Goal: Task Accomplishment & Management: Use online tool/utility

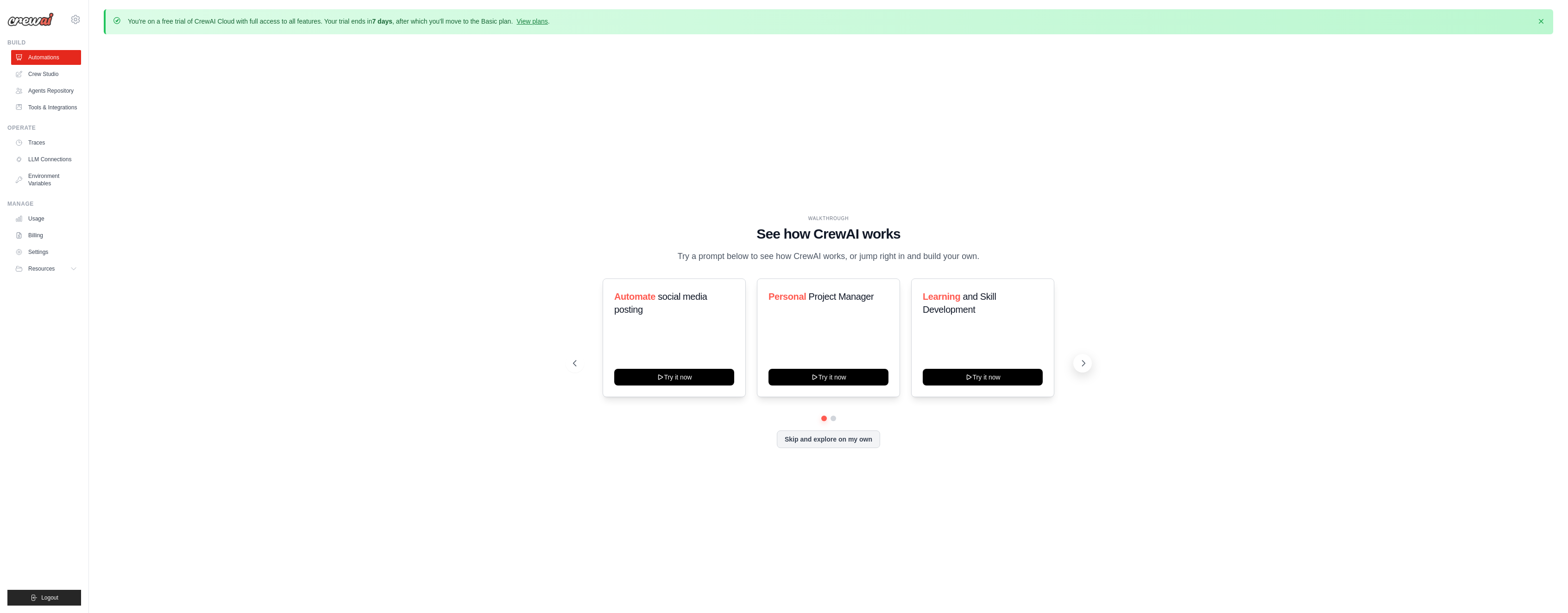
click at [1085, 368] on icon at bounding box center [1083, 363] width 9 height 9
click at [1085, 366] on icon at bounding box center [1083, 363] width 3 height 5
drag, startPoint x: 764, startPoint y: 229, endPoint x: 961, endPoint y: 228, distance: 197.0
click at [961, 228] on h1 "See how CrewAI works" at bounding box center [828, 234] width 511 height 16
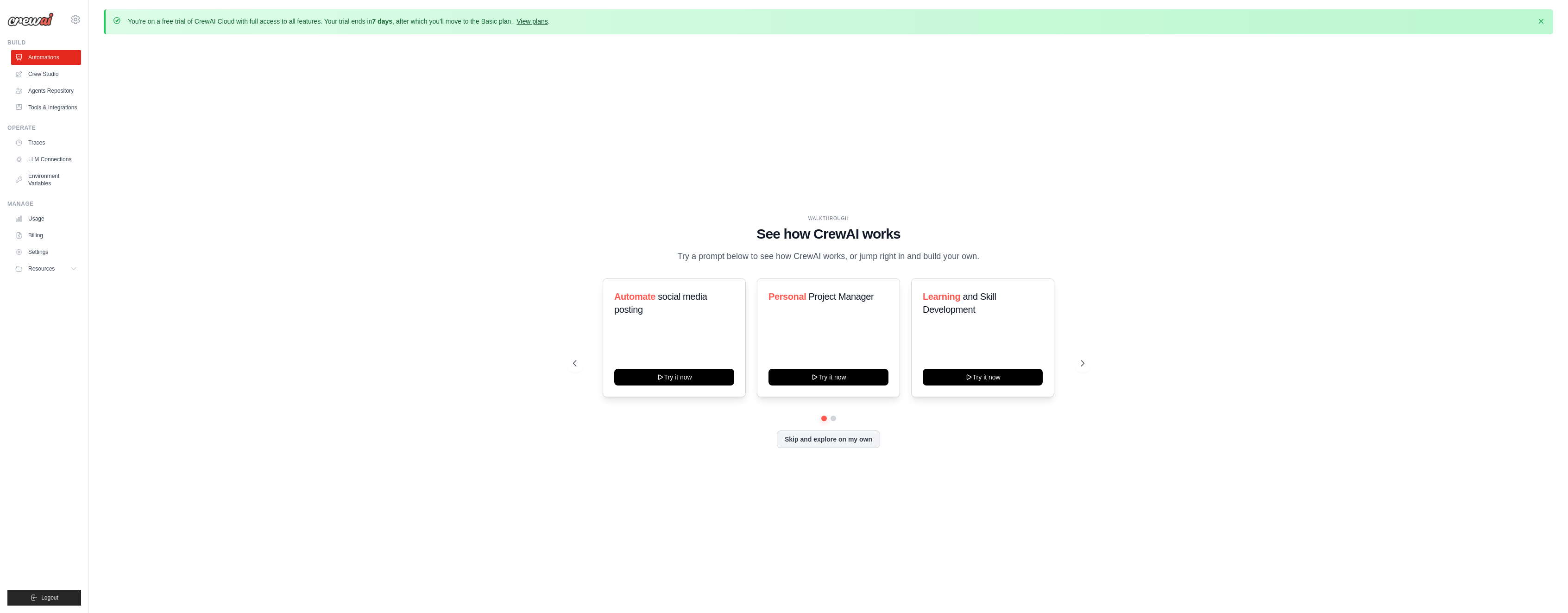
click at [548, 24] on link "View plans" at bounding box center [532, 21] width 31 height 7
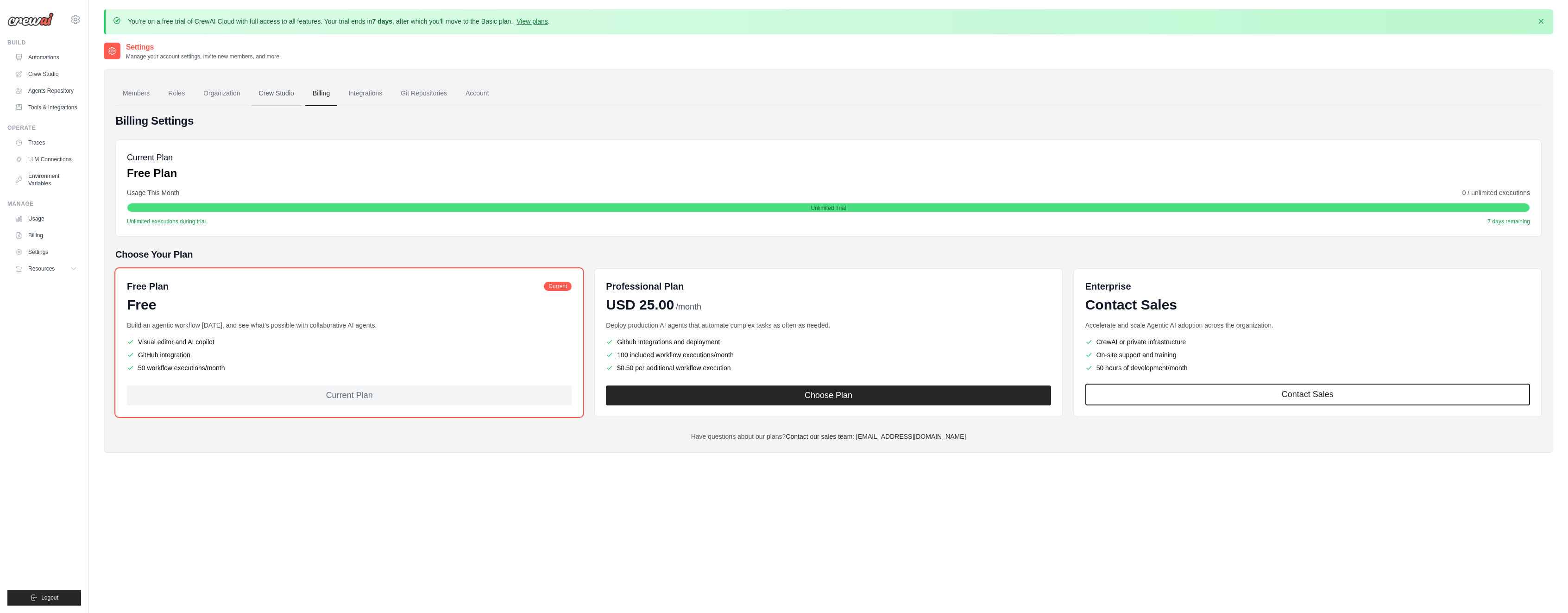
drag, startPoint x: 279, startPoint y: 103, endPoint x: 280, endPoint y: 94, distance: 9.1
click at [279, 102] on link "Crew Studio" at bounding box center [276, 93] width 50 height 25
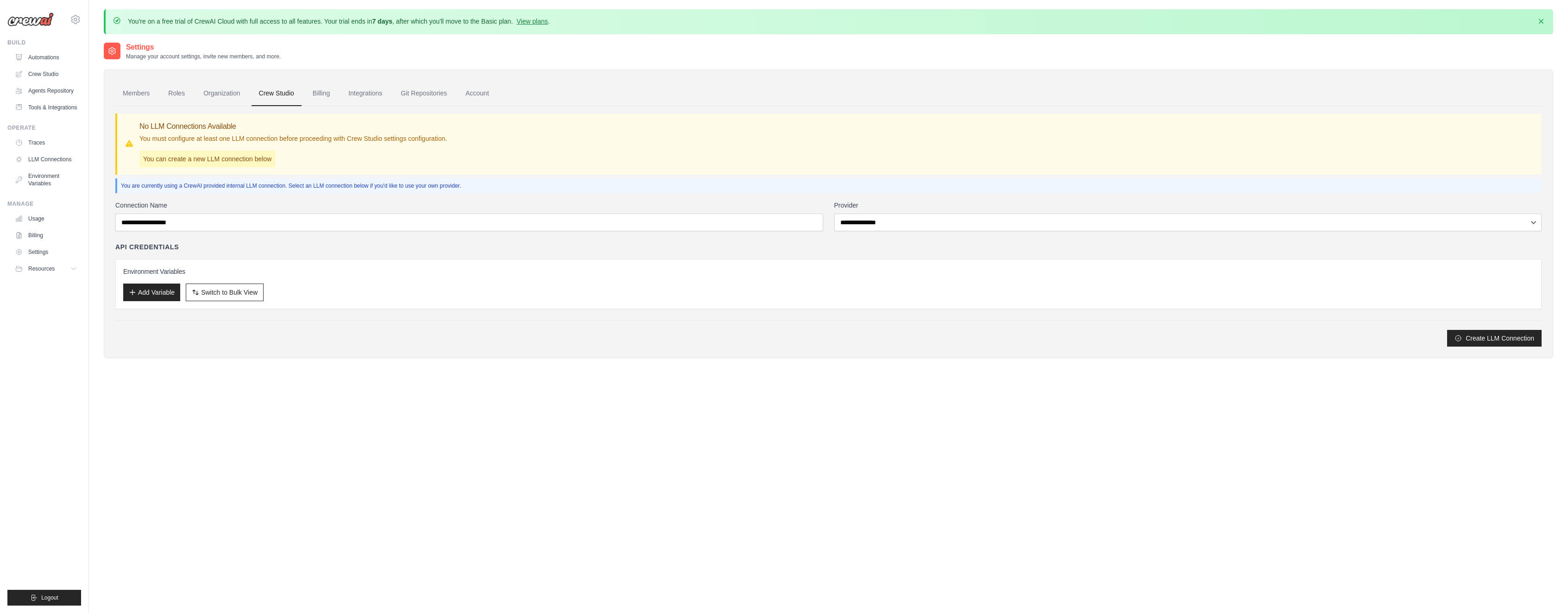
click at [1466, 232] on div "**********" at bounding box center [828, 274] width 1426 height 146
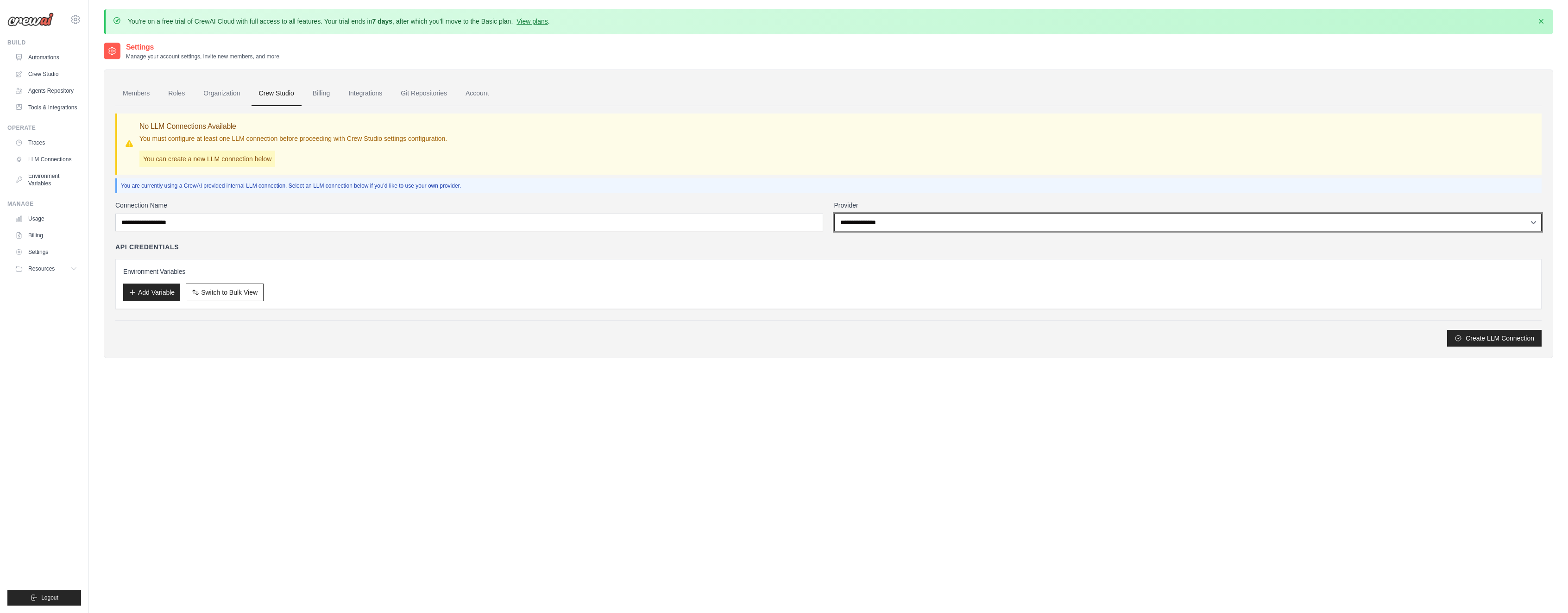
click at [835, 214] on select "**********" at bounding box center [1188, 222] width 708 height 18
click at [1017, 198] on div "**********" at bounding box center [828, 226] width 1426 height 240
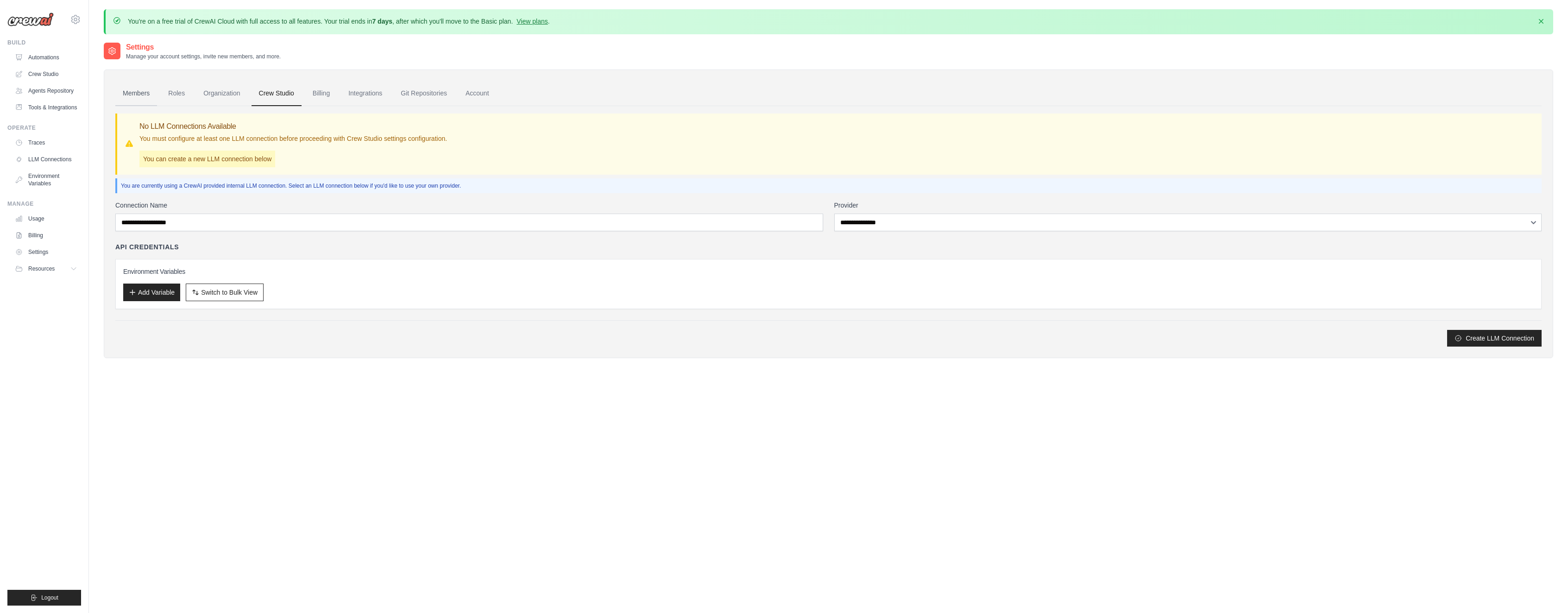
click at [127, 100] on link "Members" at bounding box center [136, 93] width 41 height 25
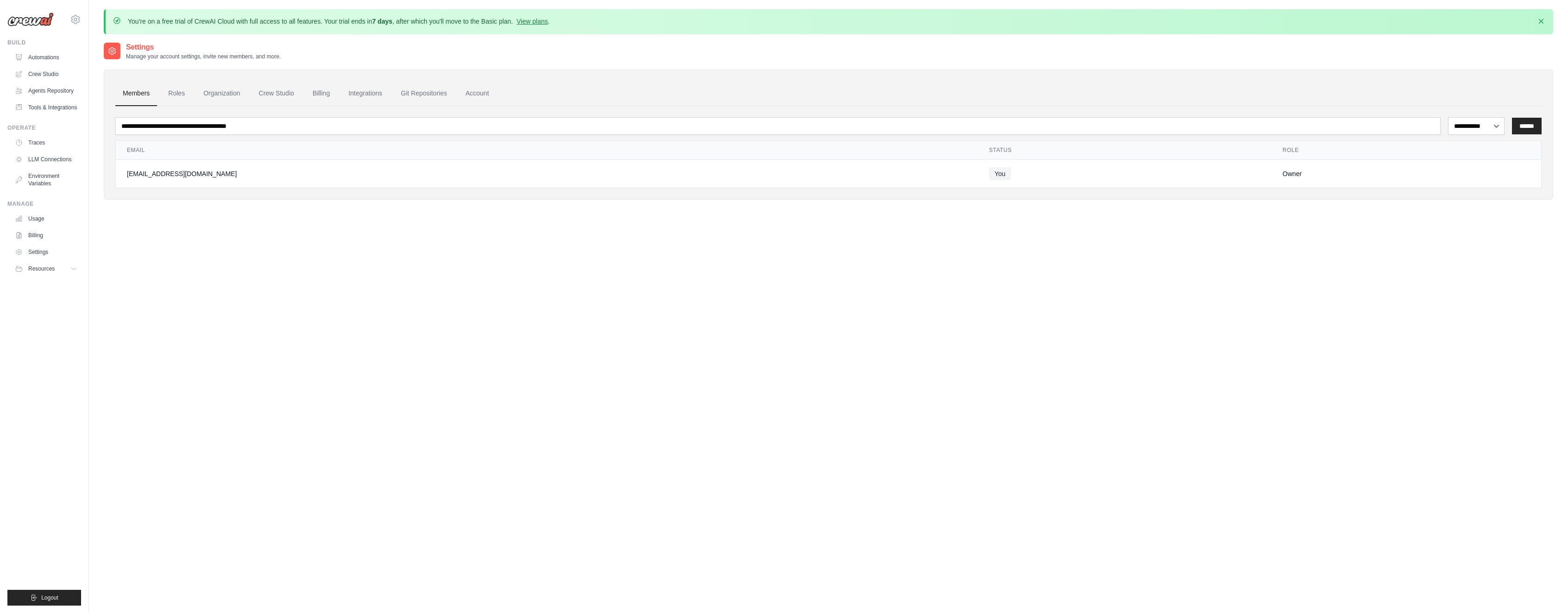
click at [162, 88] on ul "Members Roles Organization Crew Studio Billing Integrations Git Repositories Ac…" at bounding box center [828, 93] width 1426 height 25
click at [181, 93] on link "Roles" at bounding box center [177, 93] width 32 height 25
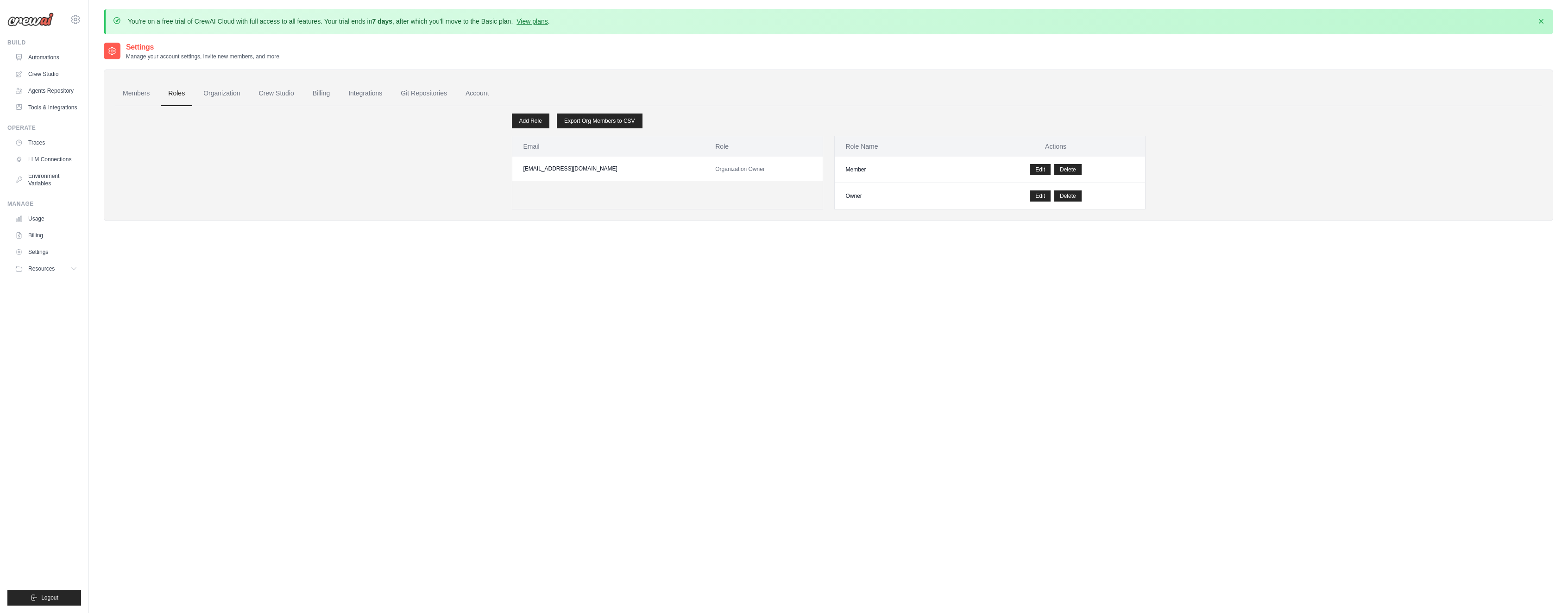
click at [183, 91] on link "Roles" at bounding box center [177, 93] width 32 height 25
click at [253, 90] on ul "Members Roles Organization Crew Studio Billing Integrations Git Repositories Ac…" at bounding box center [828, 93] width 1426 height 25
click at [236, 94] on link "Organization" at bounding box center [222, 93] width 51 height 25
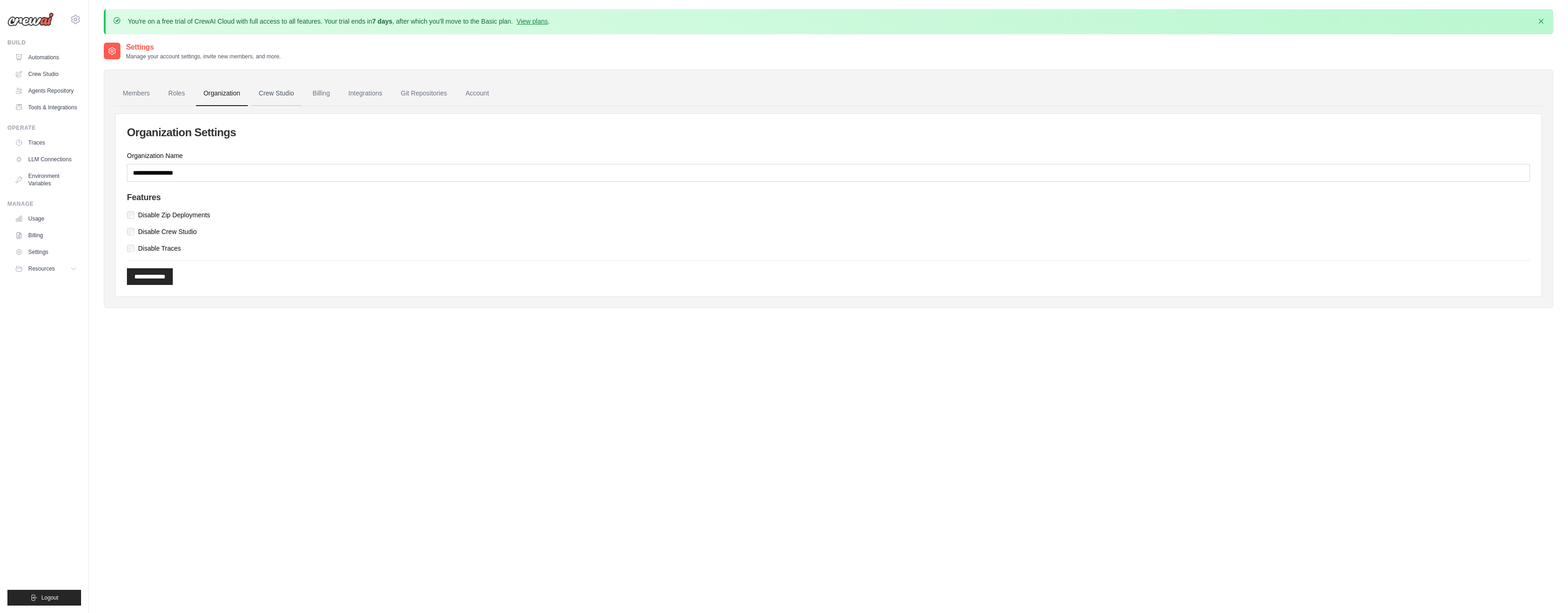
click at [270, 98] on link "Crew Studio" at bounding box center [276, 93] width 50 height 25
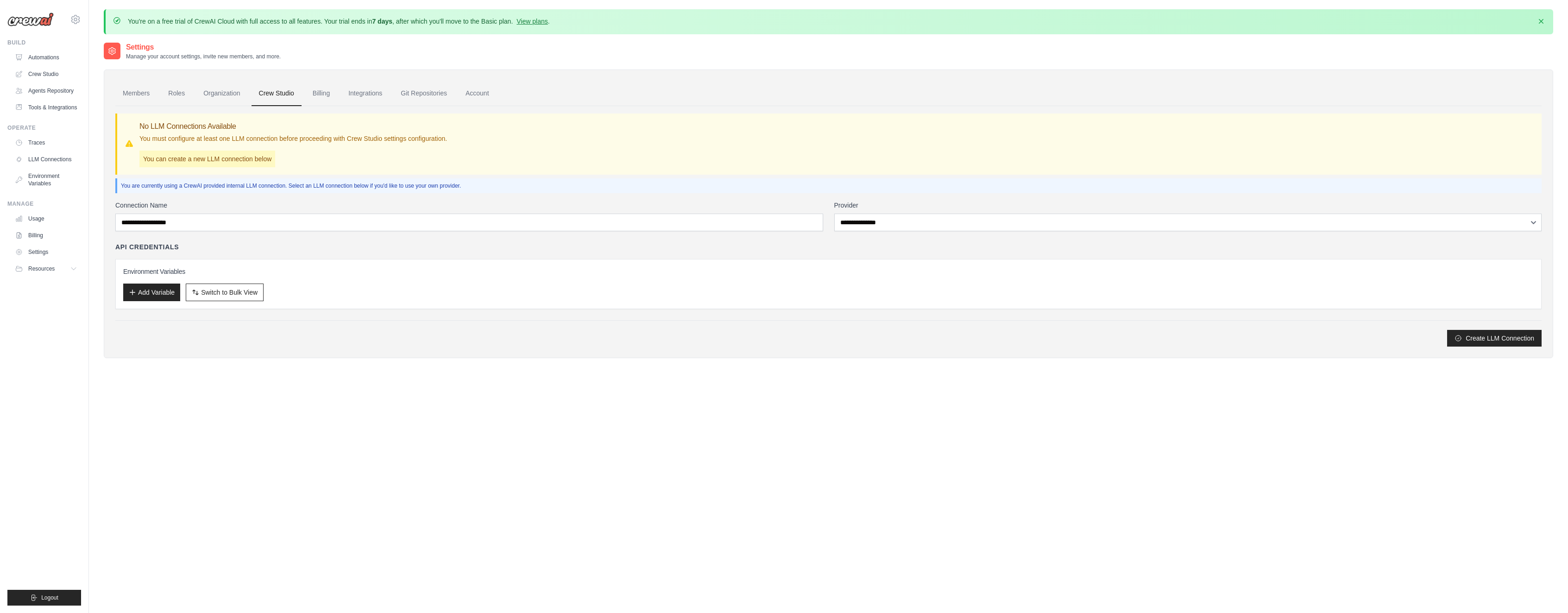
click at [41, 57] on link "Automations" at bounding box center [46, 57] width 70 height 15
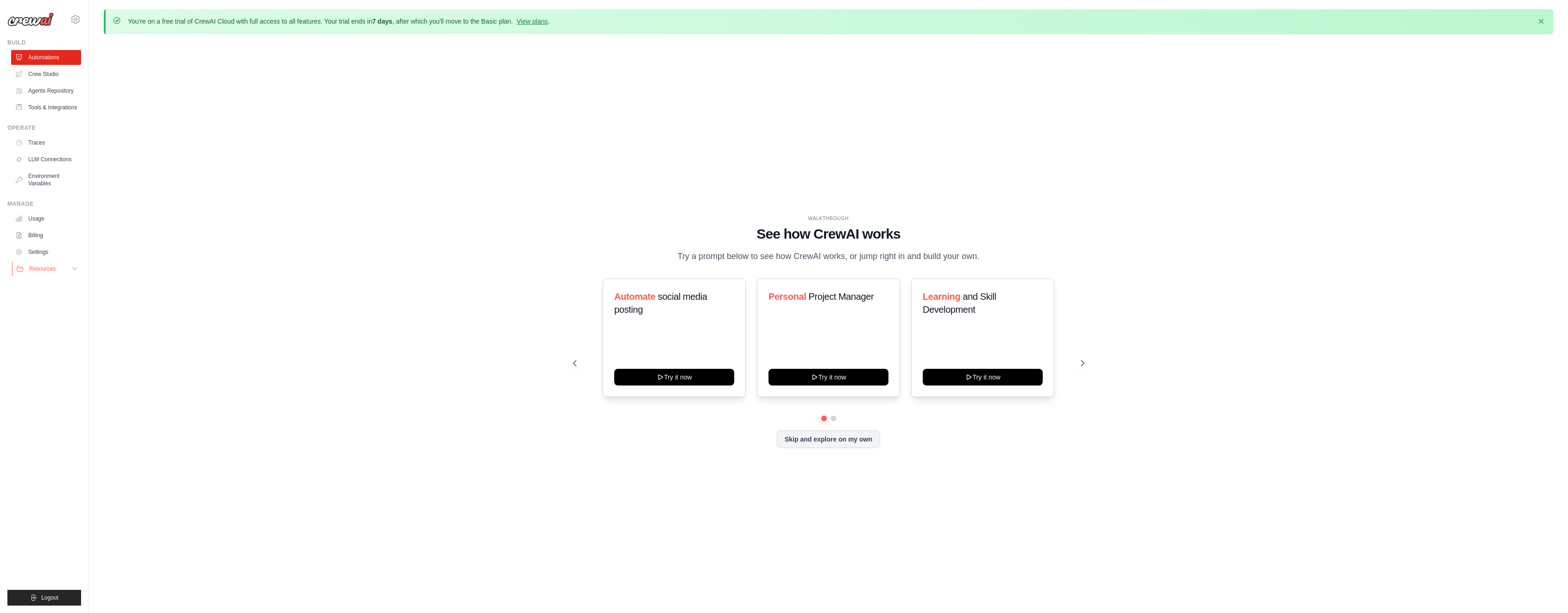
click at [50, 272] on span "Resources" at bounding box center [42, 268] width 26 height 7
click at [34, 226] on link "Usage" at bounding box center [47, 219] width 70 height 15
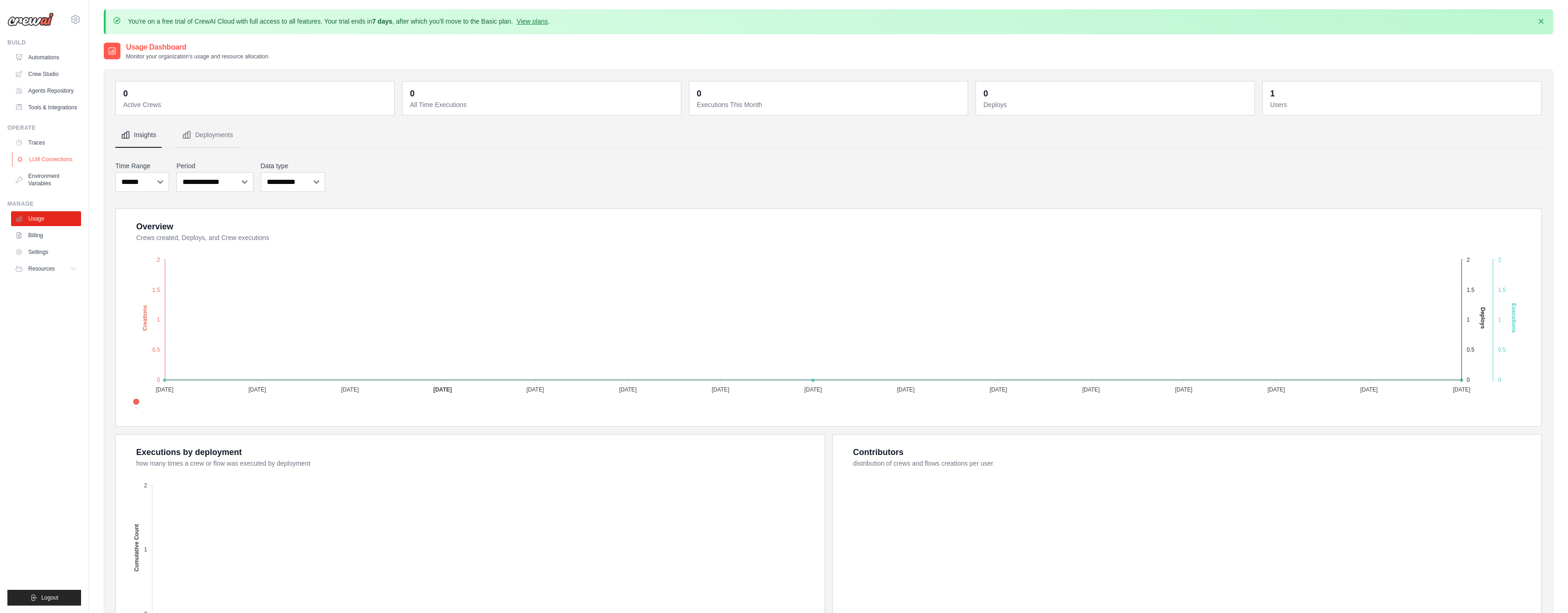
click at [44, 167] on link "LLM Connections" at bounding box center [47, 159] width 70 height 15
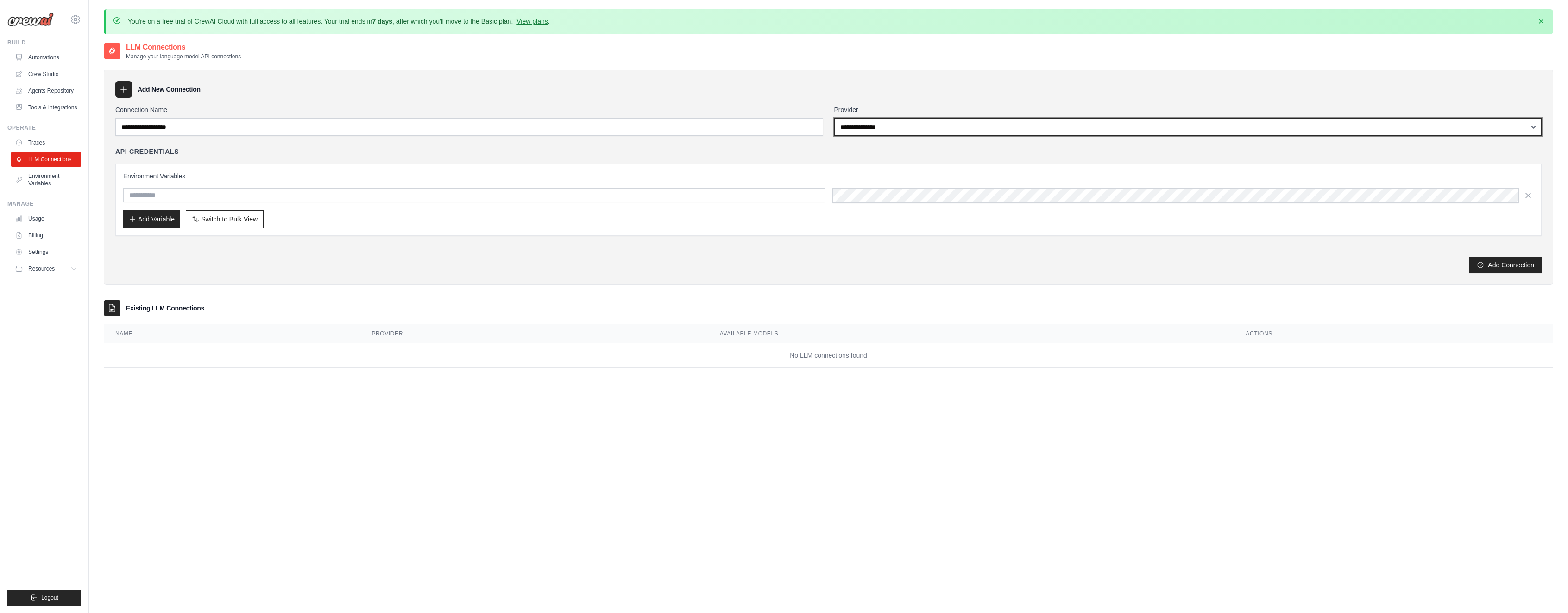
click at [835, 118] on select "**********" at bounding box center [1188, 127] width 708 height 18
select select "******"
click option "******" at bounding box center [0, 0] width 0 height 0
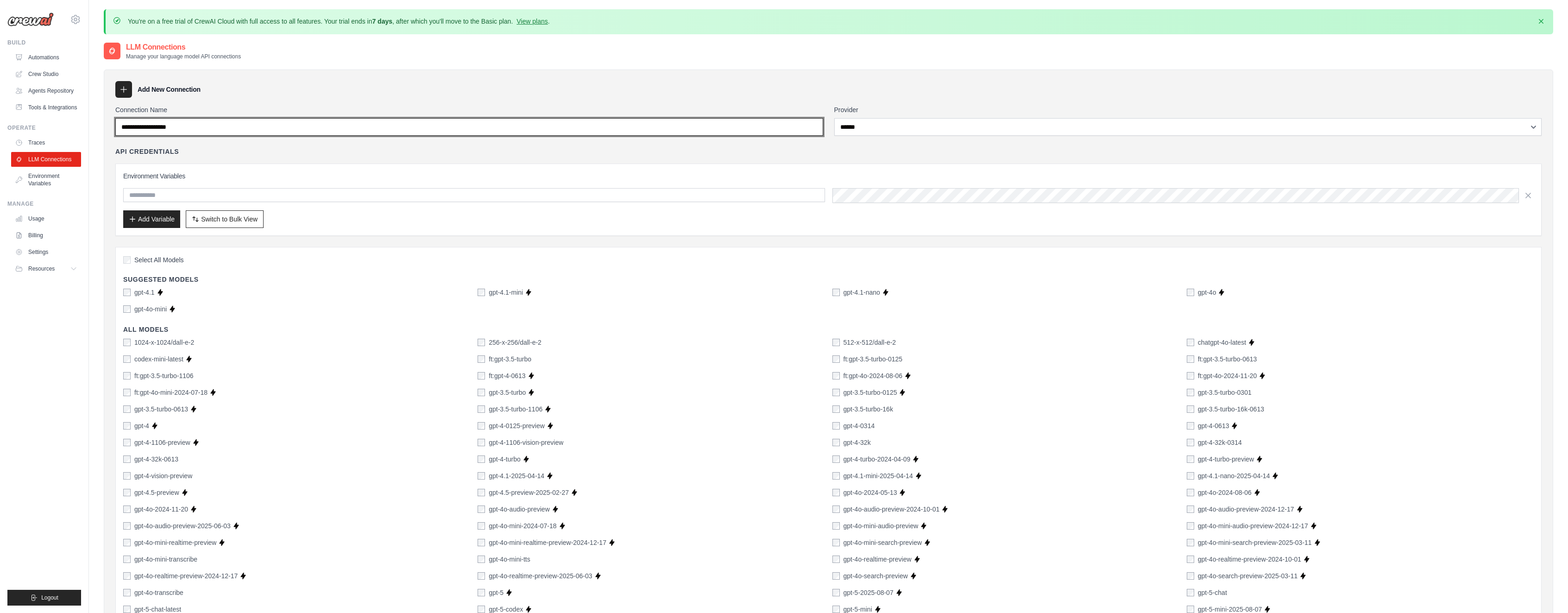
click at [306, 131] on input "Connection Name" at bounding box center [469, 127] width 708 height 18
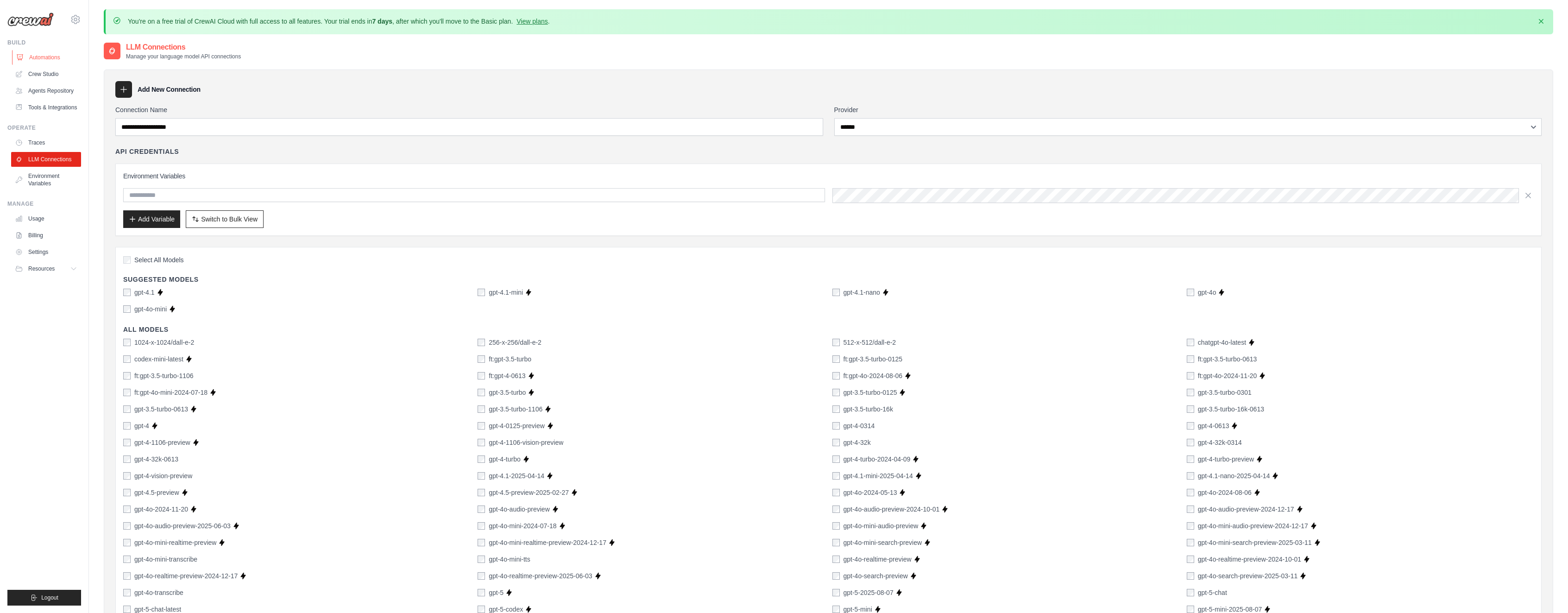
click at [26, 60] on link "Automations" at bounding box center [47, 57] width 70 height 15
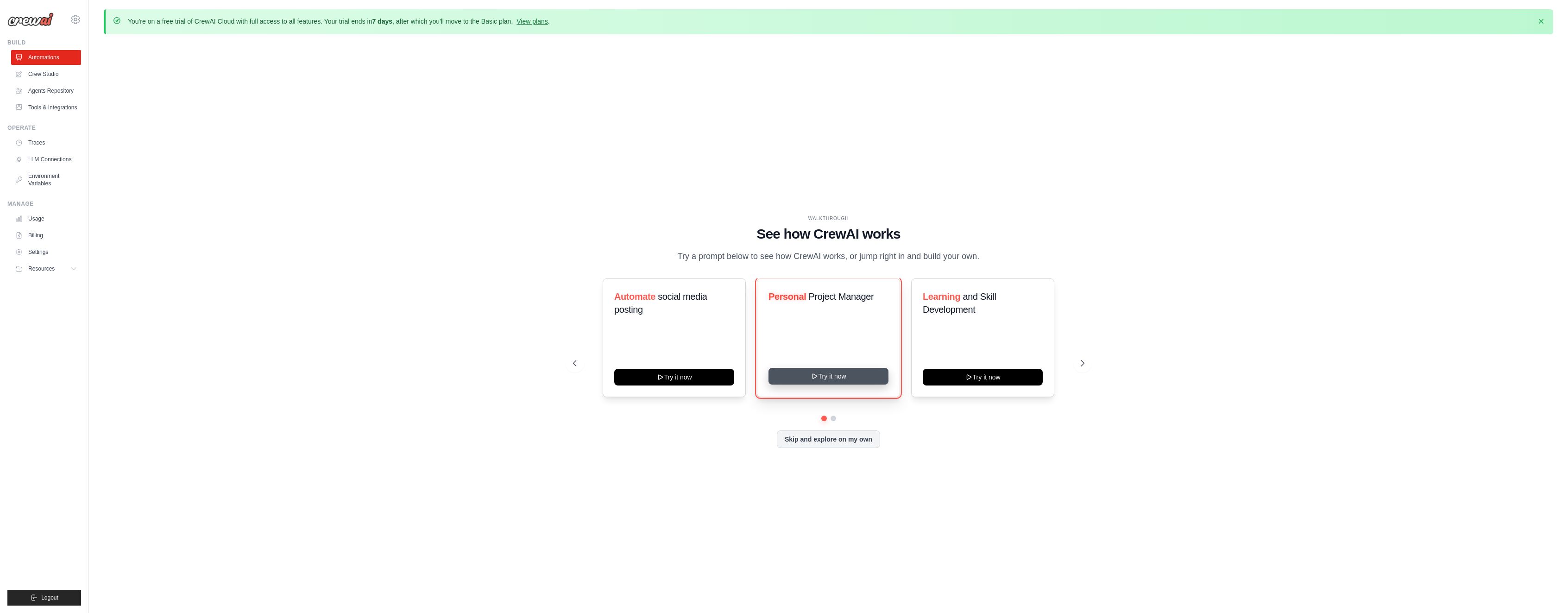
click at [825, 385] on button "Try it now" at bounding box center [828, 376] width 120 height 16
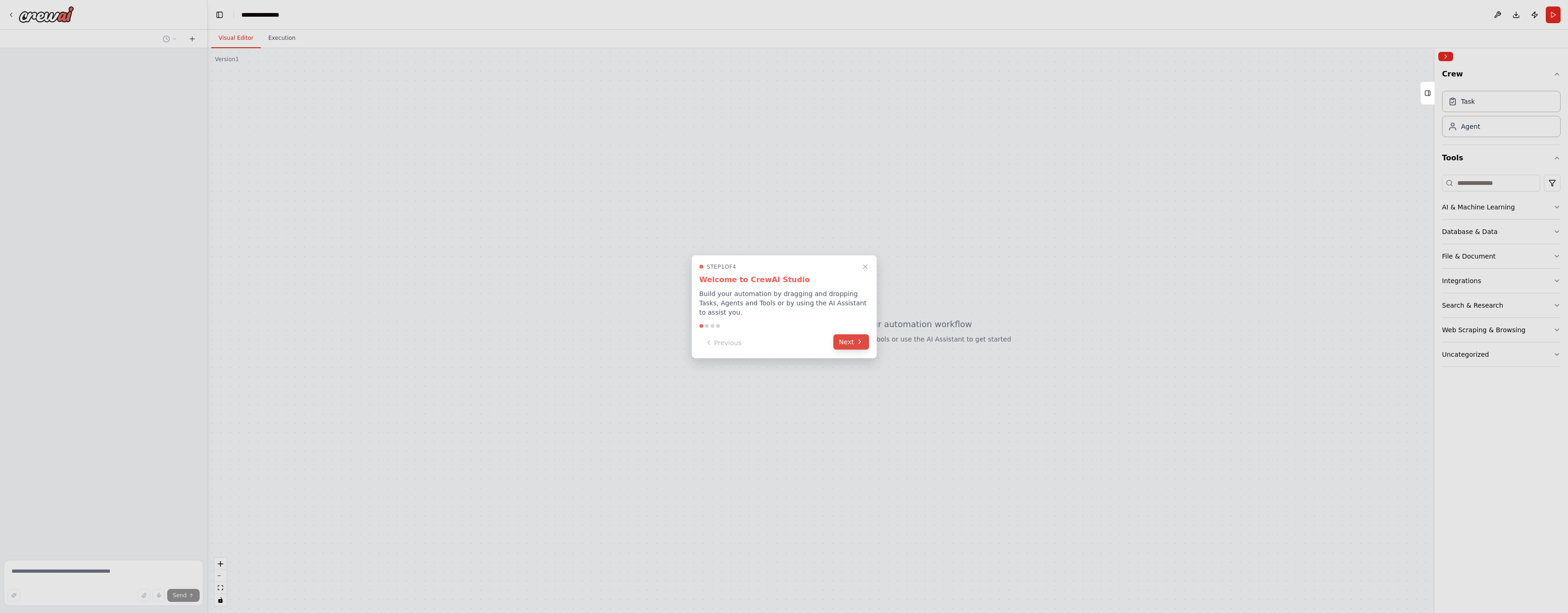
click at [856, 338] on icon at bounding box center [859, 342] width 7 height 7
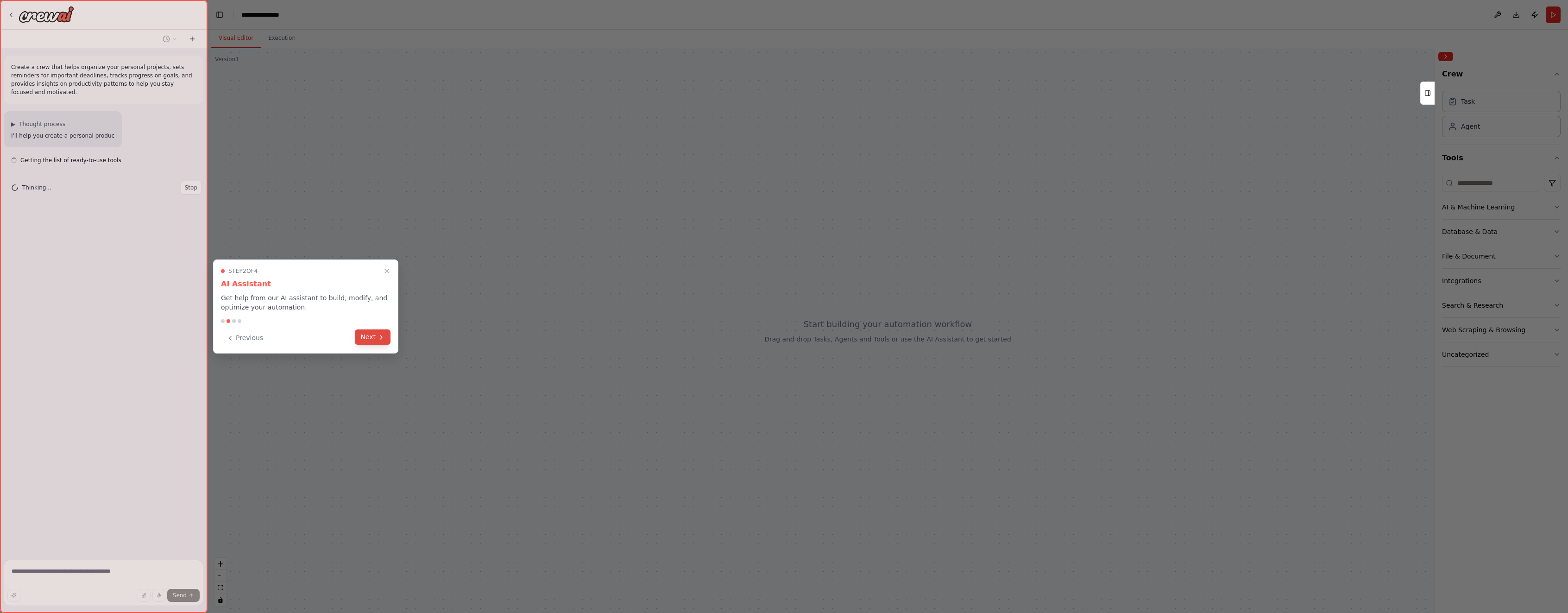
click at [373, 341] on button "Next" at bounding box center [373, 337] width 36 height 15
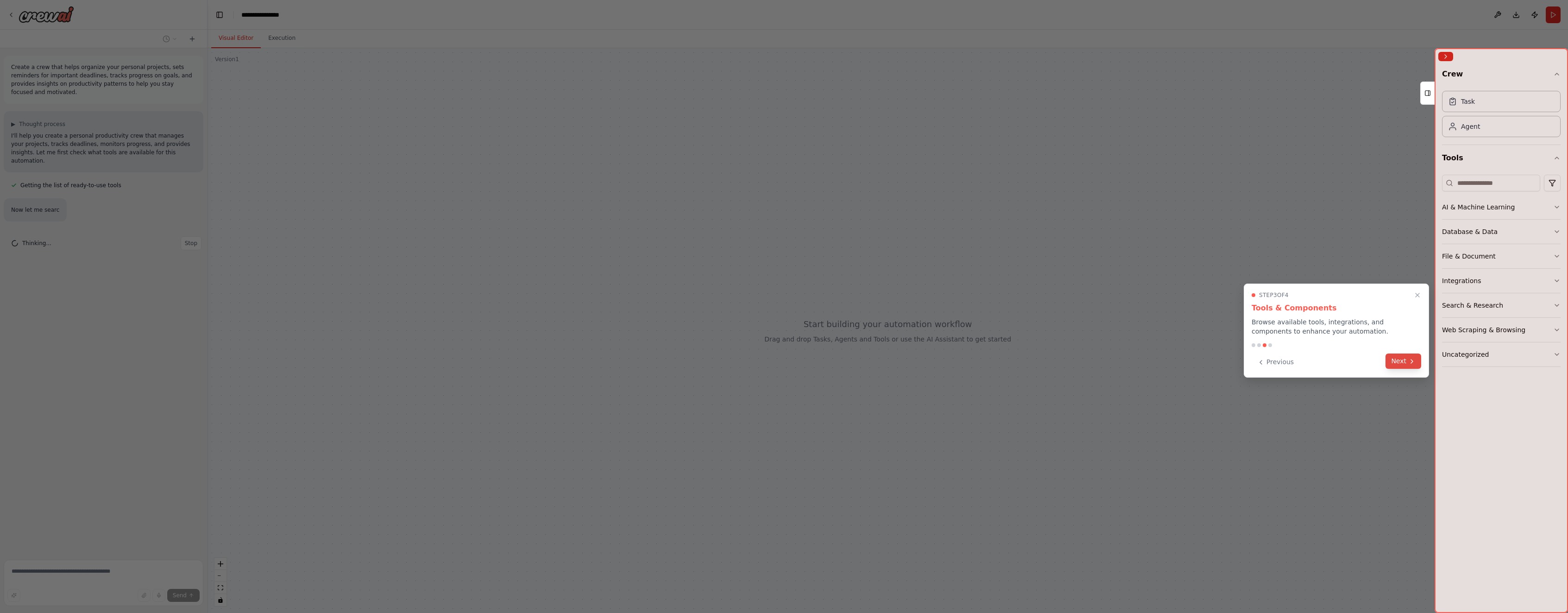
click at [1404, 360] on button "Next" at bounding box center [1403, 361] width 36 height 15
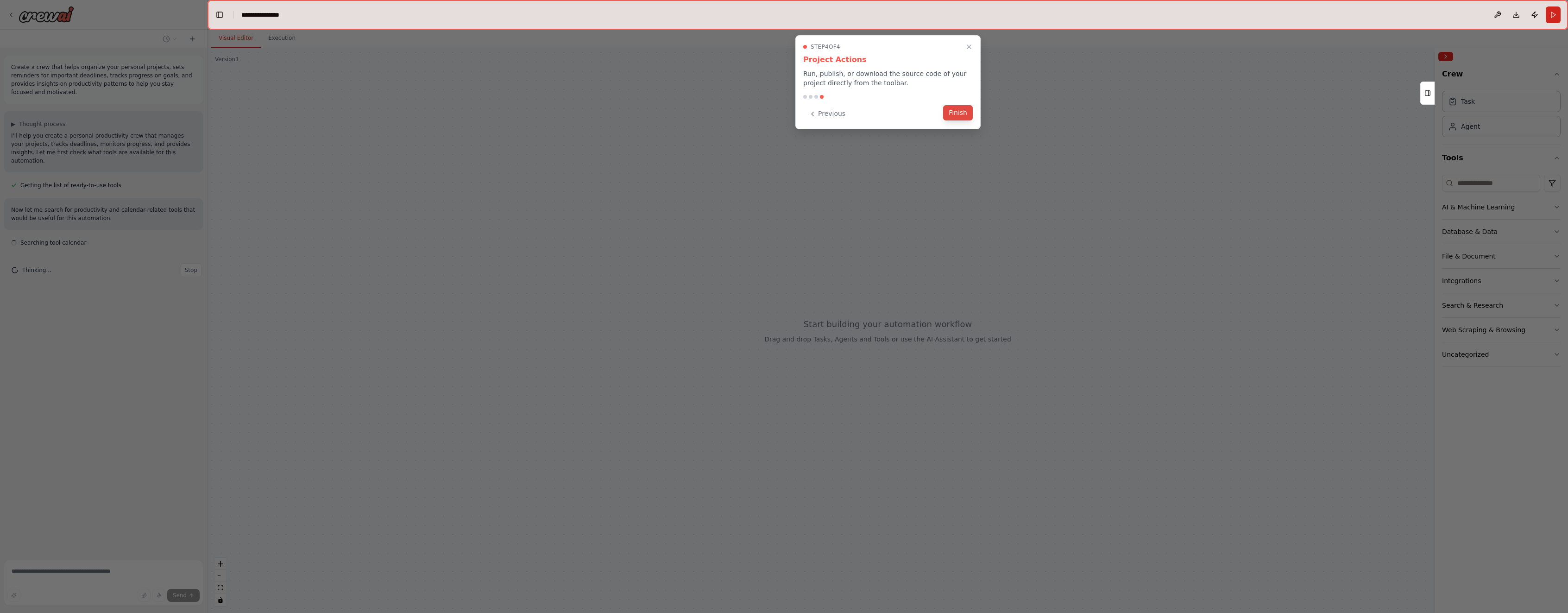
click at [959, 114] on button "Finish" at bounding box center [957, 113] width 30 height 15
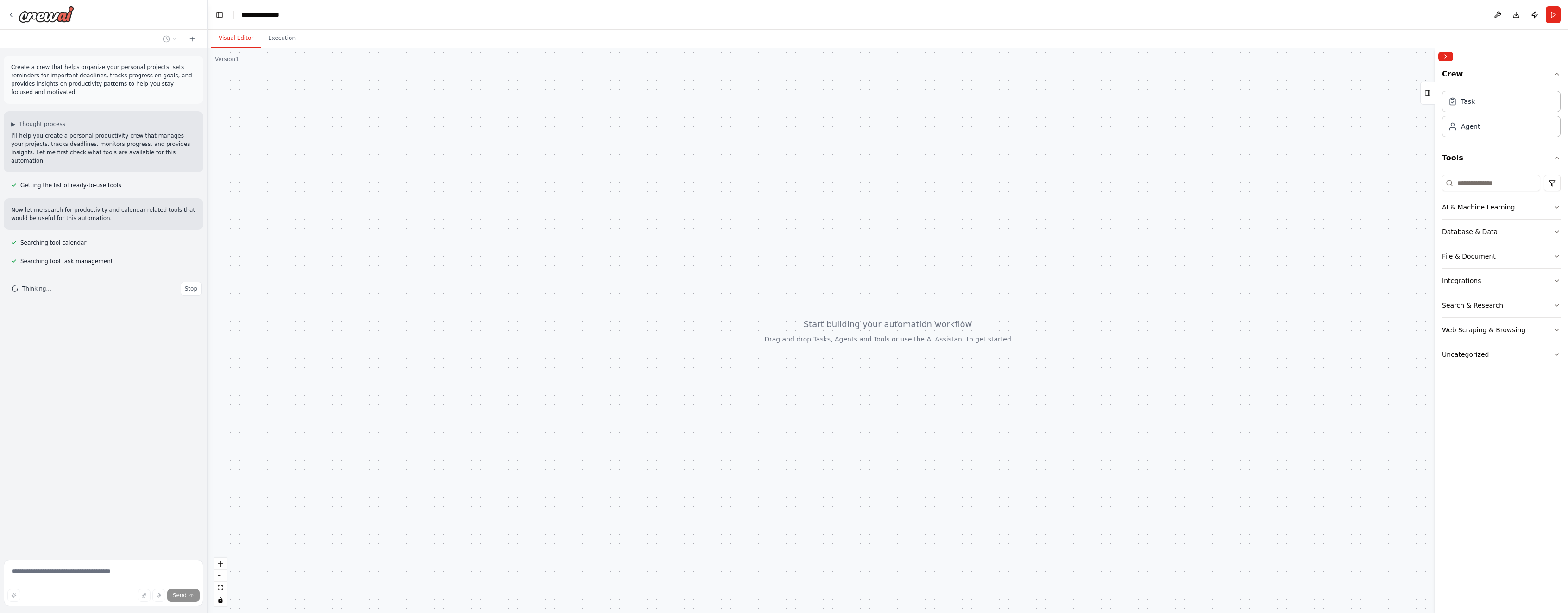
click at [1559, 206] on icon "button" at bounding box center [1557, 207] width 7 height 7
click at [1562, 205] on div "Crew Task Agent Tools AI & Machine Learning AIMind Tool A wrapper around [AI-Mi…" at bounding box center [1501, 339] width 133 height 548
click at [1555, 211] on button "AI & Machine Learning" at bounding box center [1501, 207] width 119 height 24
click at [1563, 284] on div "Crew Task Agent Tools AI & Machine Learning Database & Data File & Document Int…" at bounding box center [1501, 339] width 133 height 548
click at [1559, 280] on icon "button" at bounding box center [1557, 281] width 7 height 7
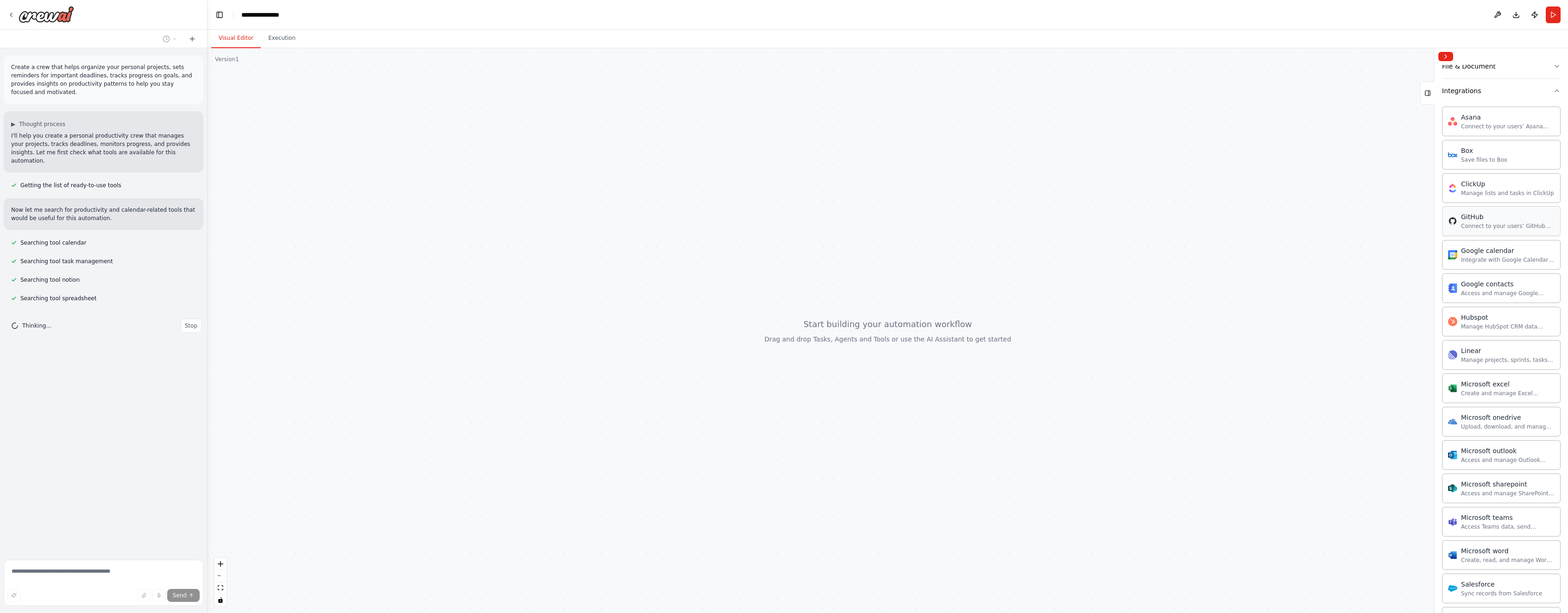
scroll to position [79, 0]
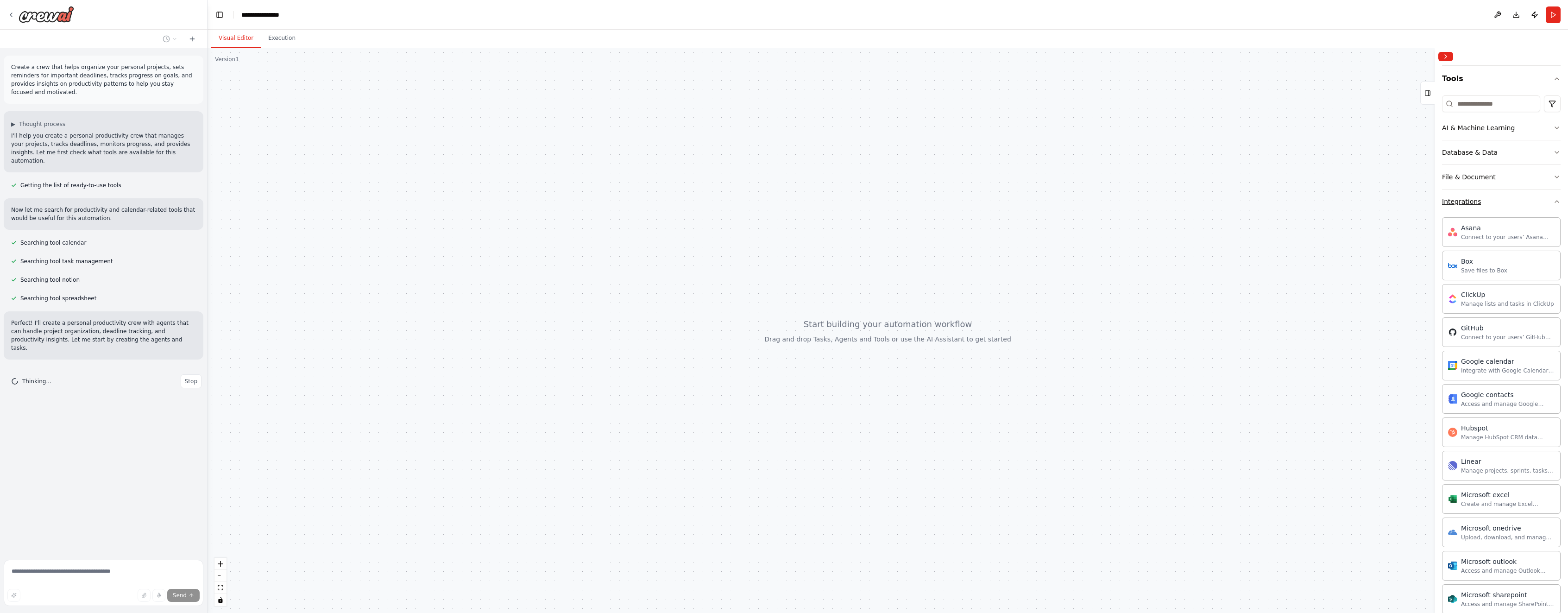
click at [1555, 201] on icon "button" at bounding box center [1557, 201] width 7 height 7
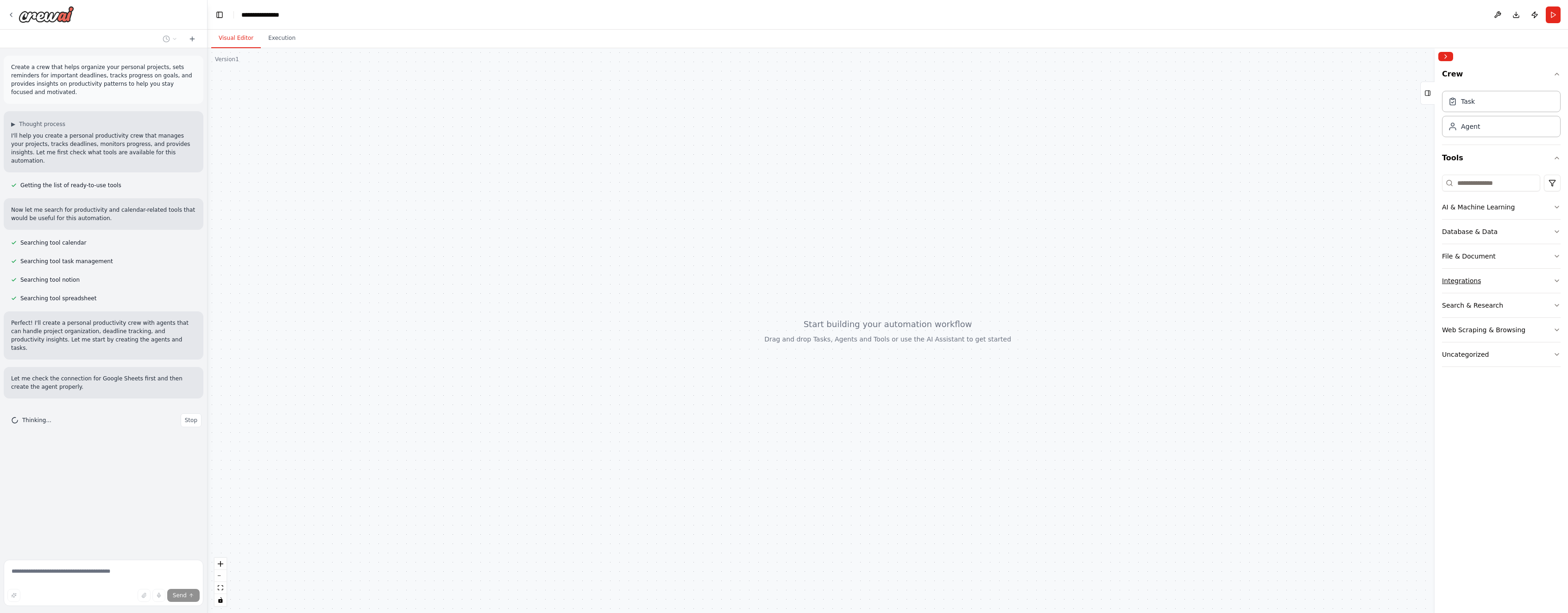
click at [1549, 280] on button "Integrations" at bounding box center [1501, 281] width 119 height 24
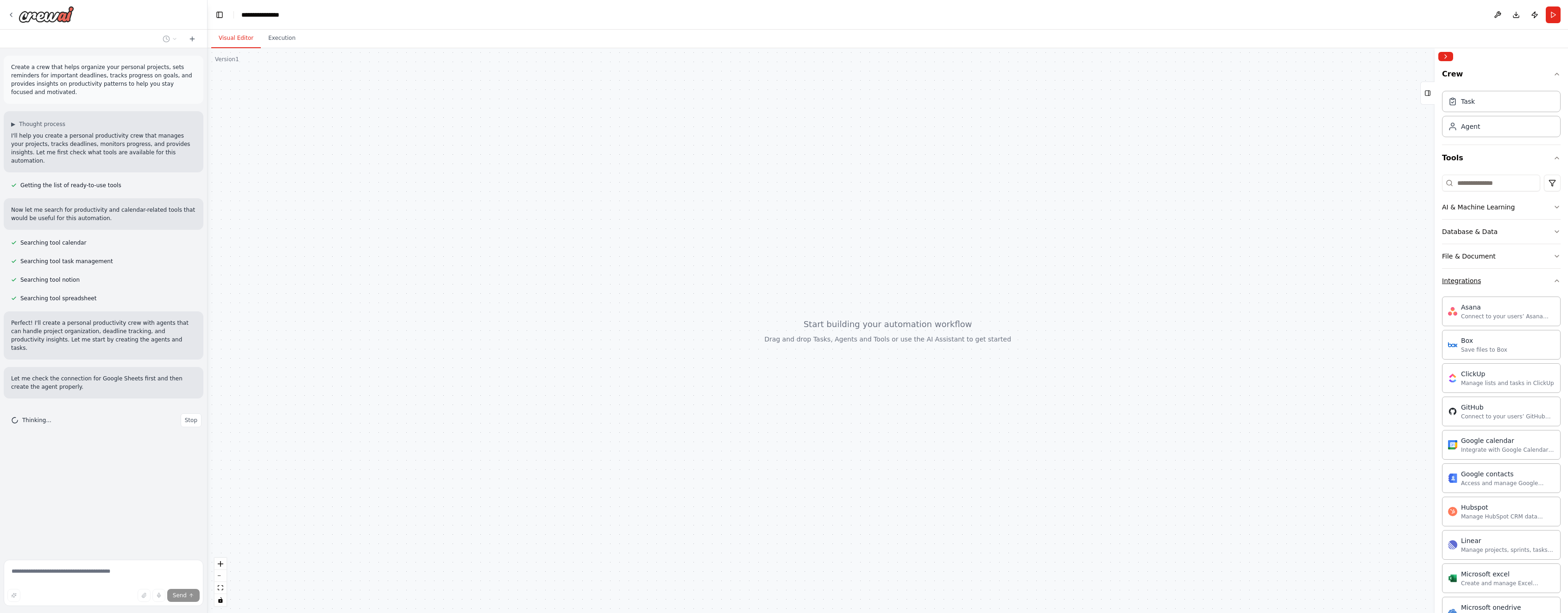
click at [1553, 278] on button "Integrations" at bounding box center [1501, 281] width 119 height 24
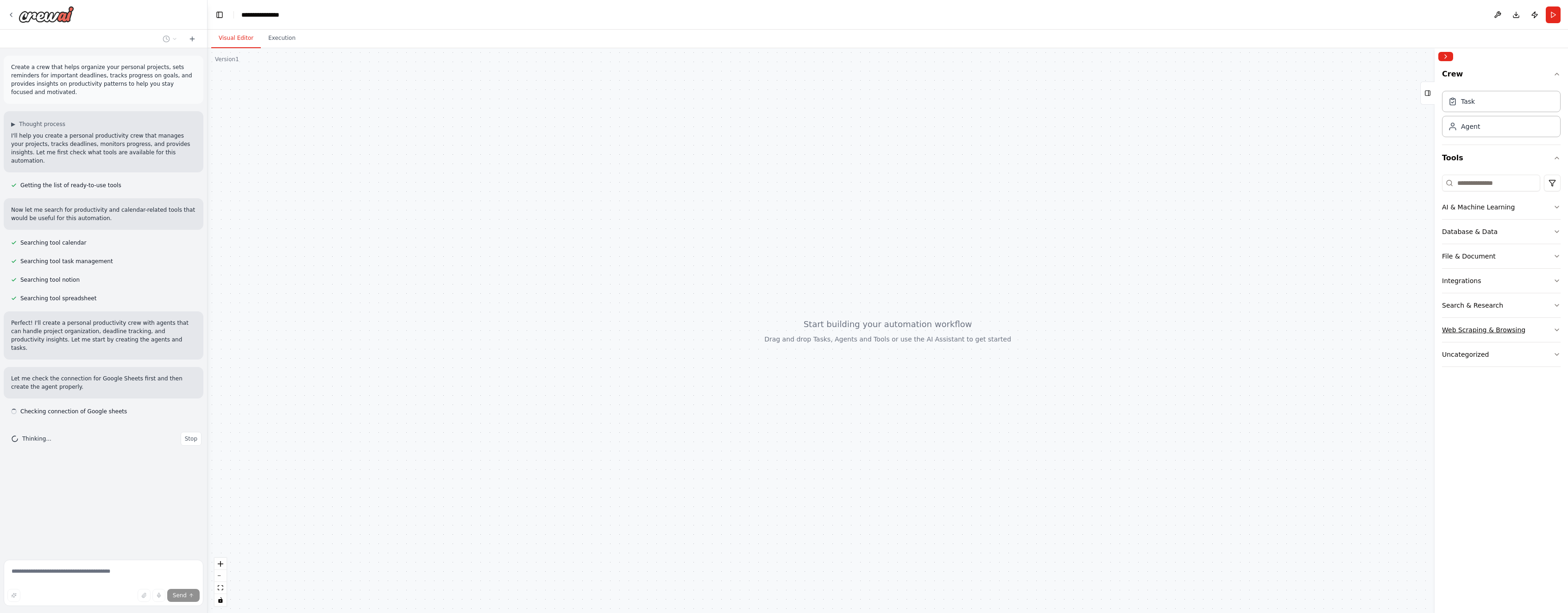
click at [1553, 335] on button "Web Scraping & Browsing" at bounding box center [1501, 330] width 119 height 24
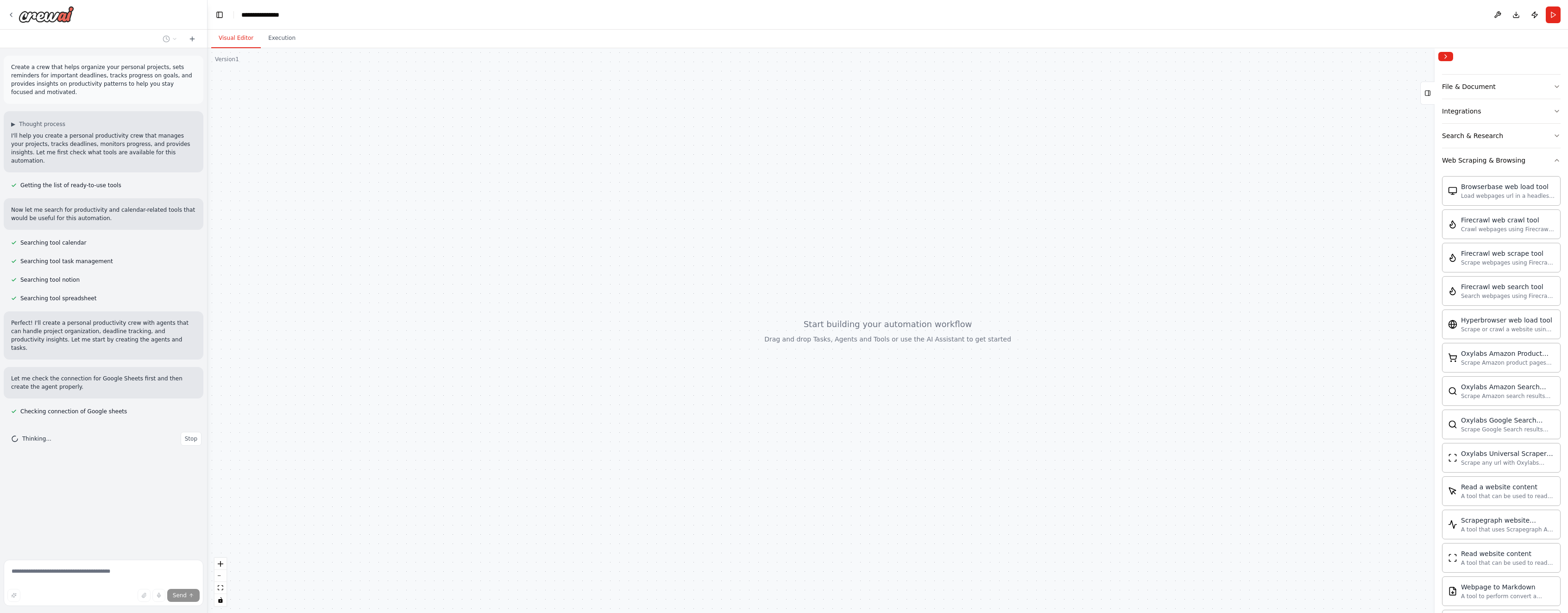
scroll to position [53, 0]
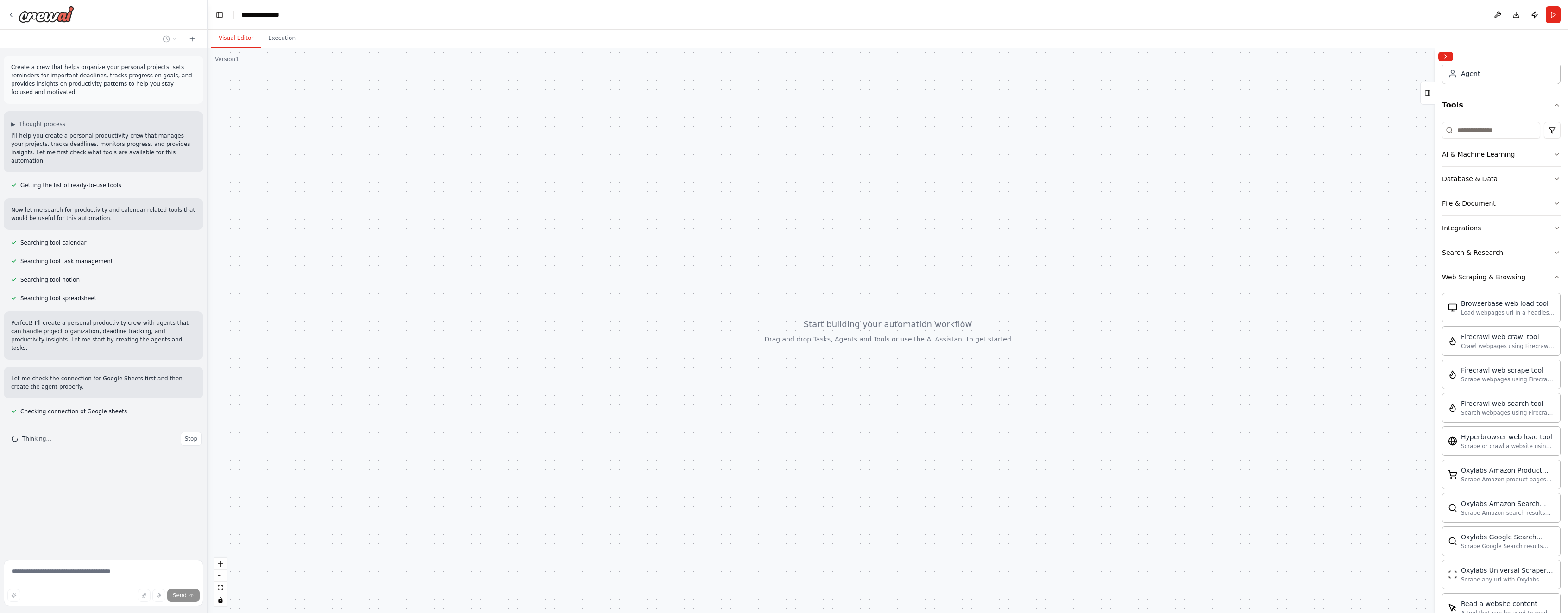
click at [1556, 274] on icon "button" at bounding box center [1557, 277] width 7 height 7
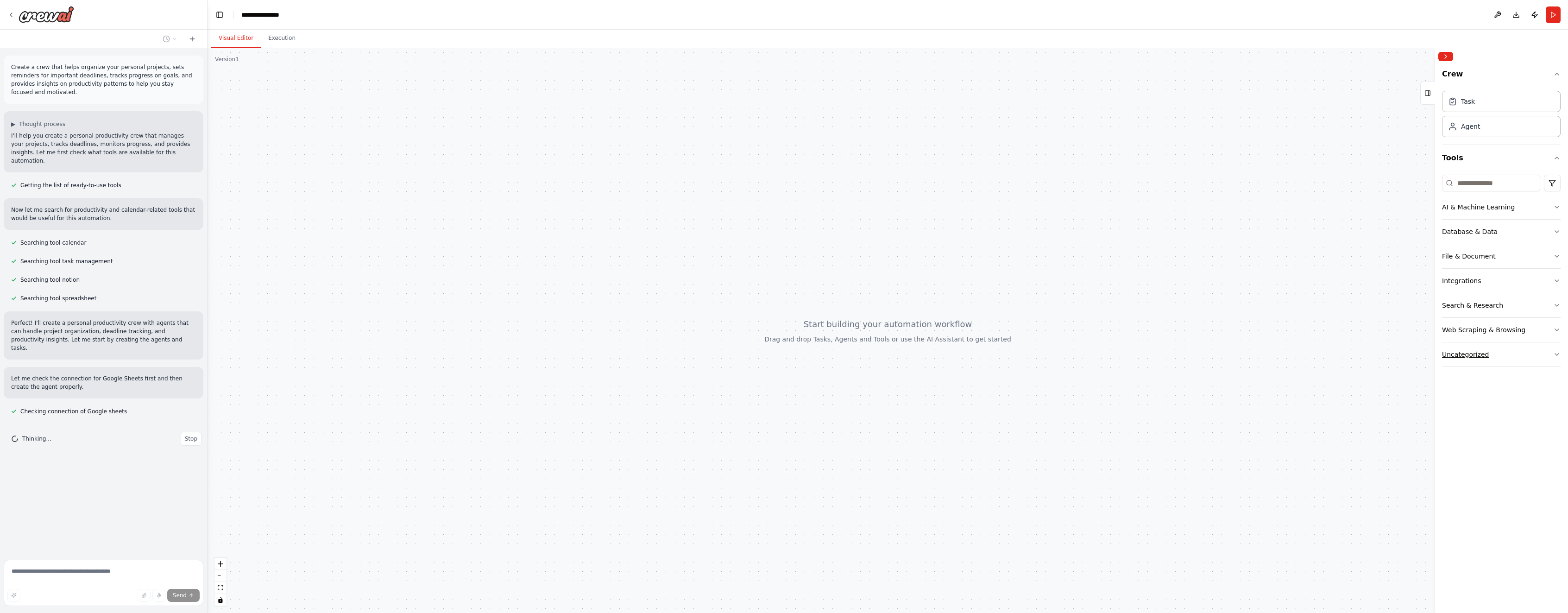
click at [1527, 354] on button "Uncategorized" at bounding box center [1501, 354] width 119 height 24
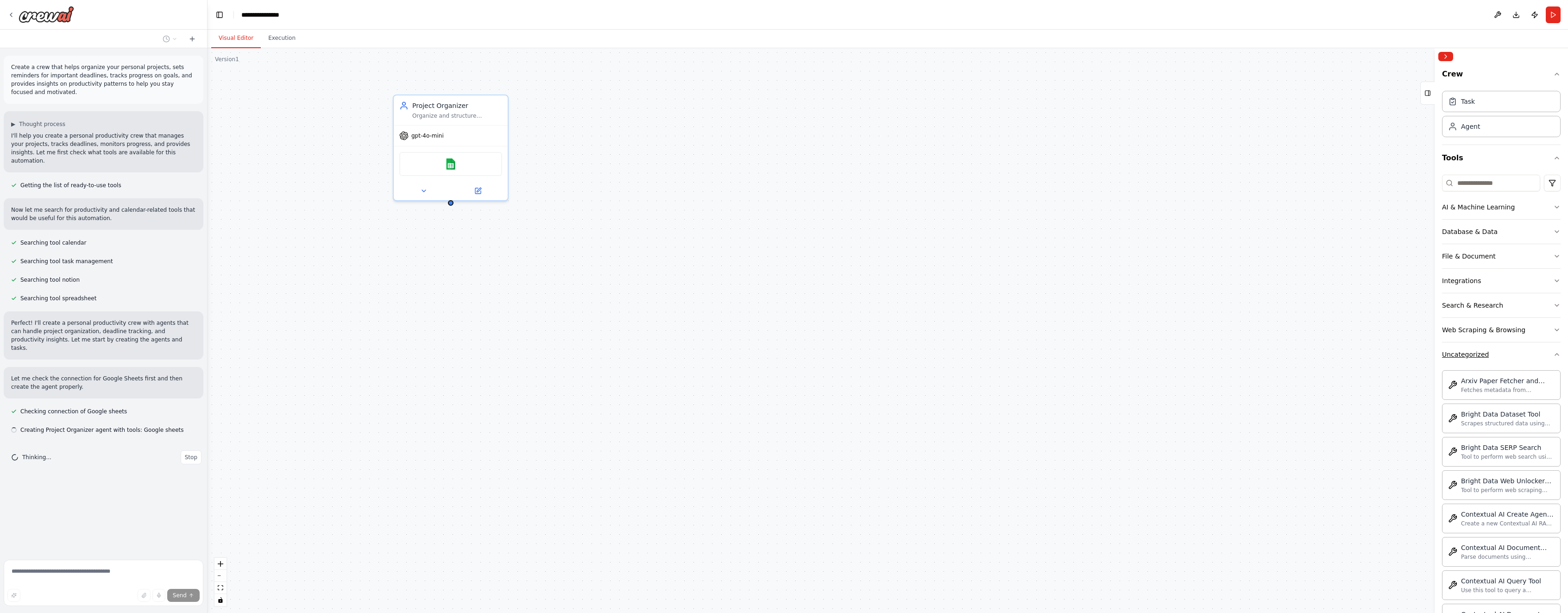
click at [1555, 359] on button "Uncategorized" at bounding box center [1501, 354] width 119 height 24
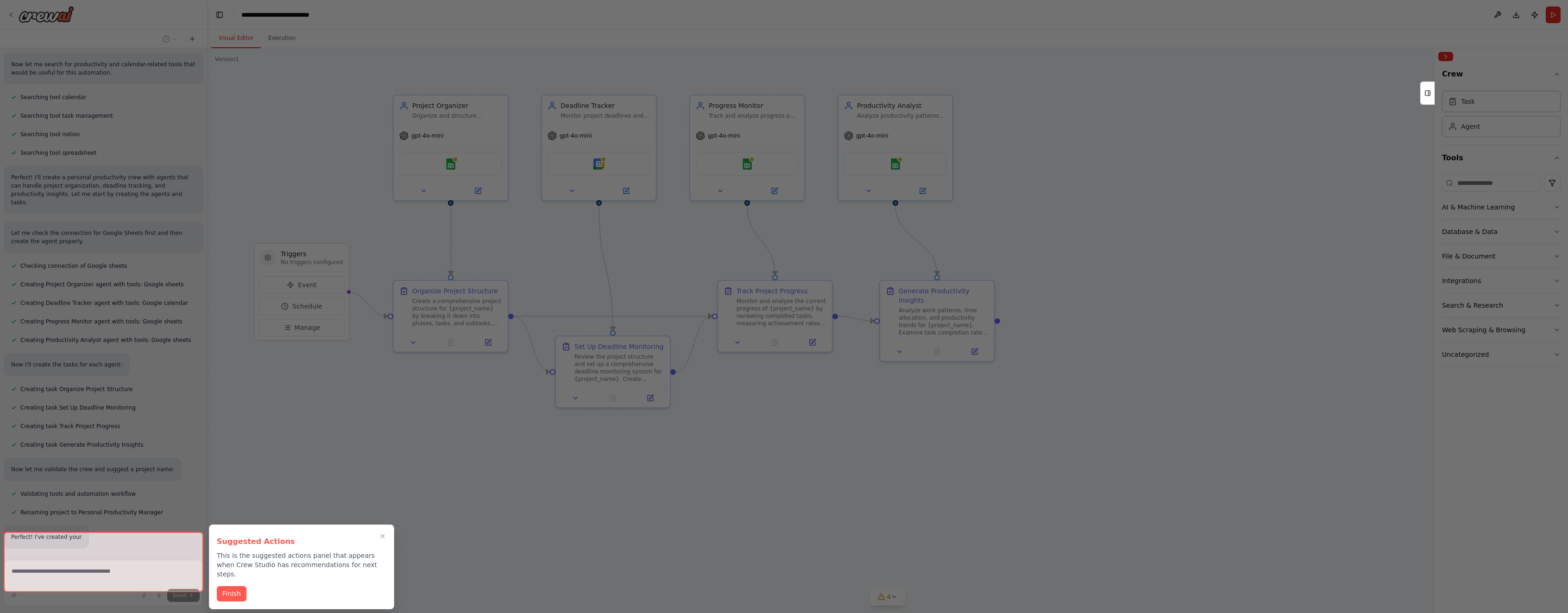
scroll to position [146, 0]
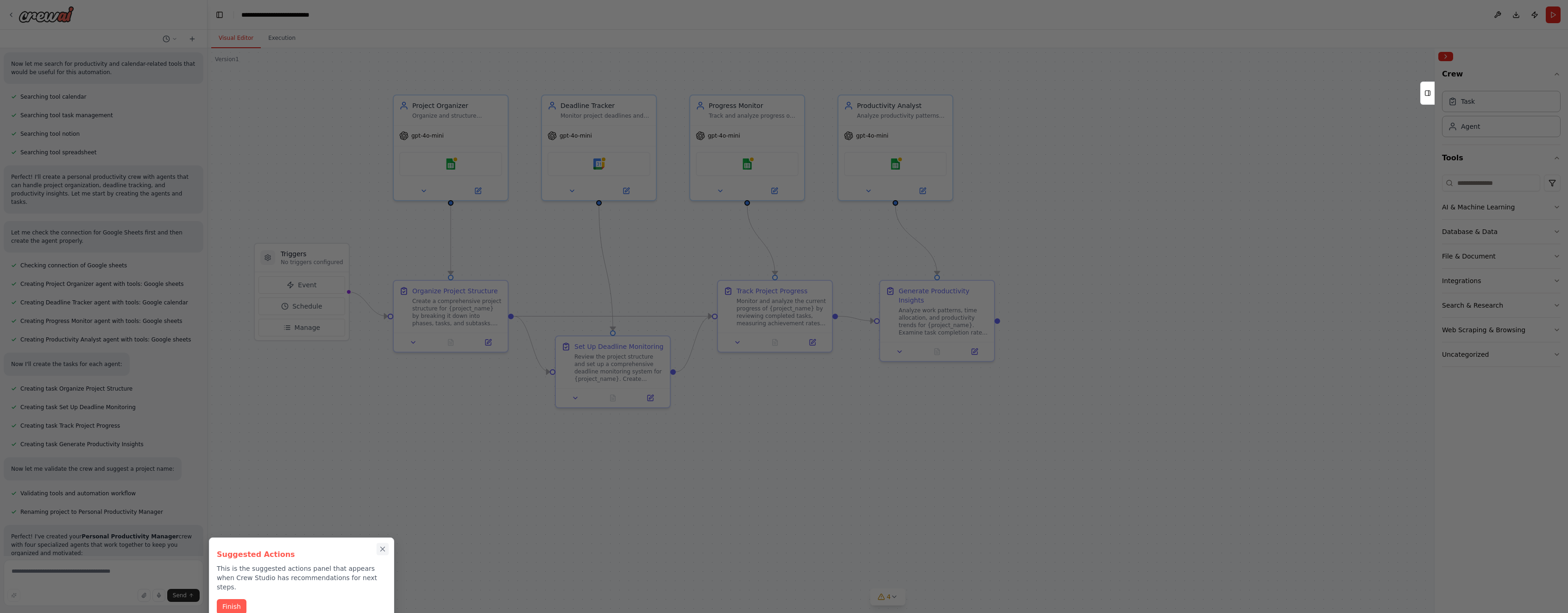
click at [385, 550] on icon "Close walkthrough" at bounding box center [383, 549] width 9 height 9
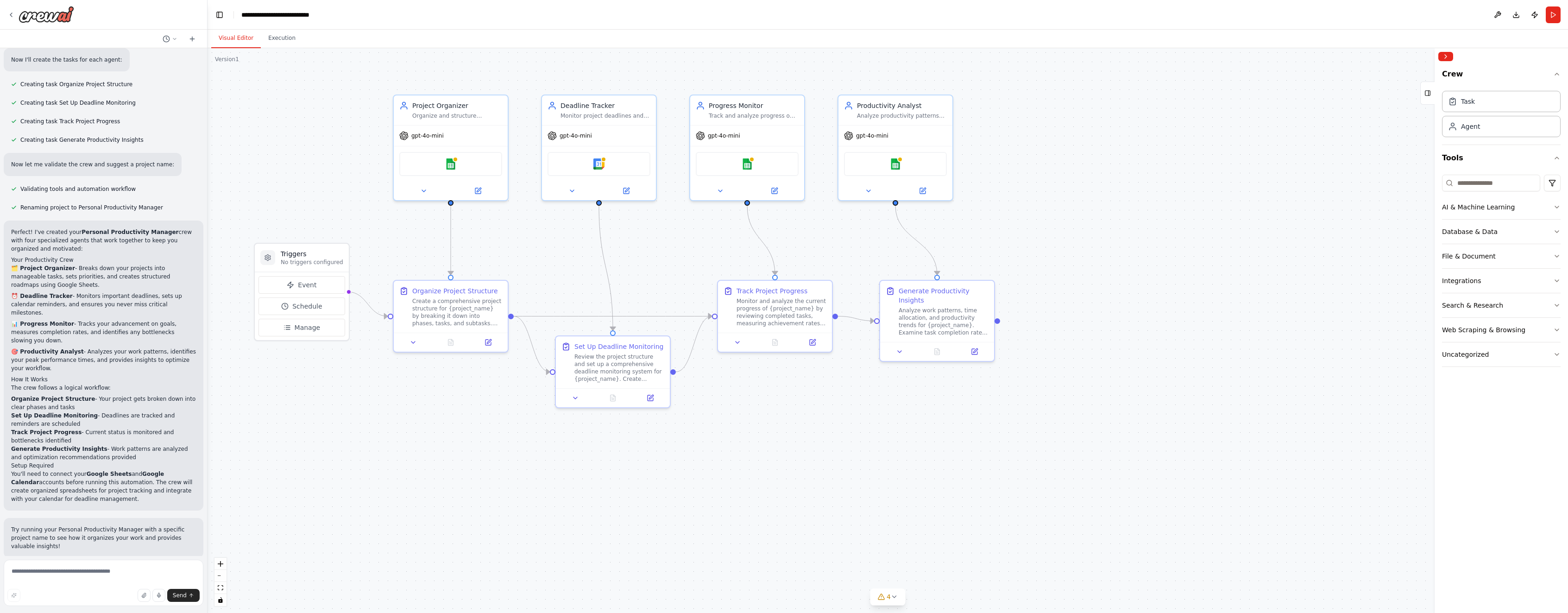
scroll to position [458, 0]
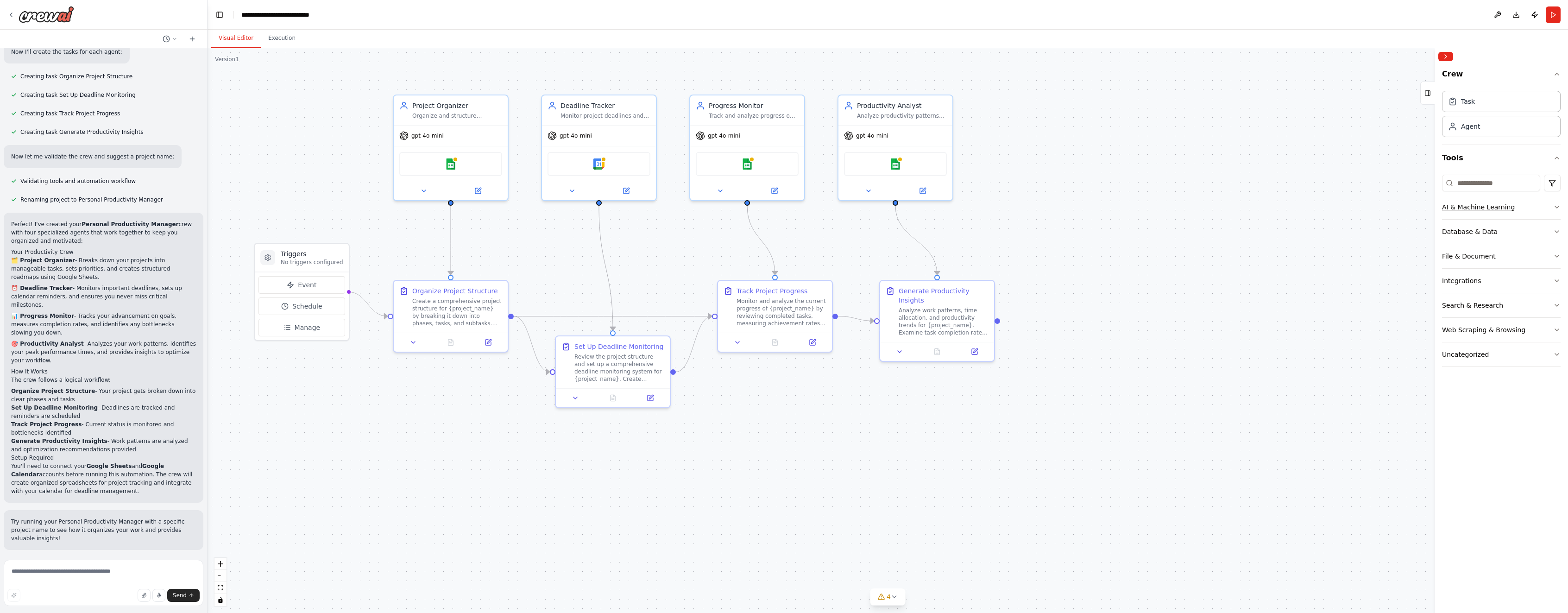
click at [1555, 206] on icon "button" at bounding box center [1557, 207] width 7 height 7
click at [280, 37] on button "Execution" at bounding box center [281, 38] width 42 height 19
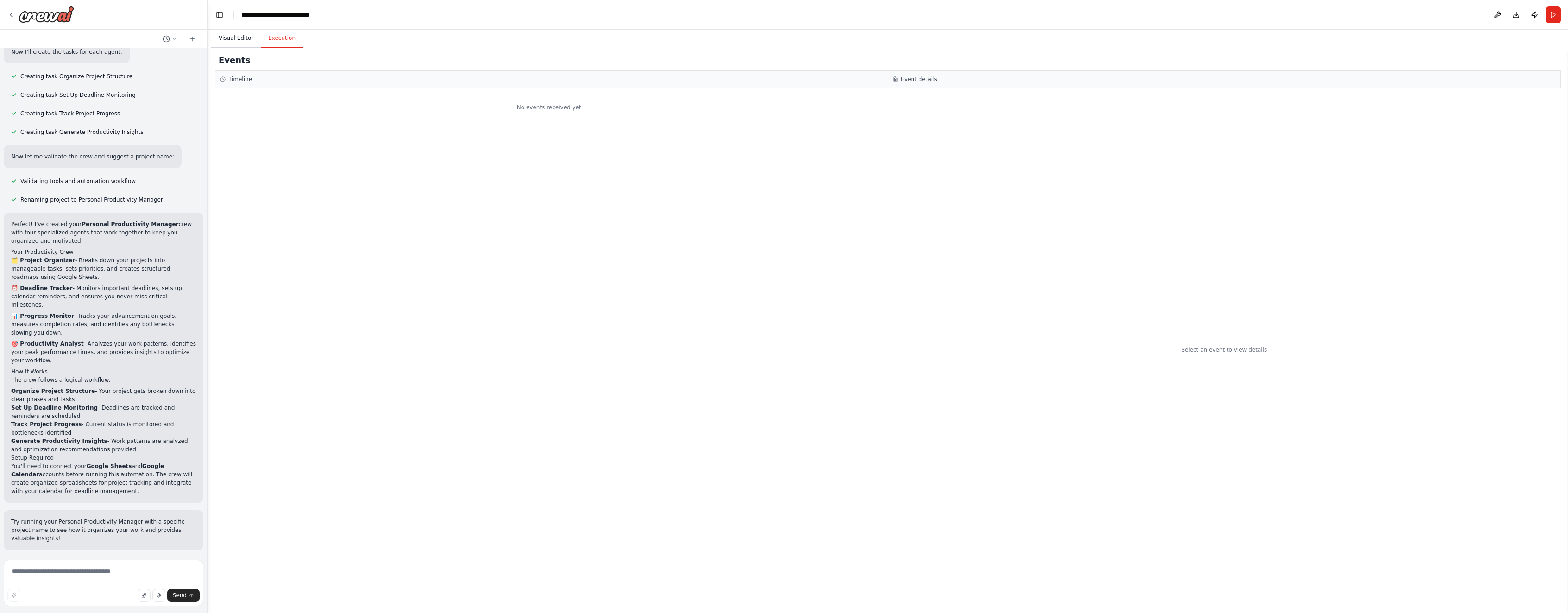
click at [230, 40] on button "Visual Editor" at bounding box center [236, 38] width 49 height 19
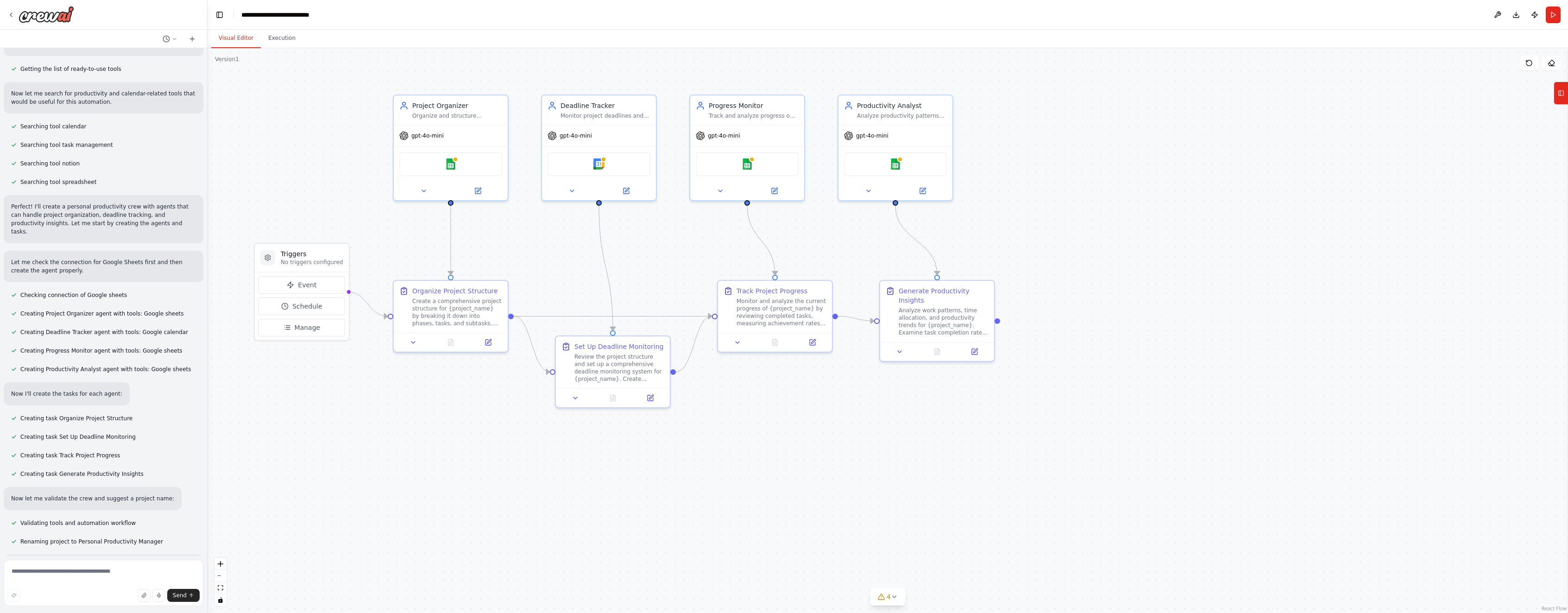
scroll to position [0, 0]
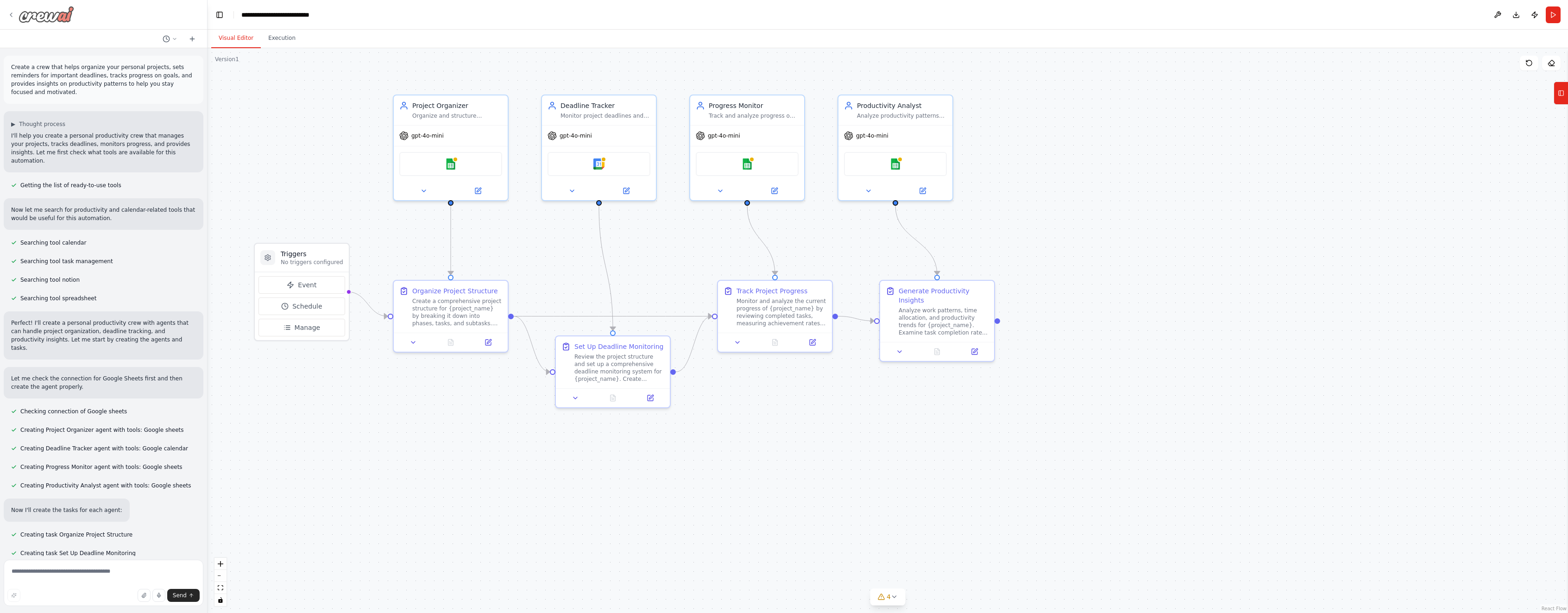
click at [15, 16] on icon at bounding box center [11, 15] width 7 height 7
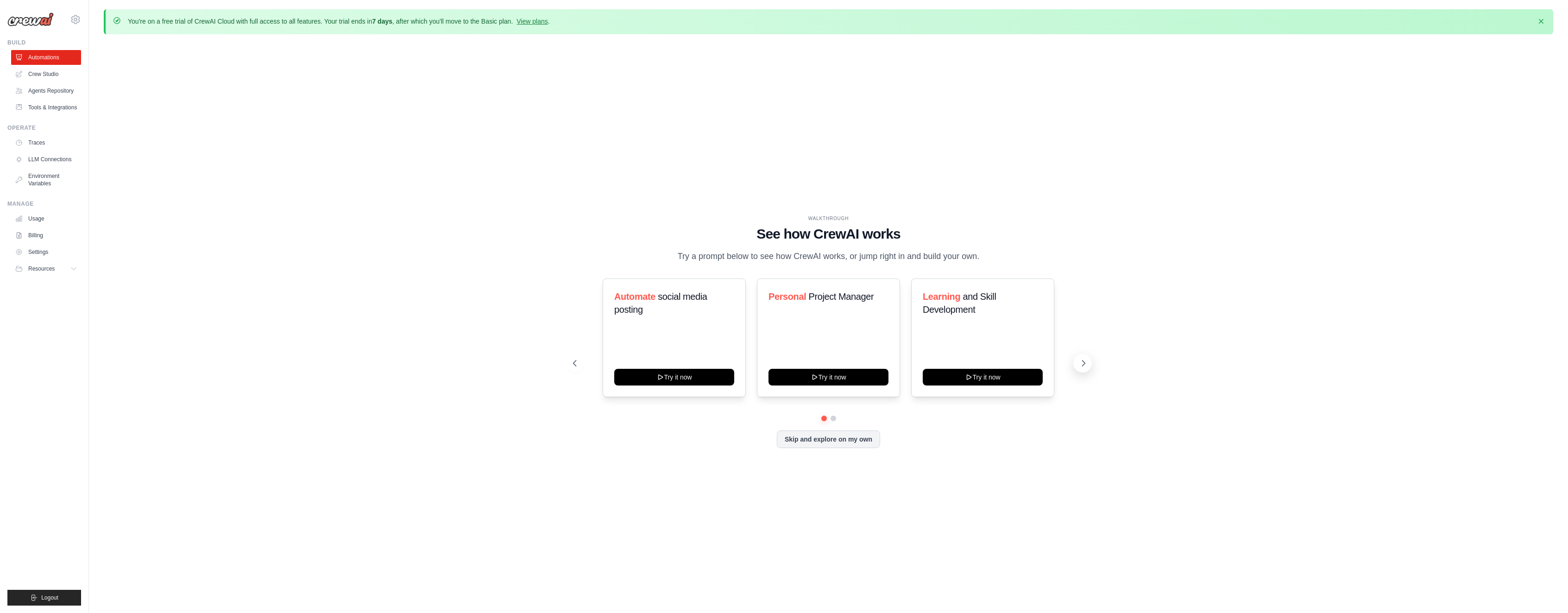
click at [1080, 368] on icon at bounding box center [1083, 363] width 9 height 9
click at [1081, 367] on icon at bounding box center [1083, 363] width 9 height 9
click at [44, 114] on link "Tools & Integrations" at bounding box center [47, 107] width 70 height 15
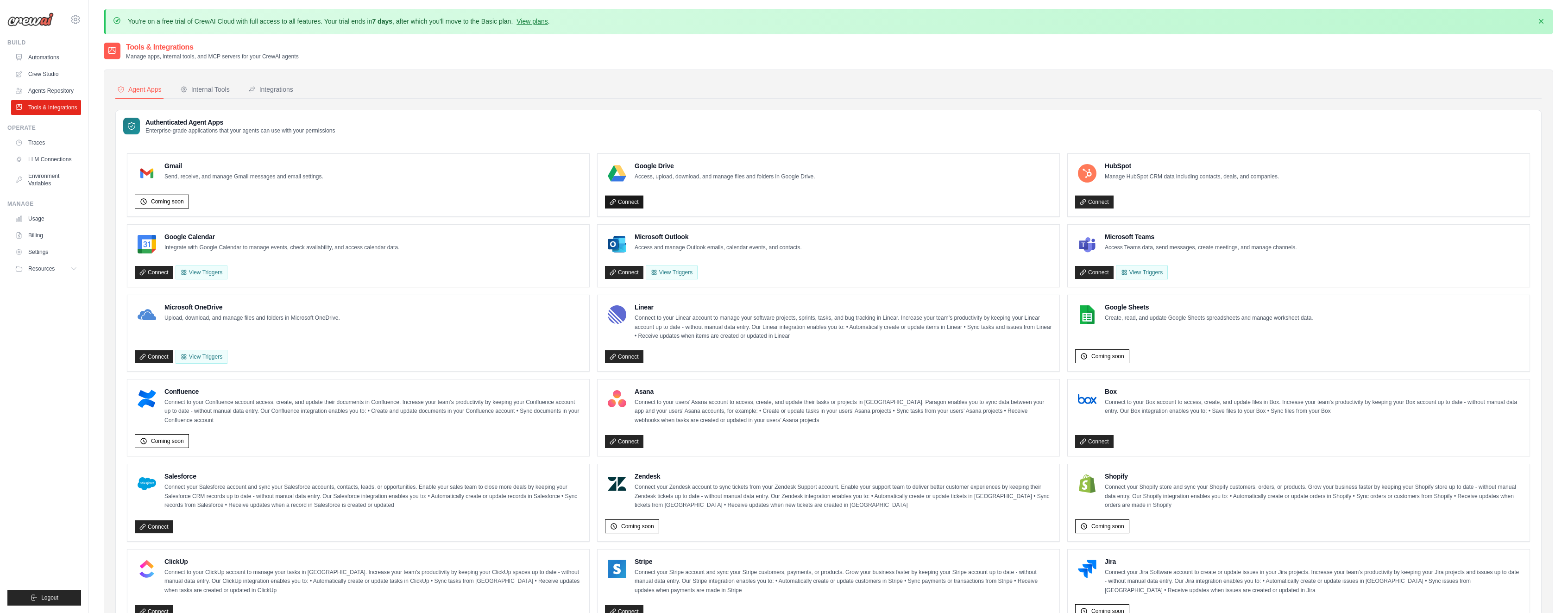
click at [632, 202] on link "Connect" at bounding box center [624, 201] width 38 height 13
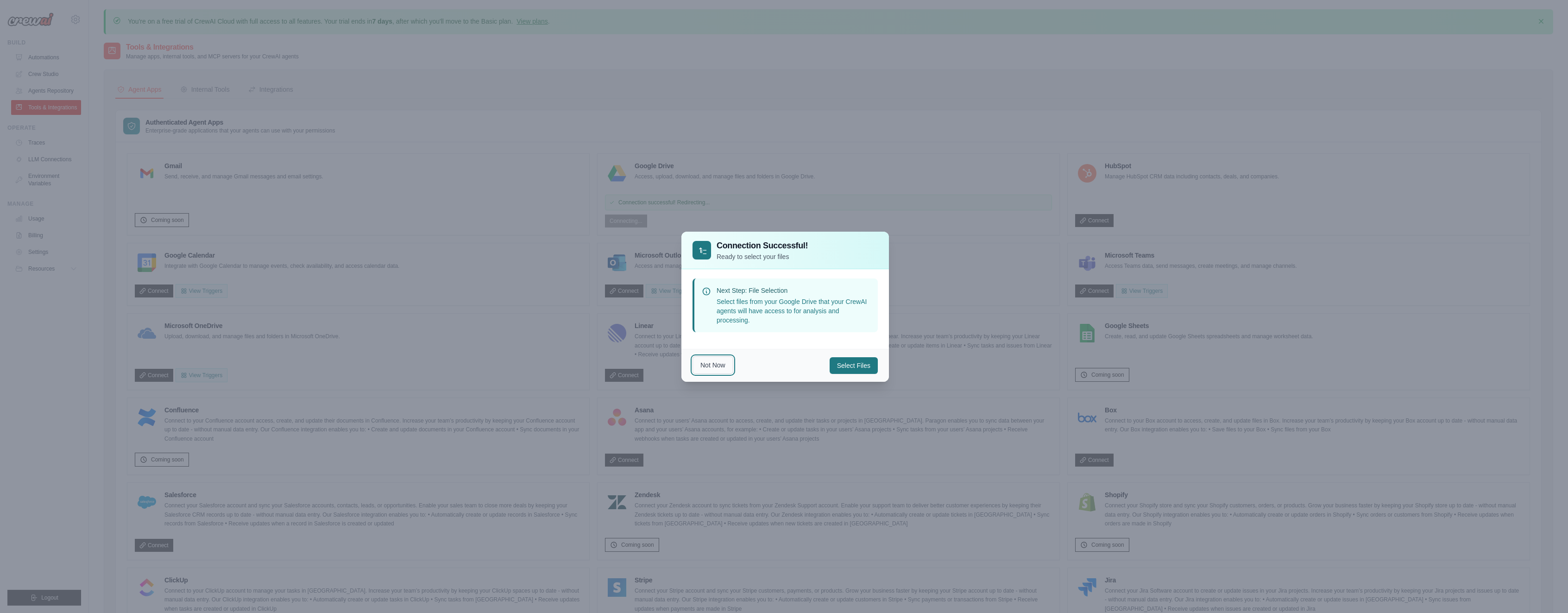
click at [708, 366] on button "Not Now" at bounding box center [713, 365] width 41 height 18
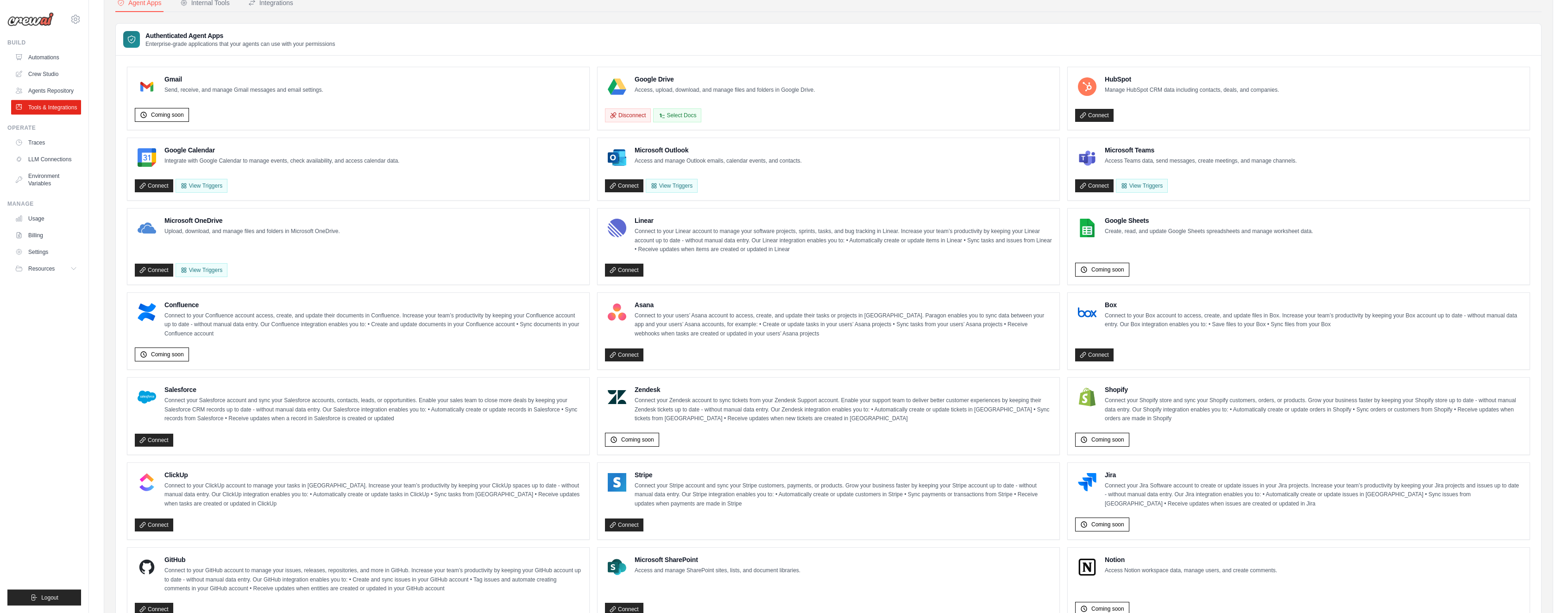
scroll to position [296, 0]
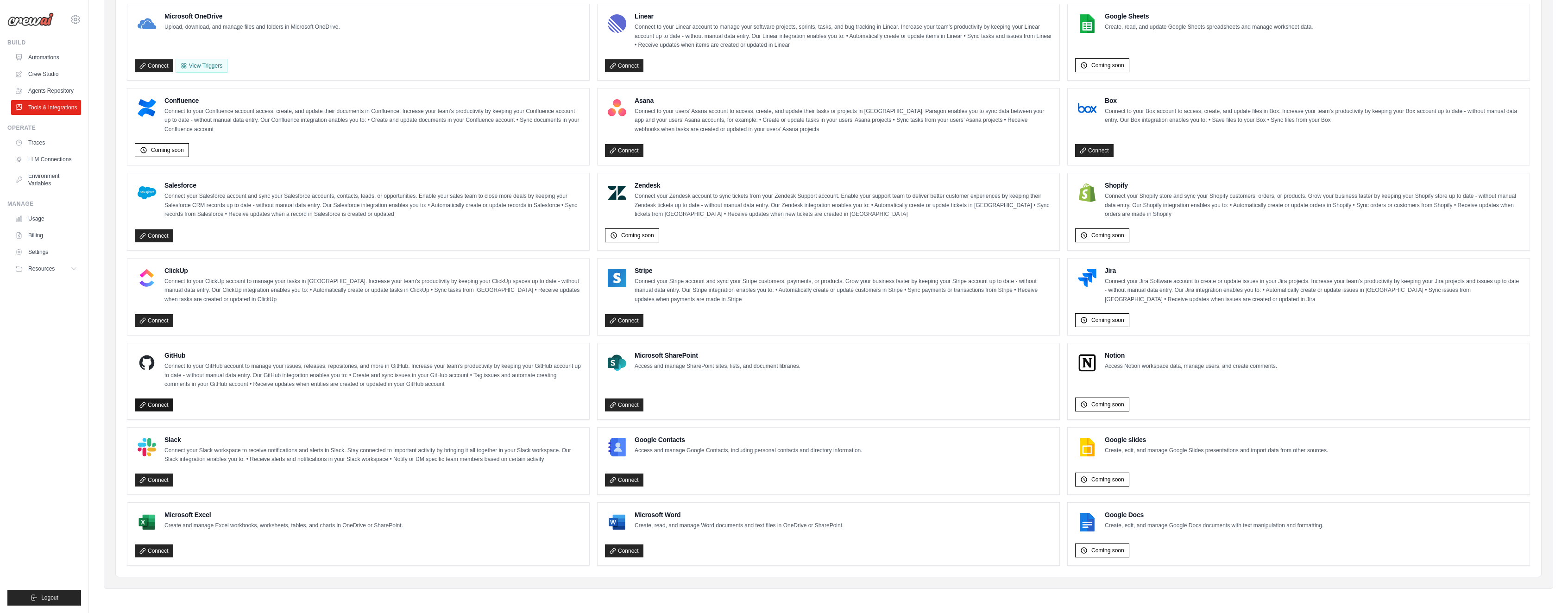
click at [146, 399] on link "Connect" at bounding box center [153, 404] width 38 height 13
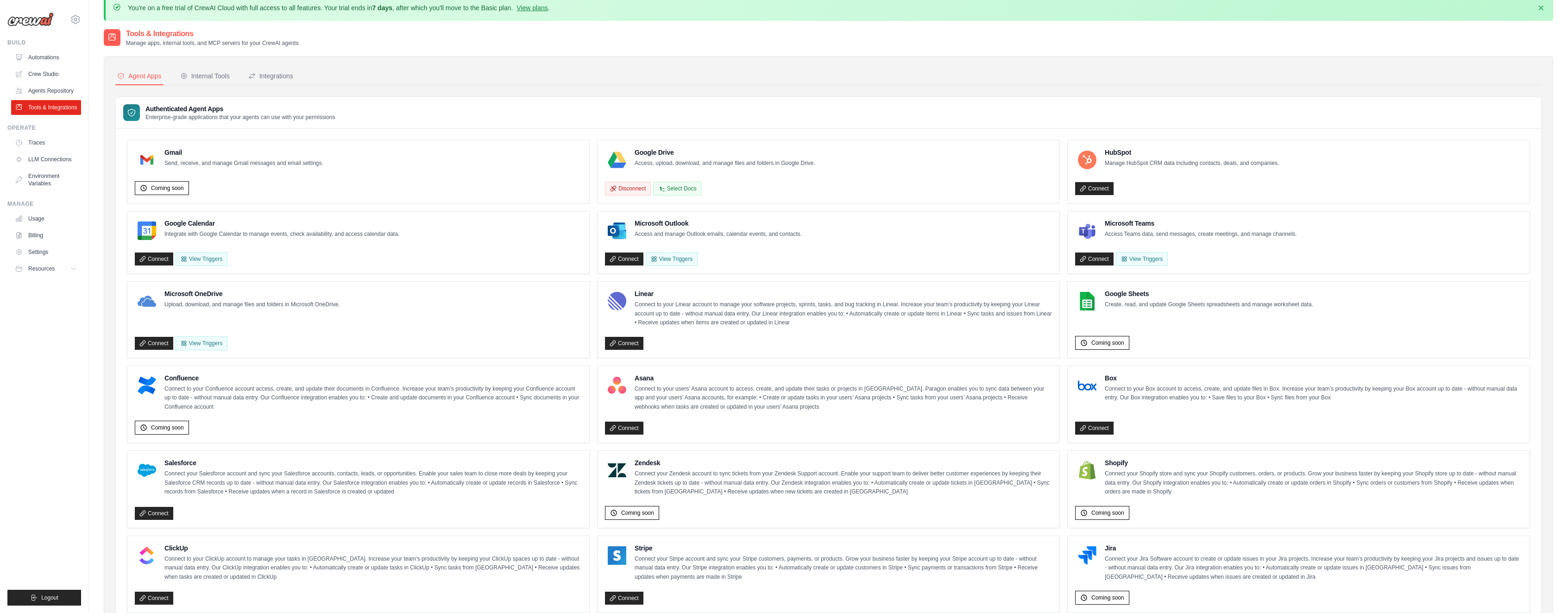
scroll to position [0, 0]
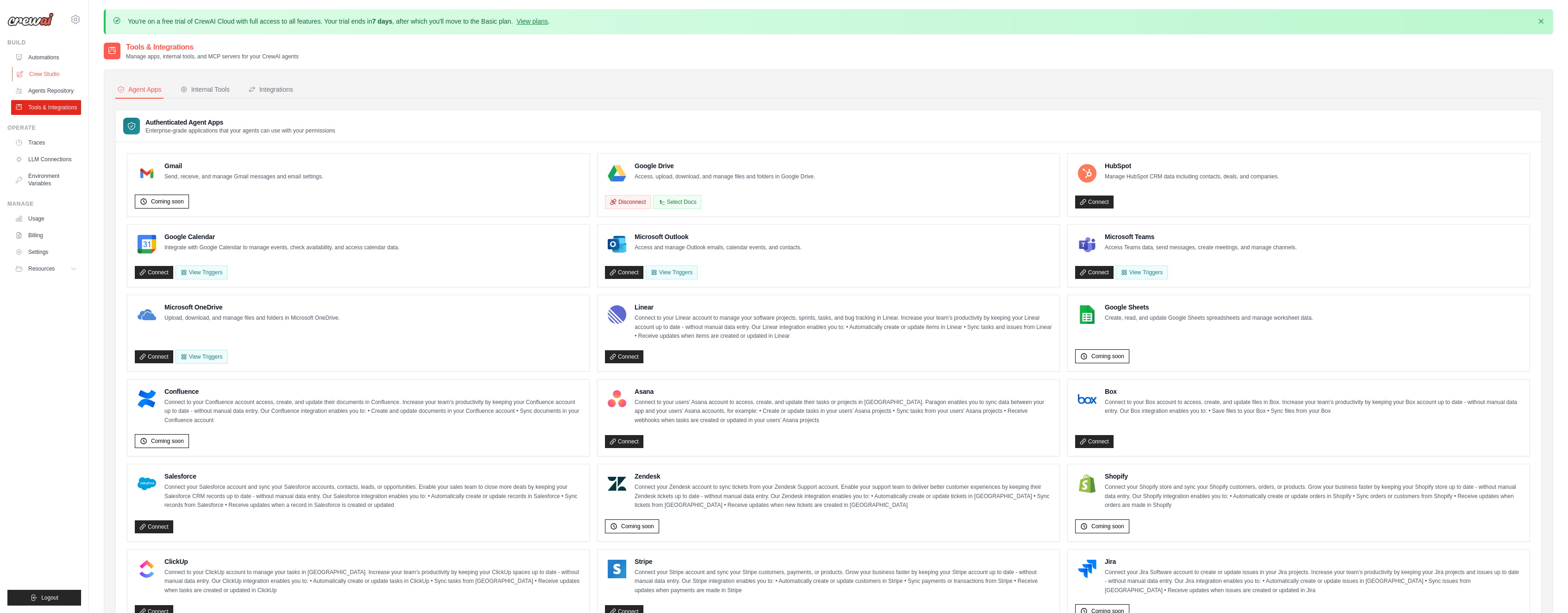
click at [41, 77] on link "Crew Studio" at bounding box center [47, 74] width 70 height 15
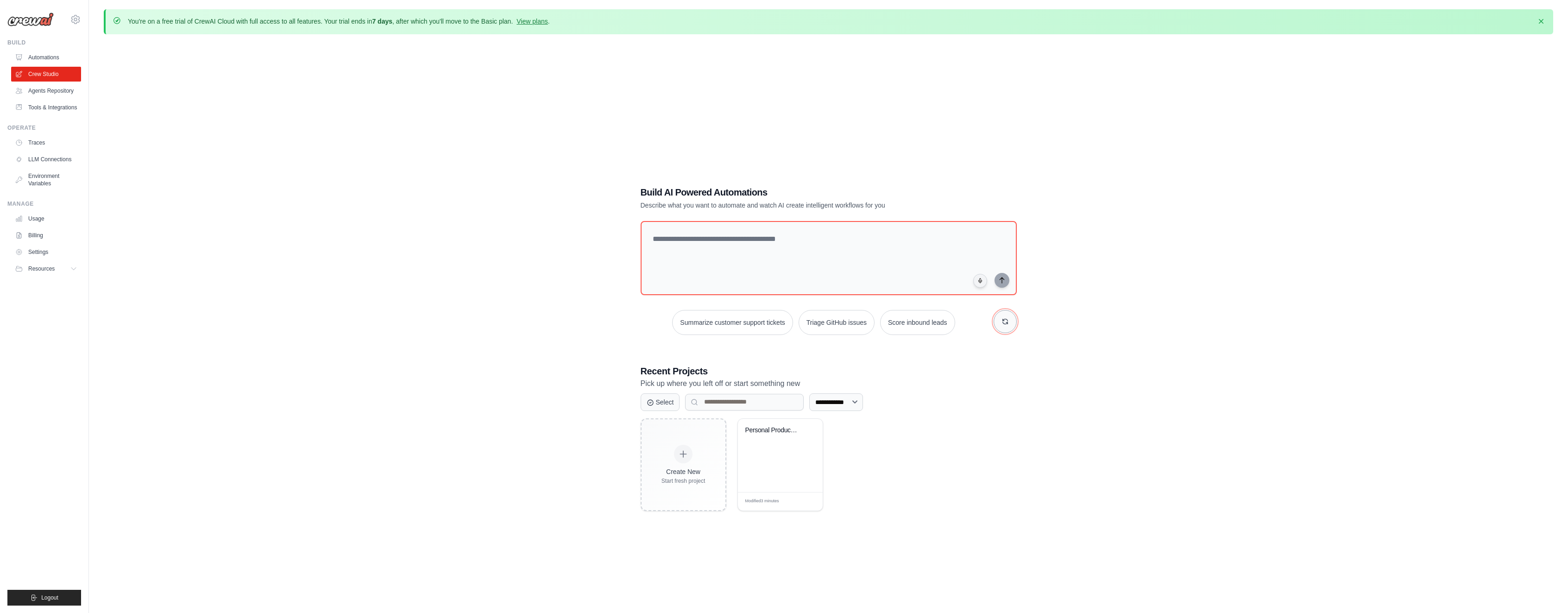
click at [1009, 321] on icon "button" at bounding box center [1005, 321] width 7 height 7
click at [995, 317] on button "button" at bounding box center [1005, 321] width 23 height 23
click at [1004, 319] on icon "button" at bounding box center [1005, 321] width 7 height 7
click at [1002, 324] on button "button" at bounding box center [1005, 321] width 23 height 23
click at [1011, 321] on button "button" at bounding box center [1005, 321] width 23 height 23
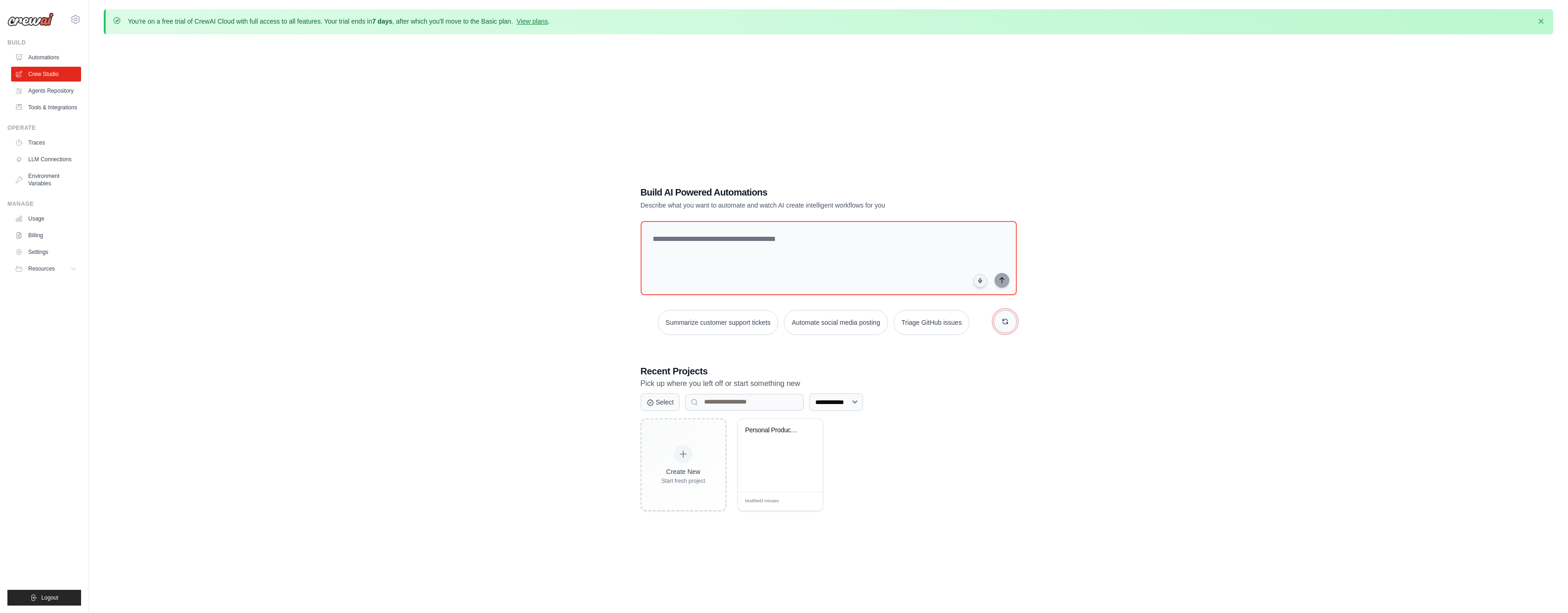
click at [997, 317] on button "button" at bounding box center [1005, 321] width 23 height 23
click at [809, 322] on button "Create email marketing campaigns" at bounding box center [819, 322] width 116 height 25
click at [1003, 276] on icon "submit" at bounding box center [1002, 280] width 7 height 7
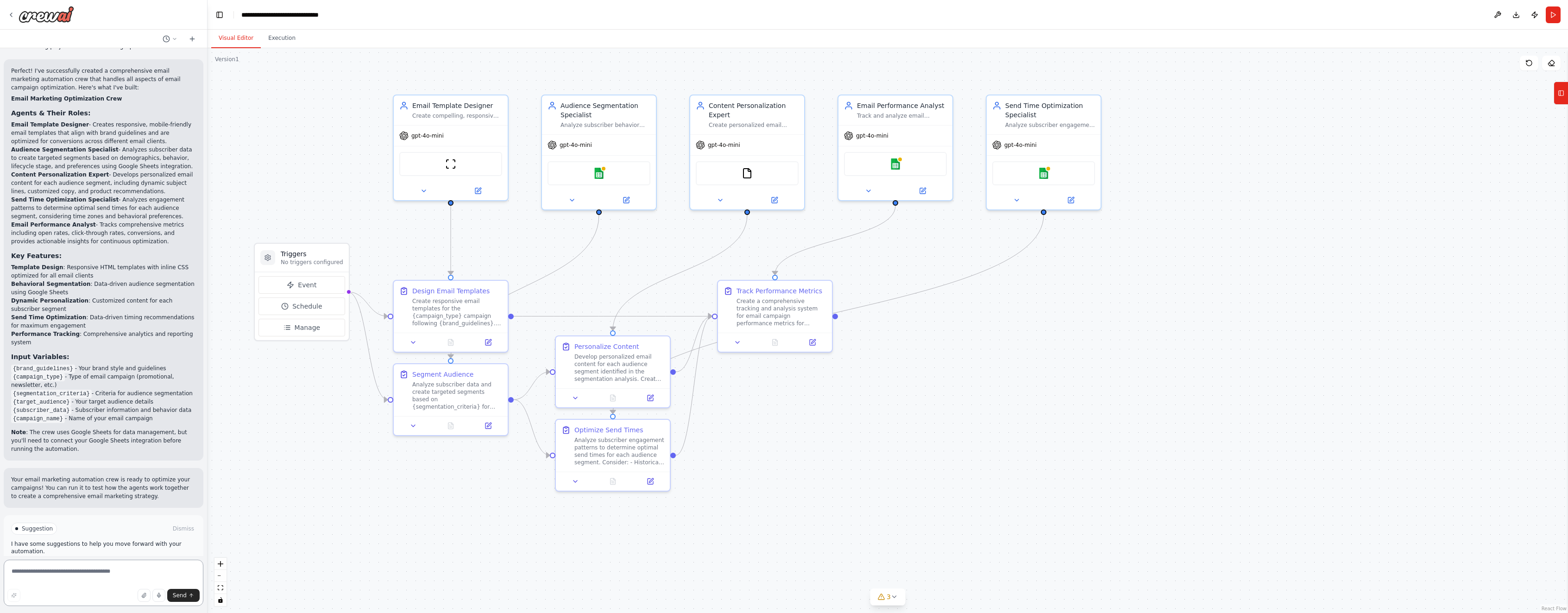
scroll to position [626, 0]
click at [421, 191] on icon at bounding box center [424, 189] width 7 height 7
click at [504, 296] on span "OpenAI - gpt-4o-mini (OpenAI)" at bounding box center [467, 296] width 99 height 9
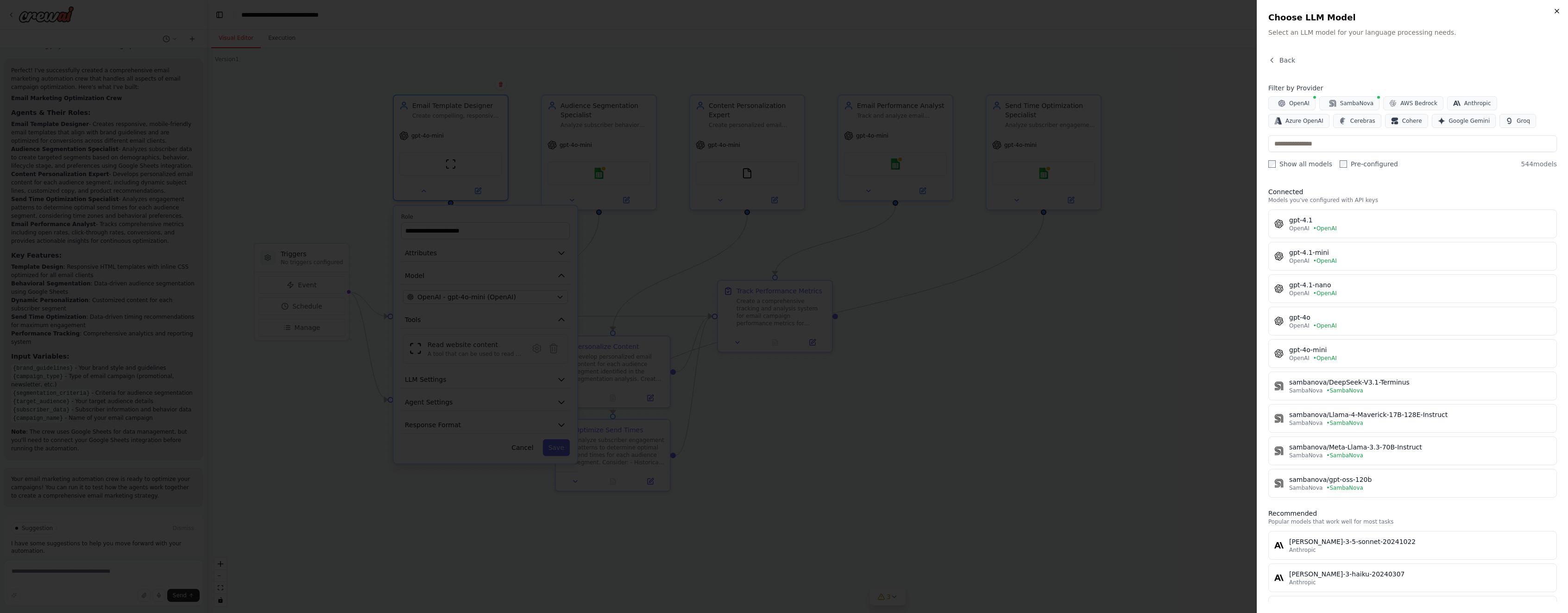
click at [1555, 11] on icon "button" at bounding box center [1557, 11] width 7 height 7
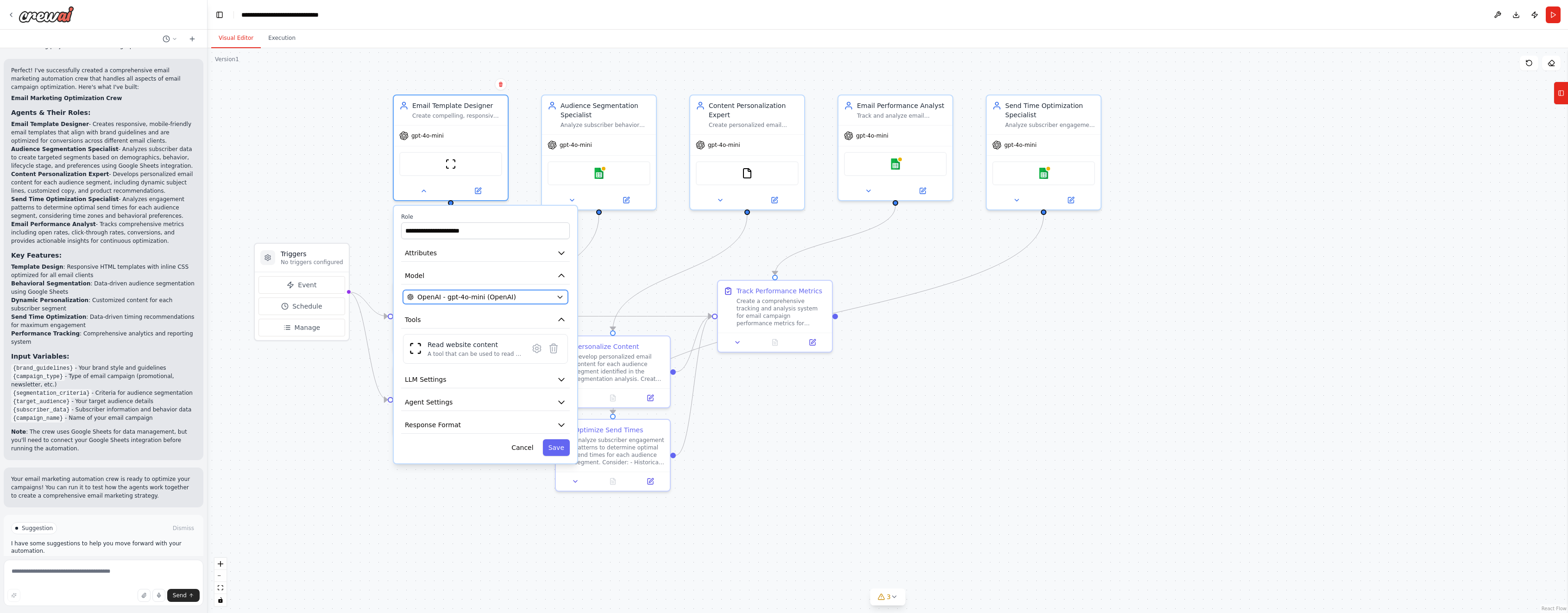
click at [462, 296] on span "OpenAI - gpt-4o-mini (OpenAI)" at bounding box center [467, 296] width 99 height 9
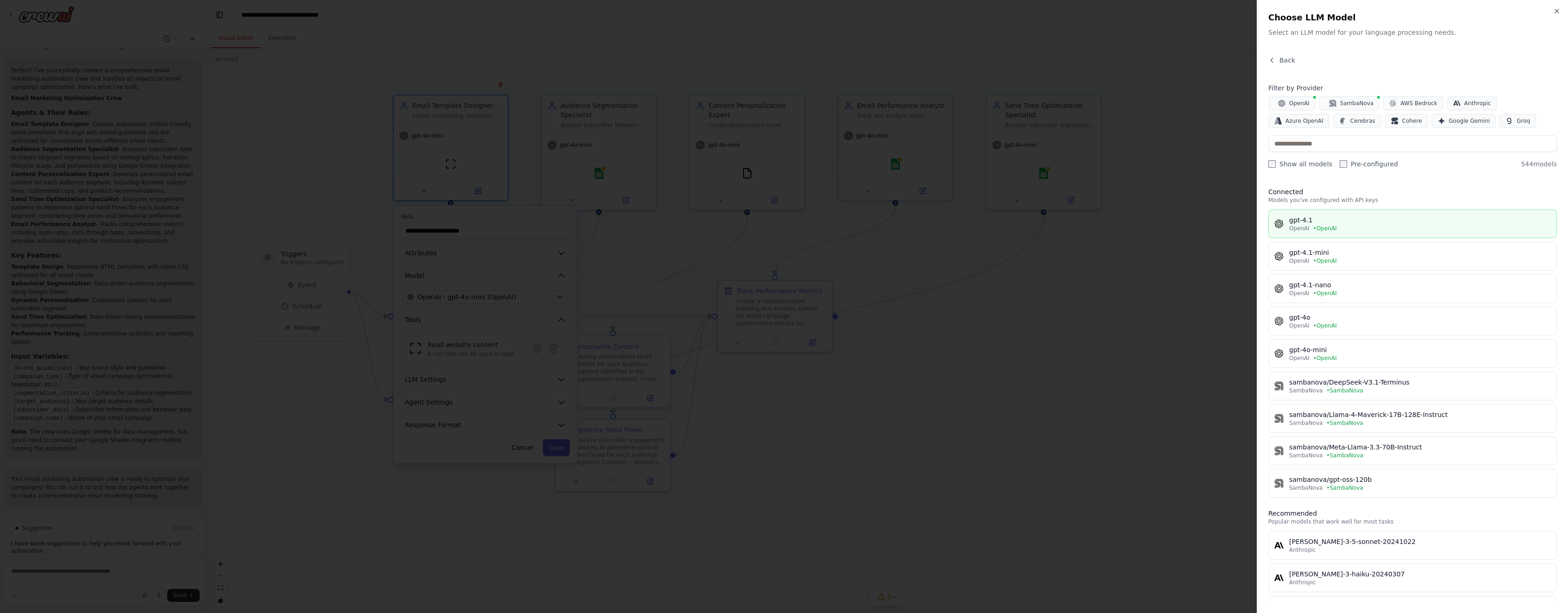
click at [1340, 217] on div "gpt-4.1" at bounding box center [1420, 220] width 262 height 9
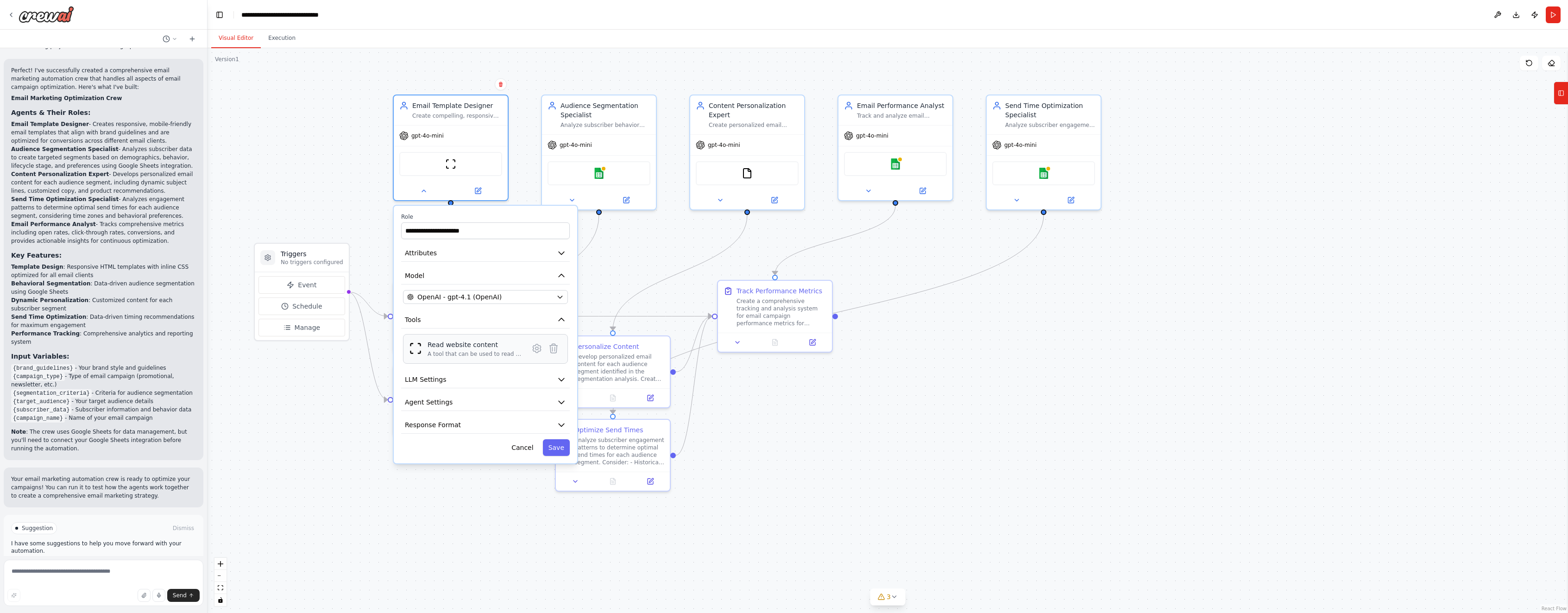
click at [473, 350] on div "A tool that can be used to read a website content." at bounding box center [475, 354] width 96 height 7
click at [539, 346] on icon at bounding box center [536, 348] width 8 height 9
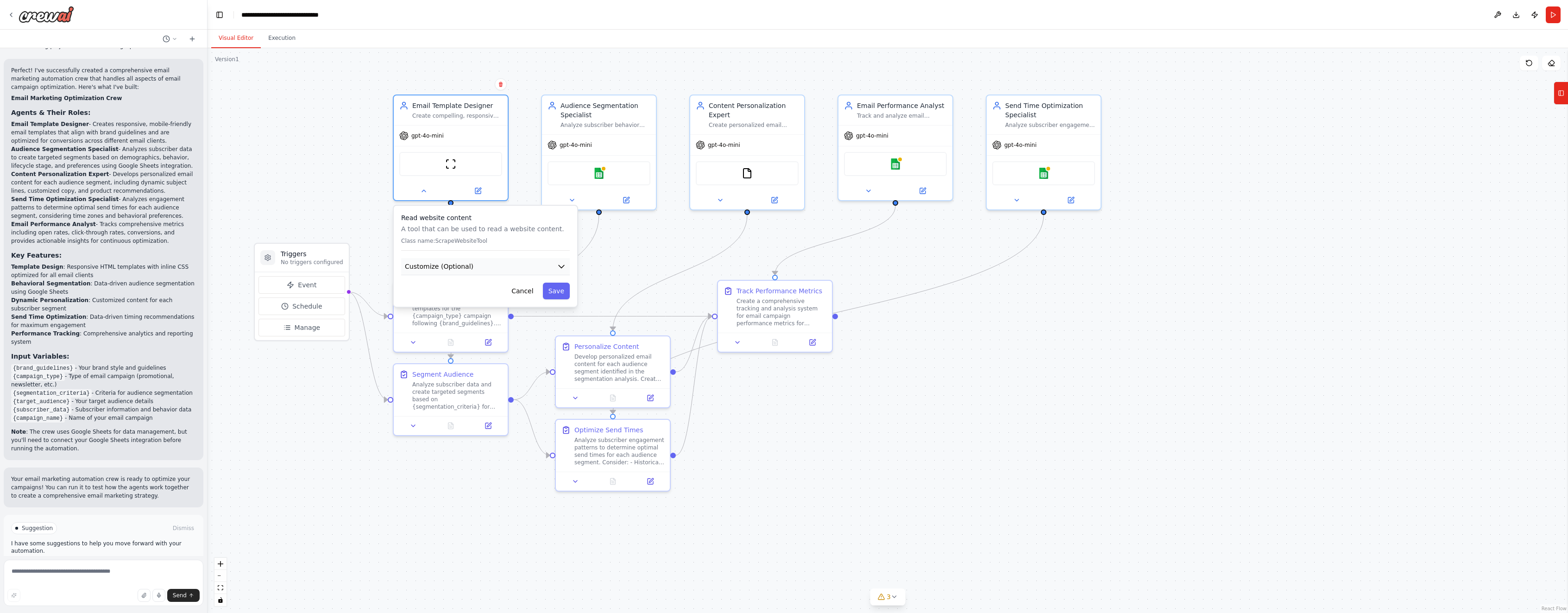
click at [489, 273] on button "Customize (Optional)" at bounding box center [485, 267] width 169 height 17
click at [449, 300] on input "text" at bounding box center [485, 299] width 165 height 16
type input "**********"
click at [560, 324] on button "Save" at bounding box center [556, 324] width 27 height 16
click at [455, 458] on div "**********" at bounding box center [485, 334] width 183 height 257
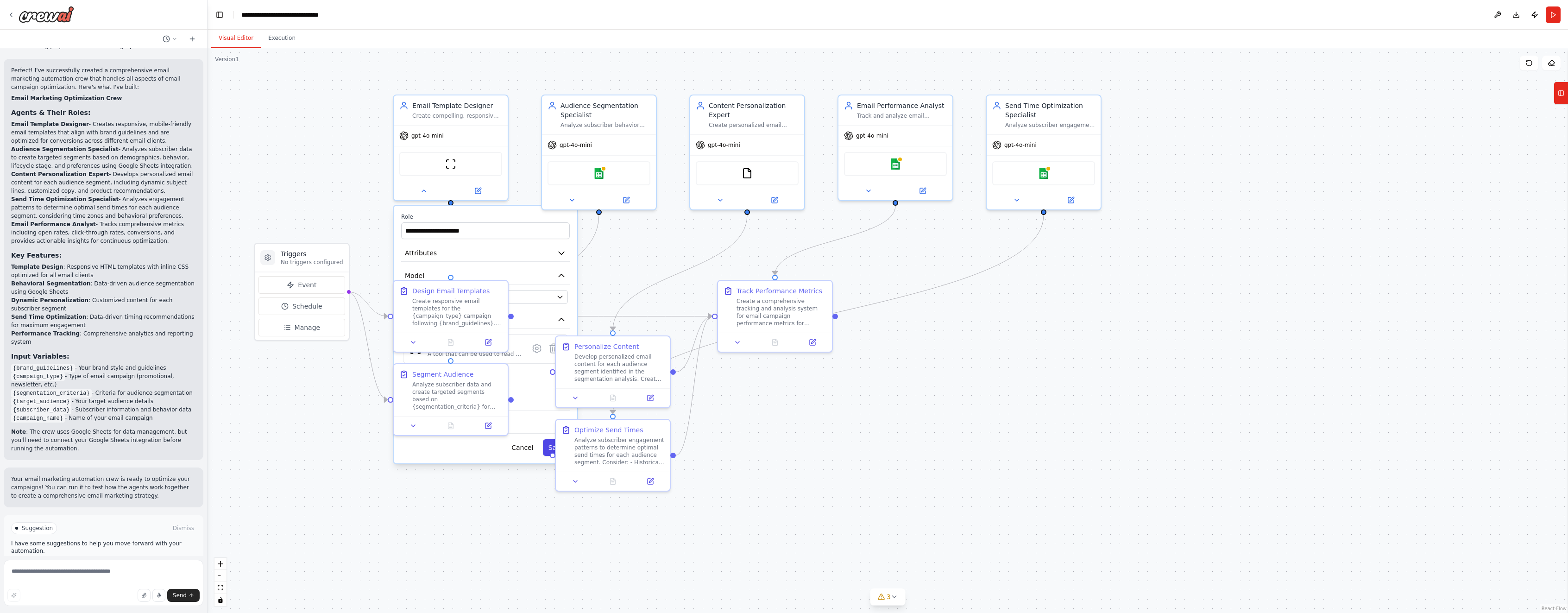
click at [548, 447] on button "Save" at bounding box center [556, 447] width 27 height 16
click at [422, 188] on icon at bounding box center [424, 189] width 7 height 7
click at [464, 379] on button "LLM Settings" at bounding box center [485, 380] width 169 height 17
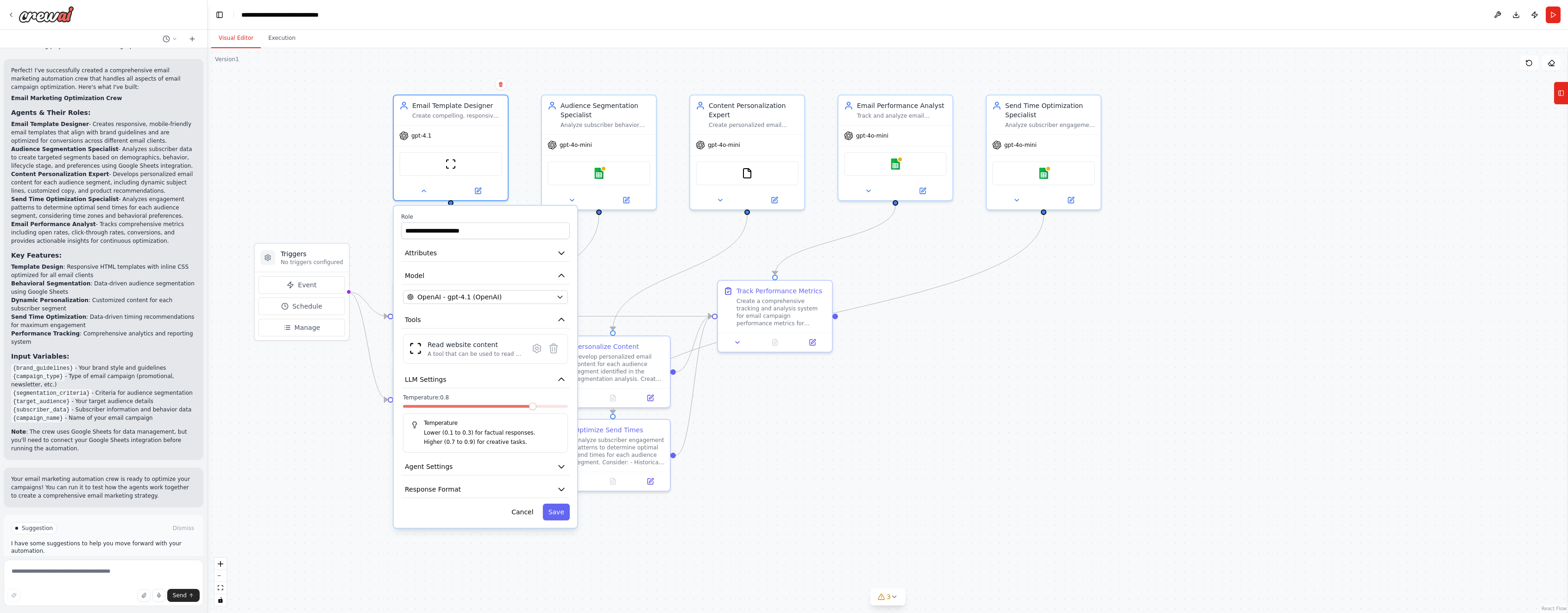
click at [534, 407] on span at bounding box center [485, 406] width 165 height 3
click at [559, 379] on icon "button" at bounding box center [561, 379] width 9 height 9
click at [538, 404] on button "Agent Settings" at bounding box center [485, 402] width 169 height 17
click at [558, 427] on button "button" at bounding box center [559, 426] width 16 height 9
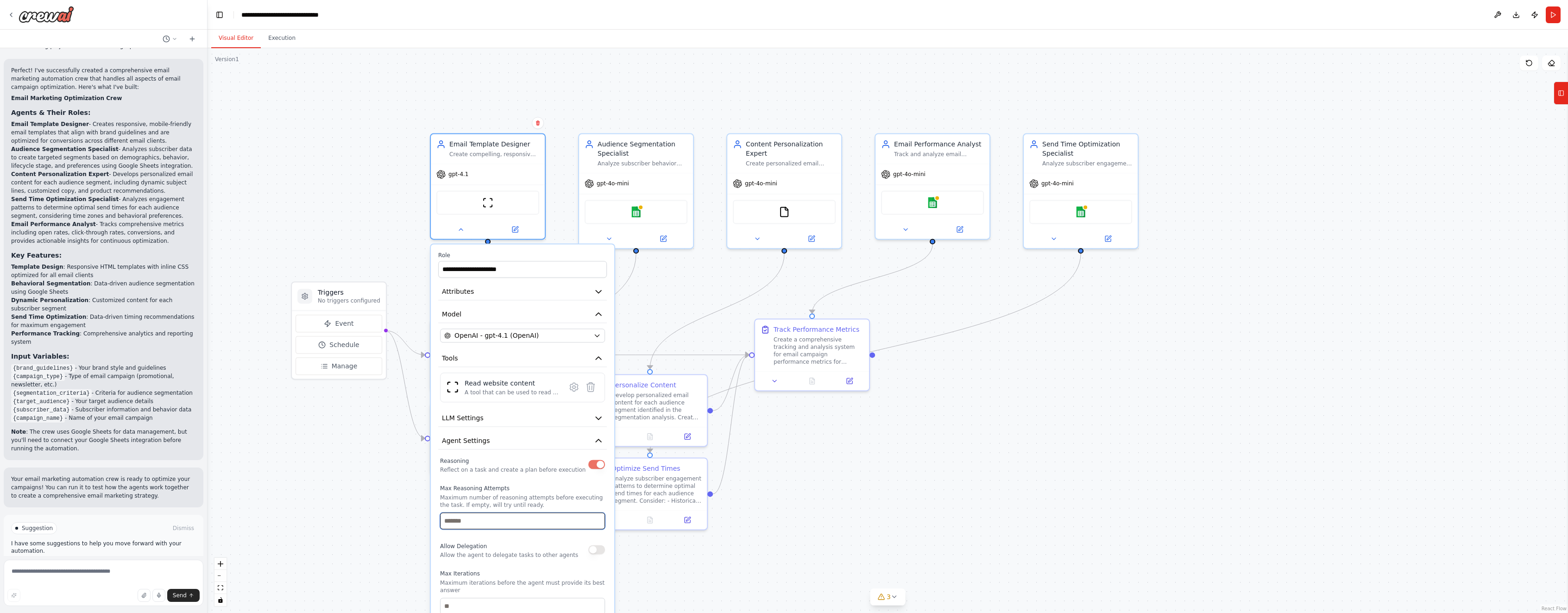
click at [544, 520] on input "number" at bounding box center [522, 520] width 165 height 16
click at [598, 520] on input "*" at bounding box center [522, 520] width 165 height 16
click at [599, 520] on input "*" at bounding box center [522, 520] width 165 height 16
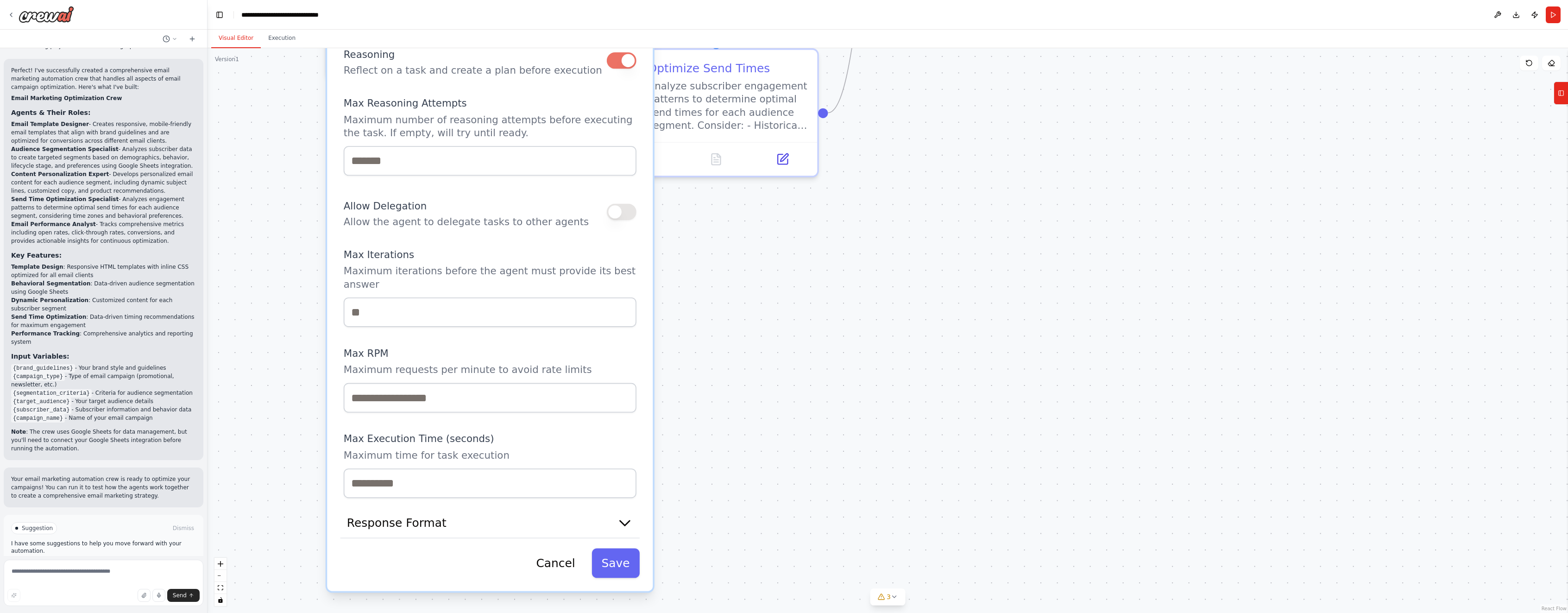
drag, startPoint x: 949, startPoint y: 547, endPoint x: 922, endPoint y: 210, distance: 338.1
click at [922, 210] on div ".deletable-edge-delete-btn { width: 20px; height: 20px; border: 0px solid #ffff…" at bounding box center [887, 331] width 1360 height 565
click at [625, 163] on input "*" at bounding box center [490, 161] width 293 height 30
type input "*"
click at [625, 163] on input "*" at bounding box center [490, 161] width 293 height 30
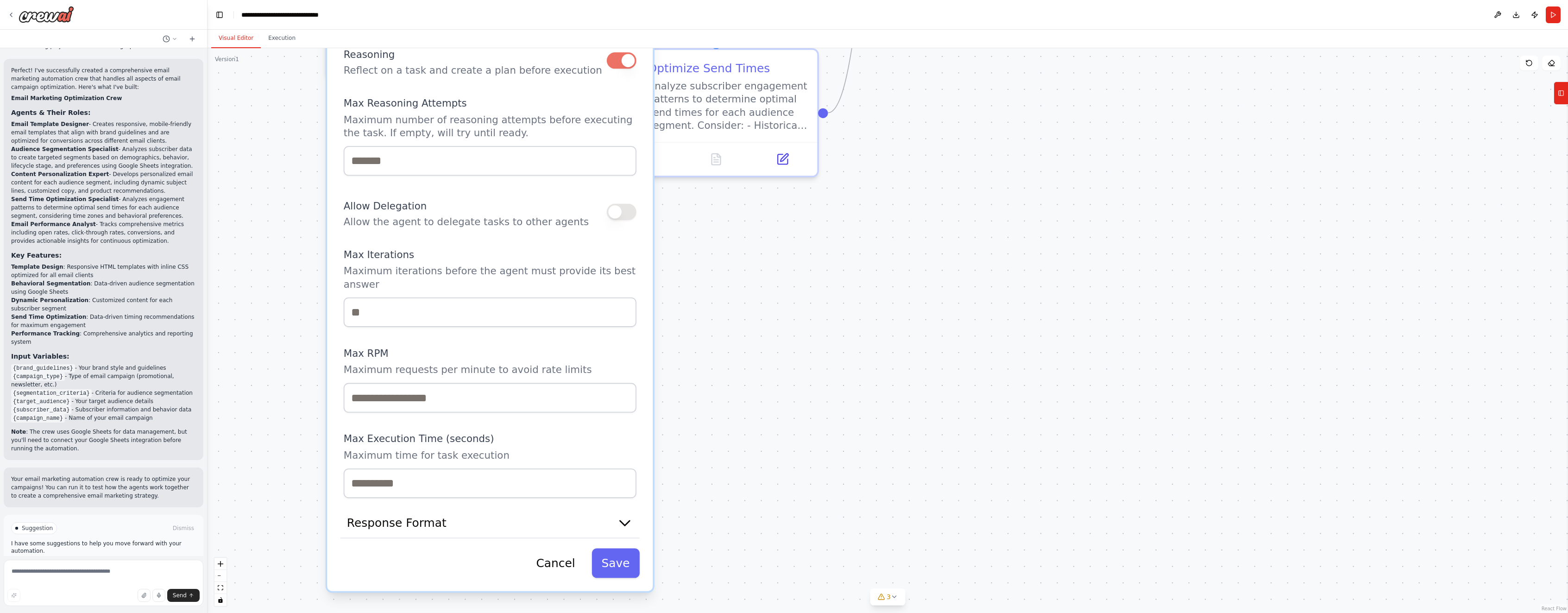
click at [624, 163] on input "*" at bounding box center [490, 161] width 293 height 30
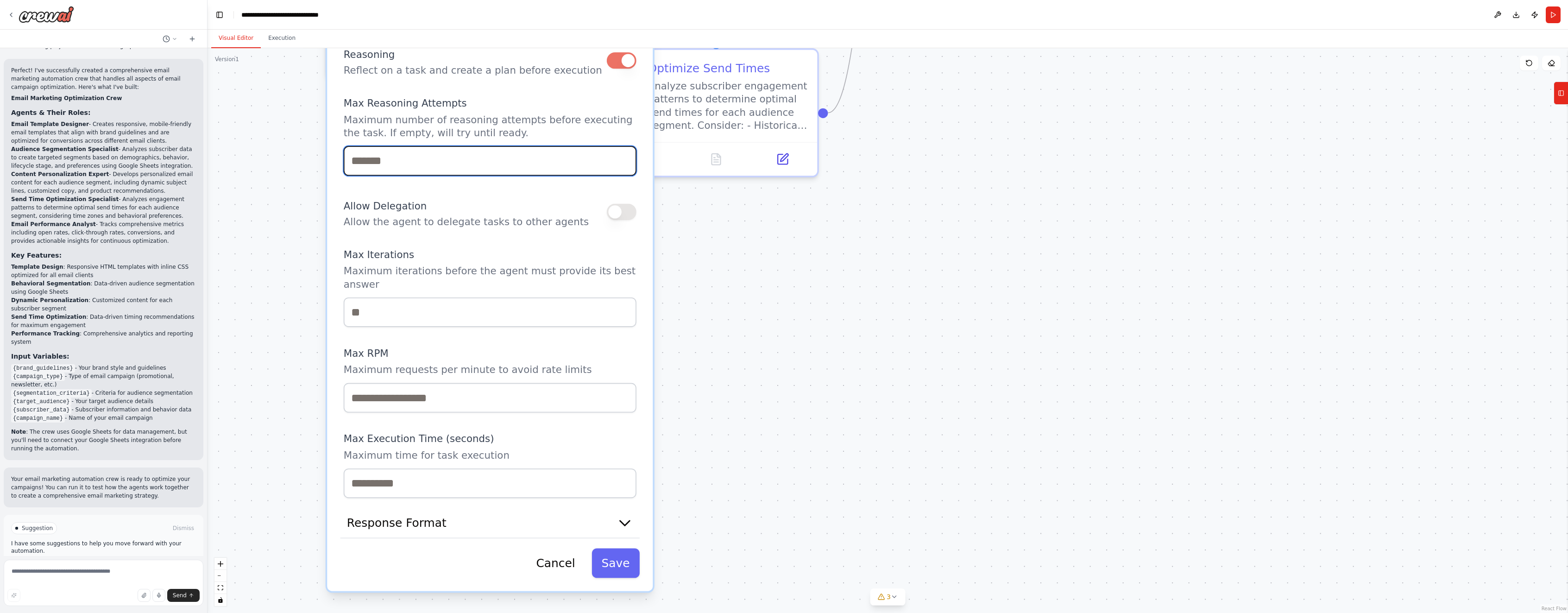
click at [386, 167] on input "*" at bounding box center [490, 161] width 293 height 30
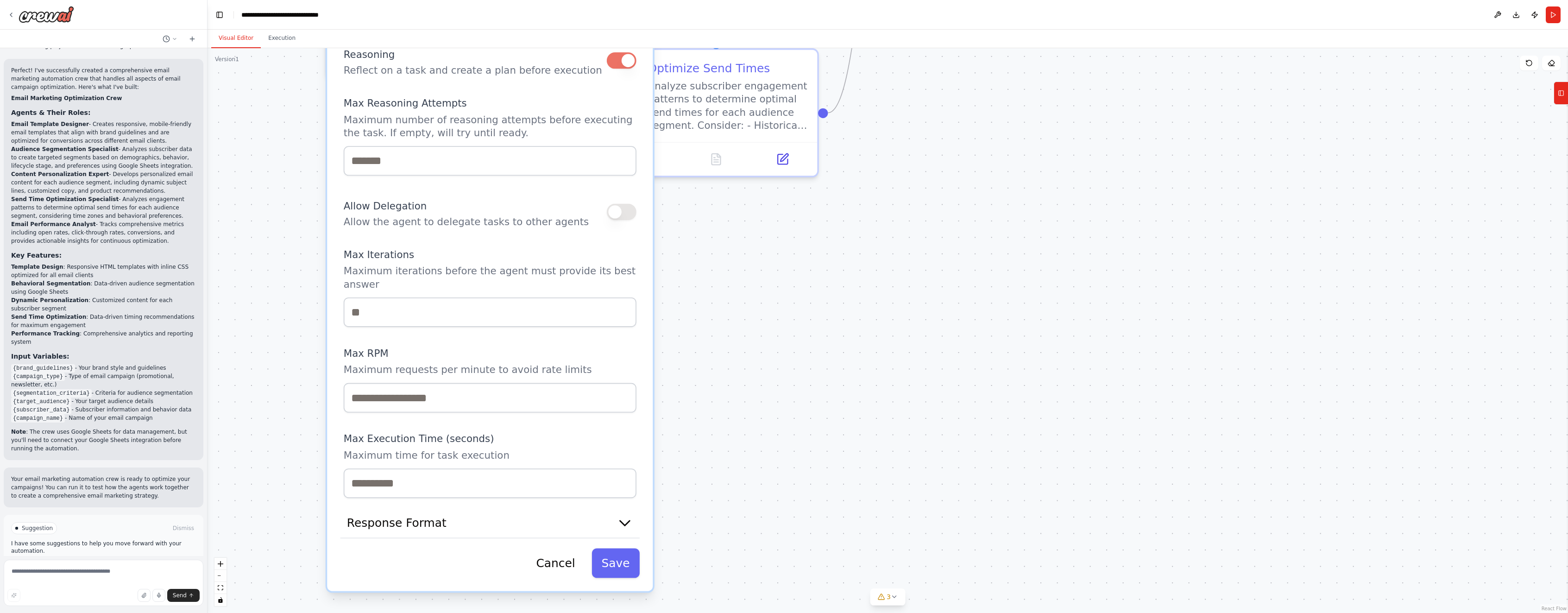
click at [413, 234] on div "Reasoning Reflect on a task and create a plan before execution Max Reasoning At…" at bounding box center [490, 271] width 293 height 454
click at [609, 530] on button "Response Format" at bounding box center [490, 523] width 299 height 30
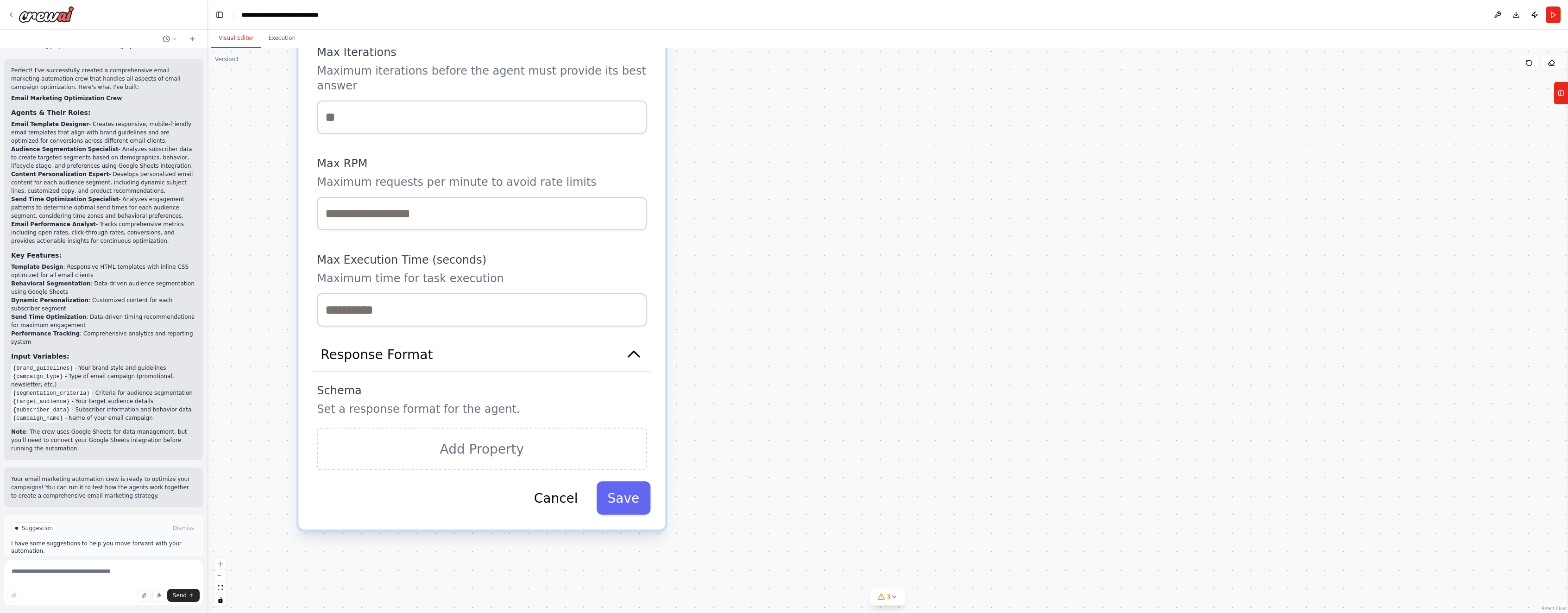
drag, startPoint x: 900, startPoint y: 502, endPoint x: 897, endPoint y: 346, distance: 156.0
click at [897, 346] on div ".deletable-edge-delete-btn { width: 20px; height: 20px; border: 0px solid #ffff…" at bounding box center [887, 331] width 1360 height 565
click at [645, 496] on button "Save" at bounding box center [623, 498] width 54 height 33
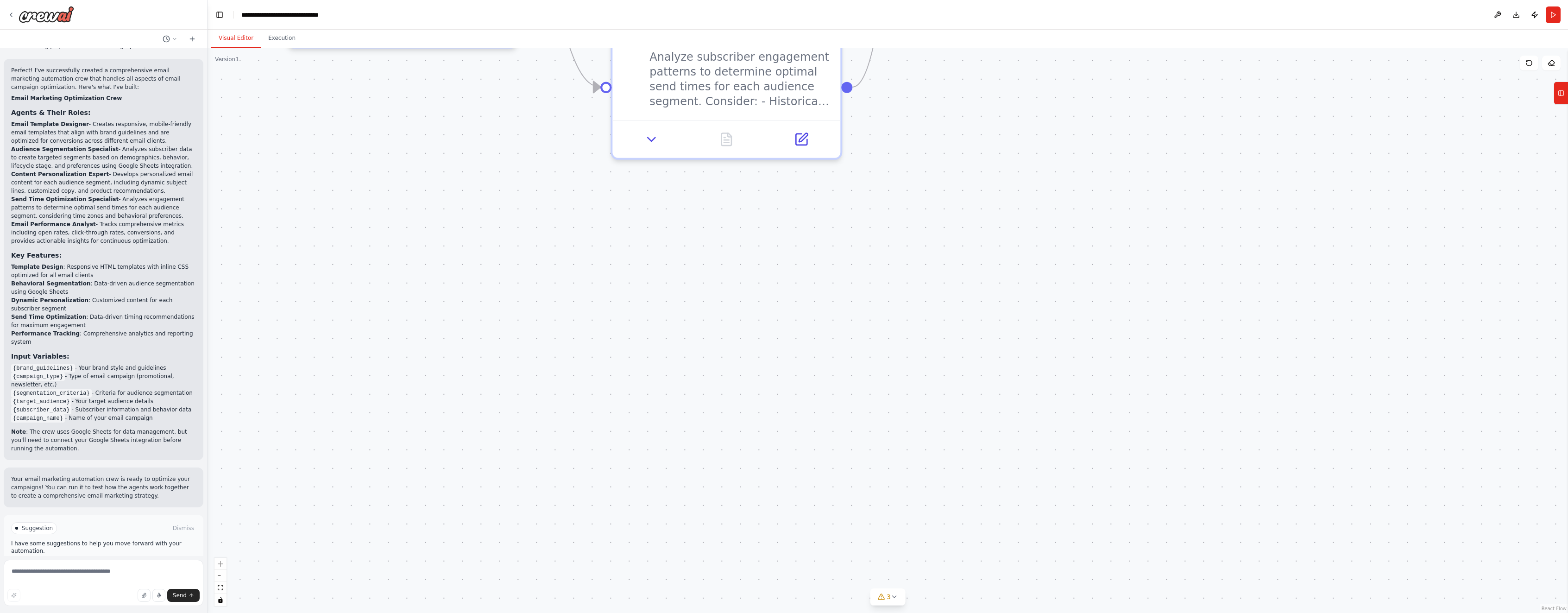
drag, startPoint x: 875, startPoint y: 226, endPoint x: 866, endPoint y: 534, distance: 308.1
click at [866, 534] on div ".deletable-edge-delete-btn { width: 20px; height: 20px; border: 0px solid #ffff…" at bounding box center [887, 331] width 1360 height 565
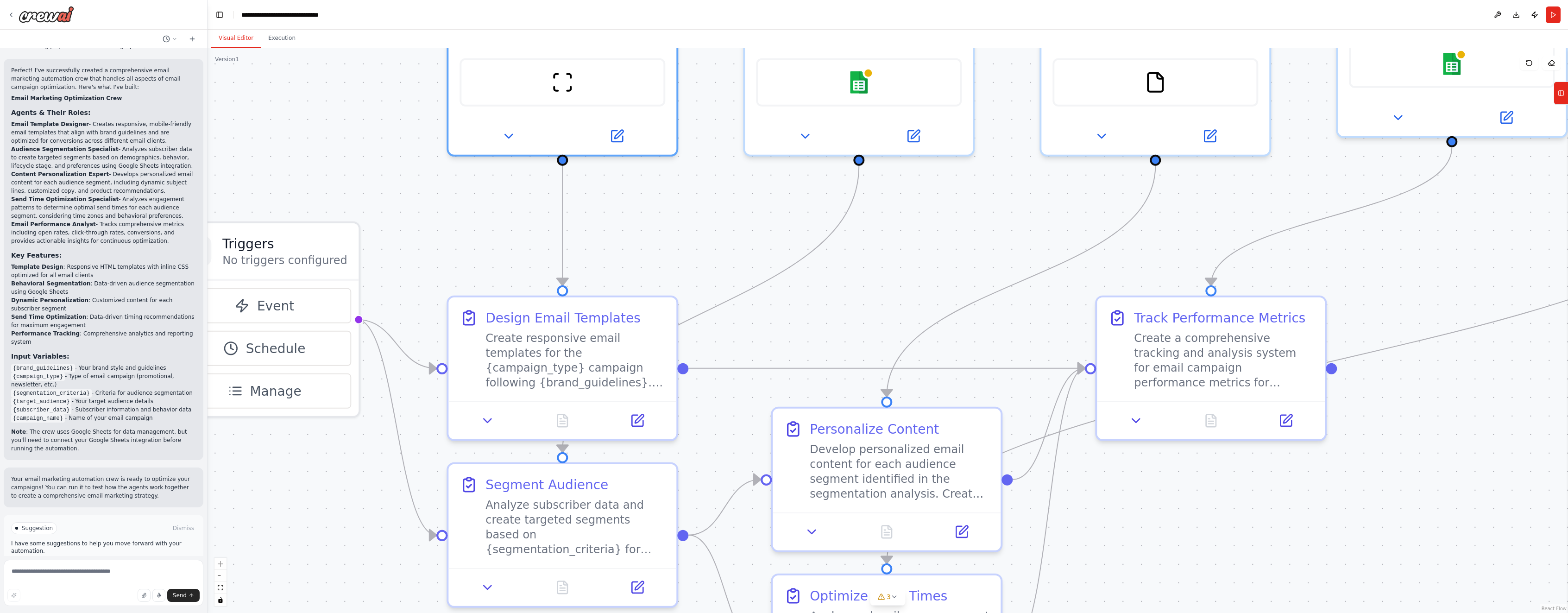
drag, startPoint x: 978, startPoint y: 170, endPoint x: 1128, endPoint y: 605, distance: 460.1
click at [1135, 612] on div ".deletable-edge-delete-btn { width: 20px; height: 20px; border: 0px solid #ffff…" at bounding box center [887, 331] width 1360 height 565
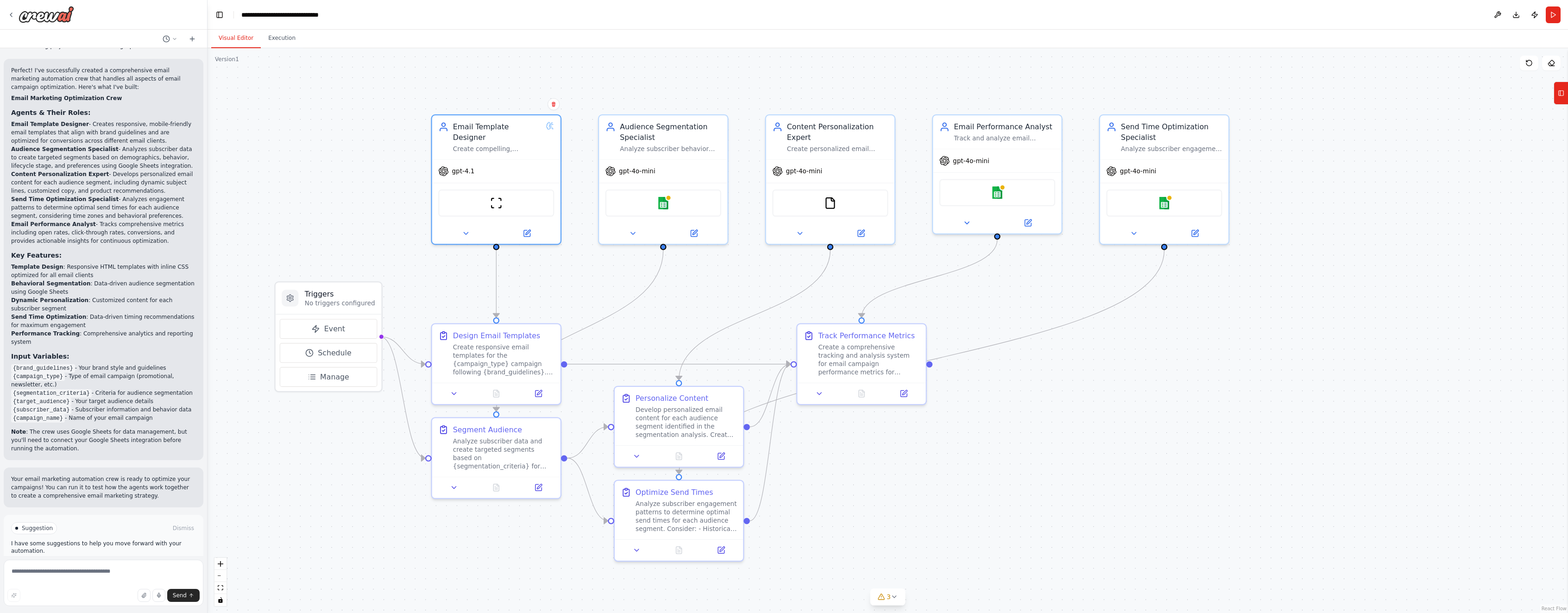
drag, startPoint x: 933, startPoint y: 259, endPoint x: 729, endPoint y: 281, distance: 205.2
click at [729, 281] on div ".deletable-edge-delete-btn { width: 20px; height: 20px; border: 0px solid #ffff…" at bounding box center [887, 331] width 1360 height 565
click at [495, 195] on img at bounding box center [496, 201] width 13 height 13
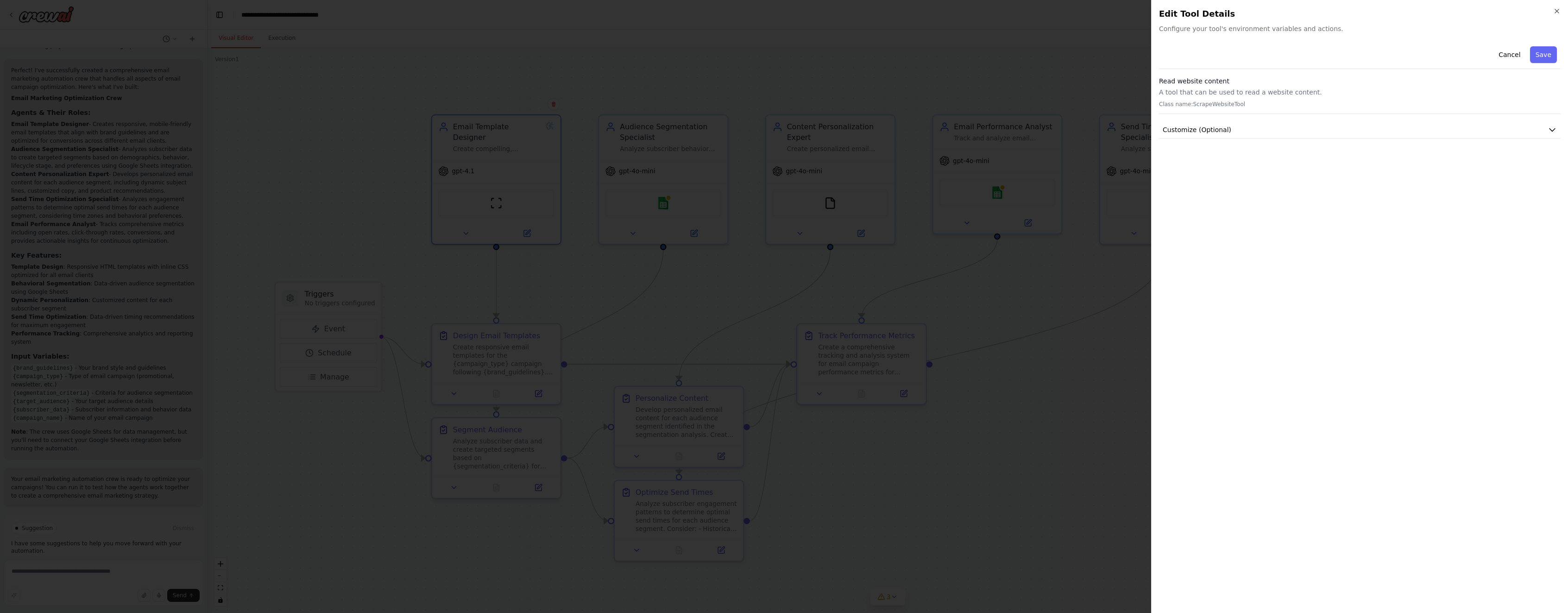
click at [1451, 119] on div "Cancel Save Read website content A tool that can be used to read a website cont…" at bounding box center [1360, 91] width 402 height 96
click at [1450, 128] on button "Customize (Optional)" at bounding box center [1360, 130] width 402 height 17
click at [1550, 54] on button "Save" at bounding box center [1544, 54] width 27 height 16
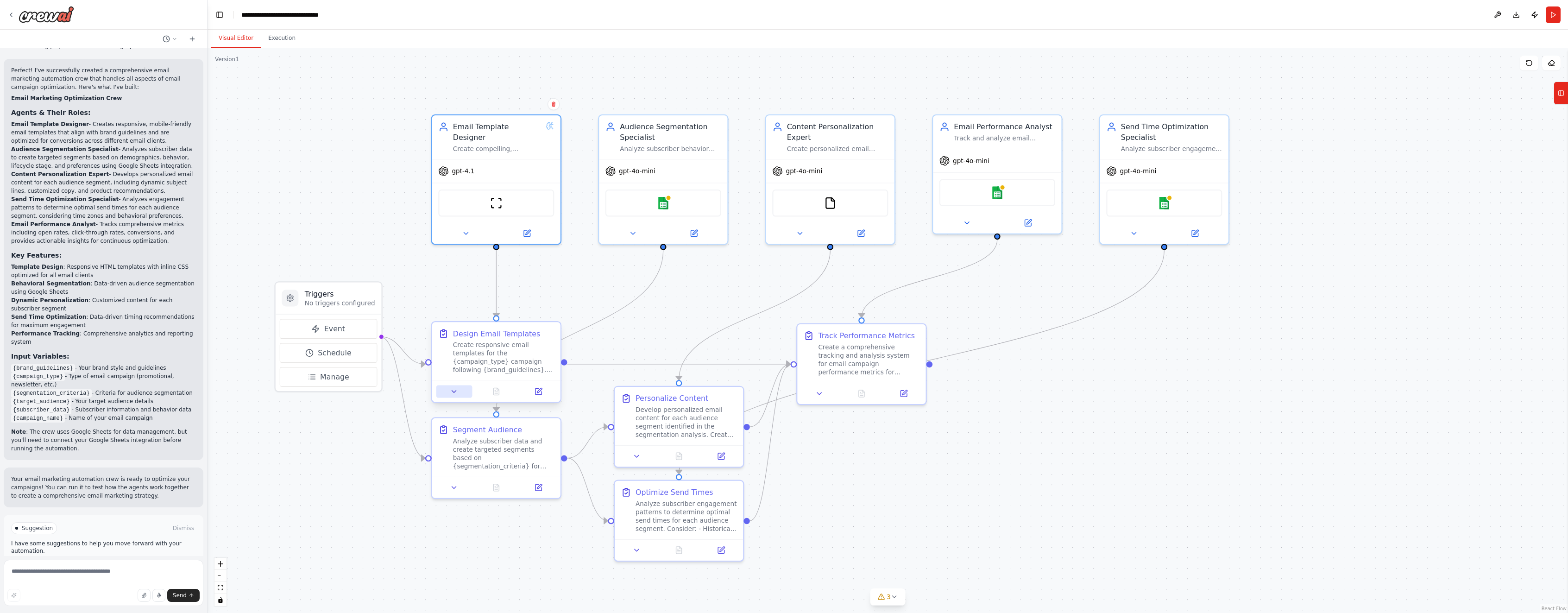
click at [448, 393] on button at bounding box center [454, 391] width 36 height 13
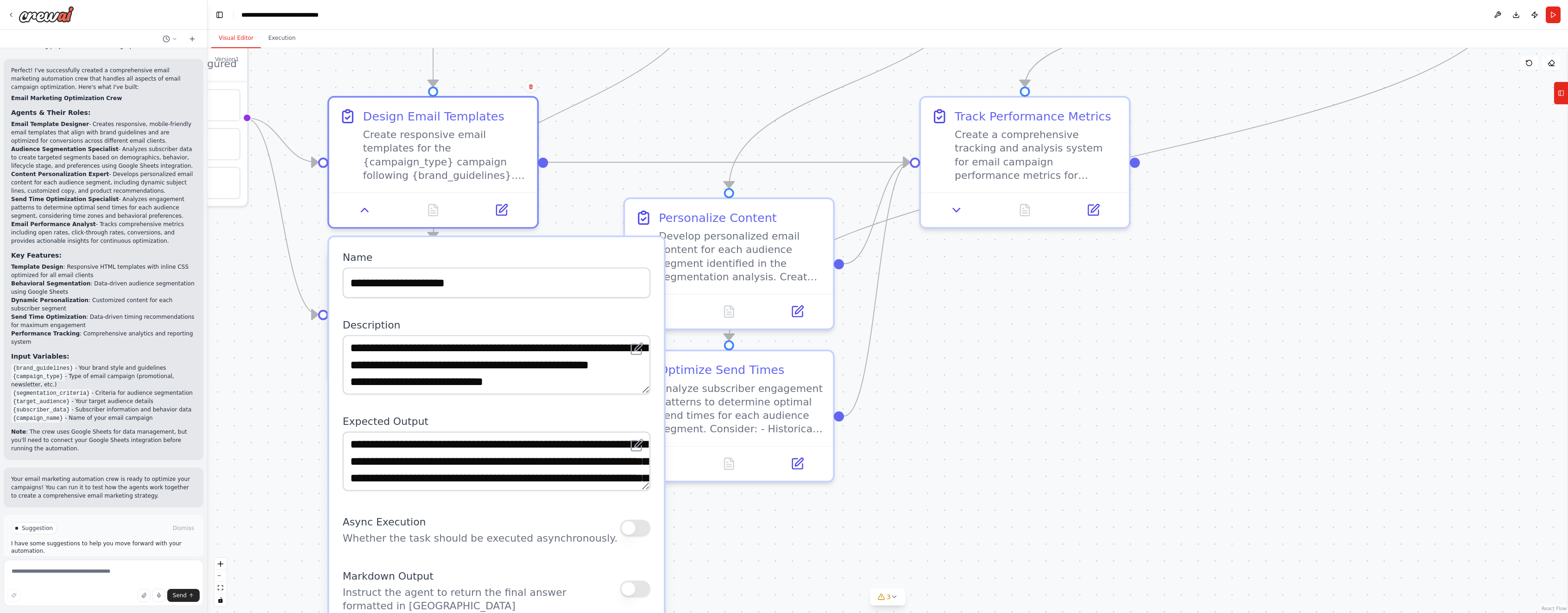
drag, startPoint x: 1063, startPoint y: 461, endPoint x: 1057, endPoint y: 336, distance: 125.1
click at [1057, 336] on div ".deletable-edge-delete-btn { width: 20px; height: 20px; border: 0px solid #ffff…" at bounding box center [887, 331] width 1360 height 565
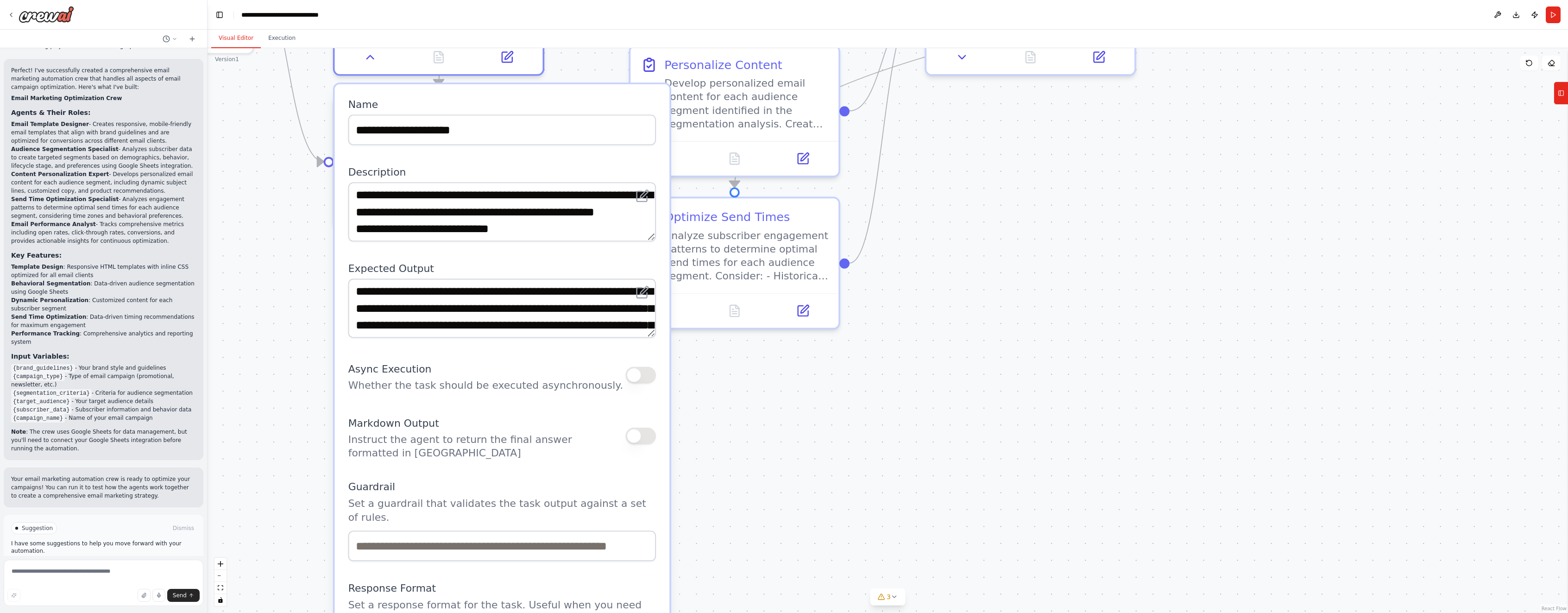
drag, startPoint x: 933, startPoint y: 529, endPoint x: 936, endPoint y: 379, distance: 150.0
click at [936, 379] on div ".deletable-edge-delete-btn { width: 20px; height: 20px; border: 0px solid #ffff…" at bounding box center [887, 331] width 1360 height 565
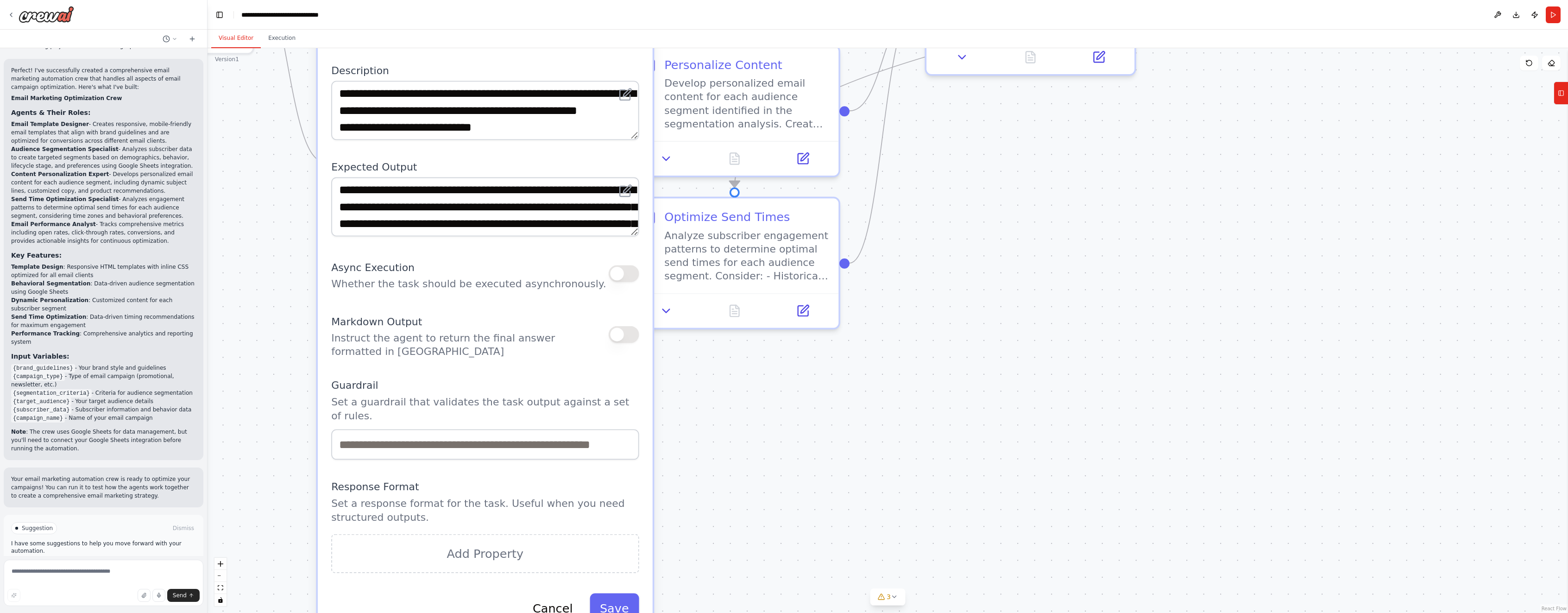
drag, startPoint x: 533, startPoint y: 478, endPoint x: 517, endPoint y: 379, distance: 100.3
click at [517, 379] on label "Guardrail" at bounding box center [485, 385] width 307 height 13
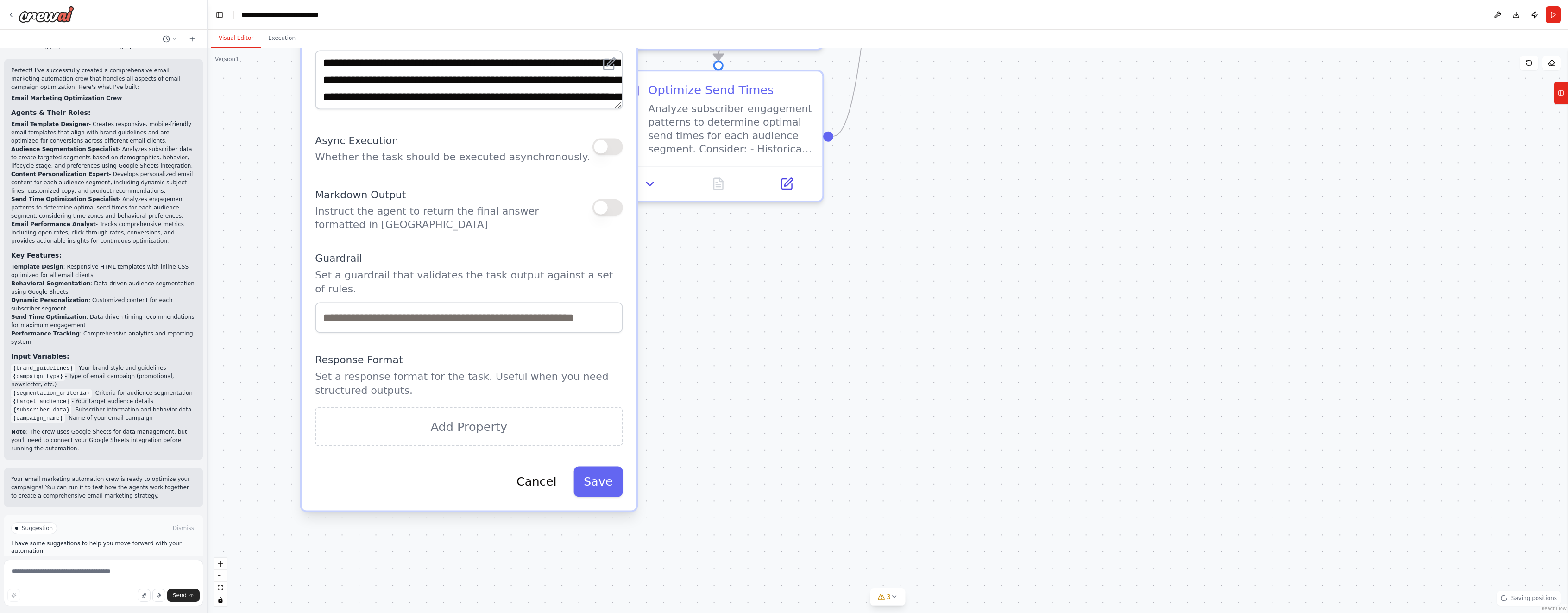
drag, startPoint x: 976, startPoint y: 406, endPoint x: 962, endPoint y: 293, distance: 113.9
click at [962, 293] on div ".deletable-edge-delete-btn { width: 20px; height: 20px; border: 0px solid #ffff…" at bounding box center [887, 331] width 1360 height 565
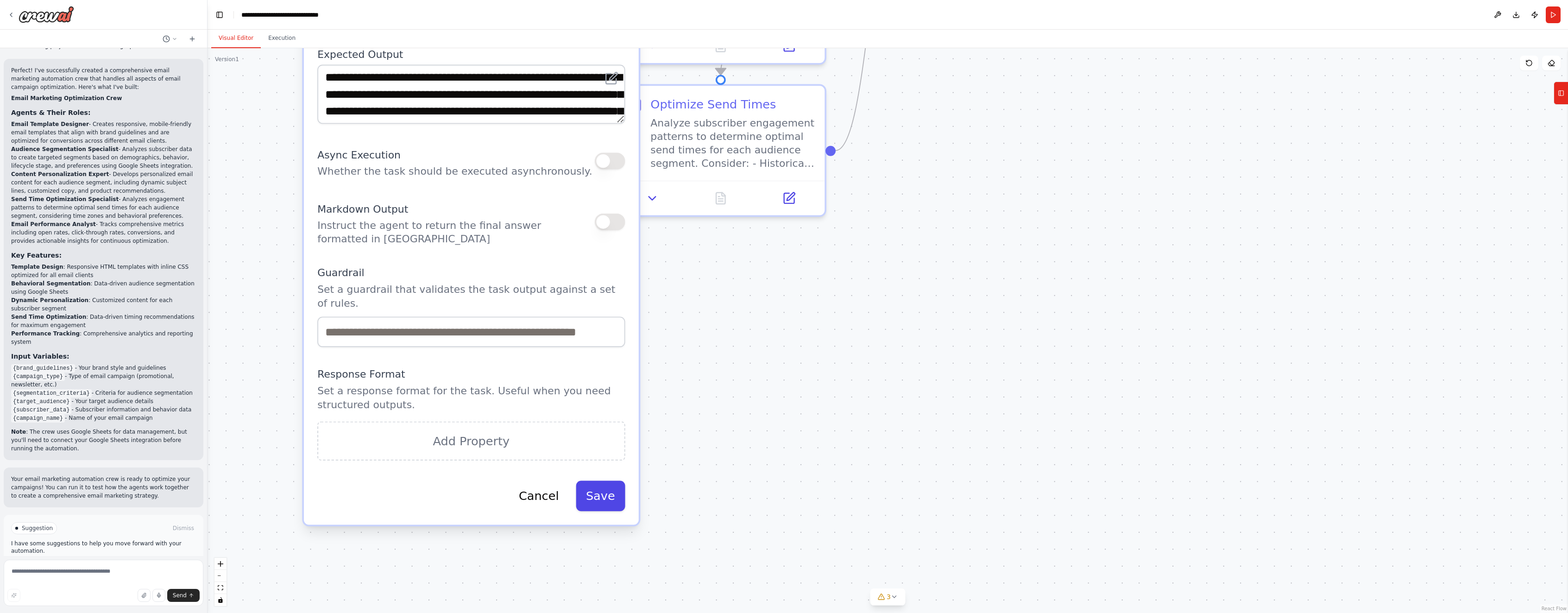
click at [596, 482] on button "Save" at bounding box center [600, 496] width 49 height 30
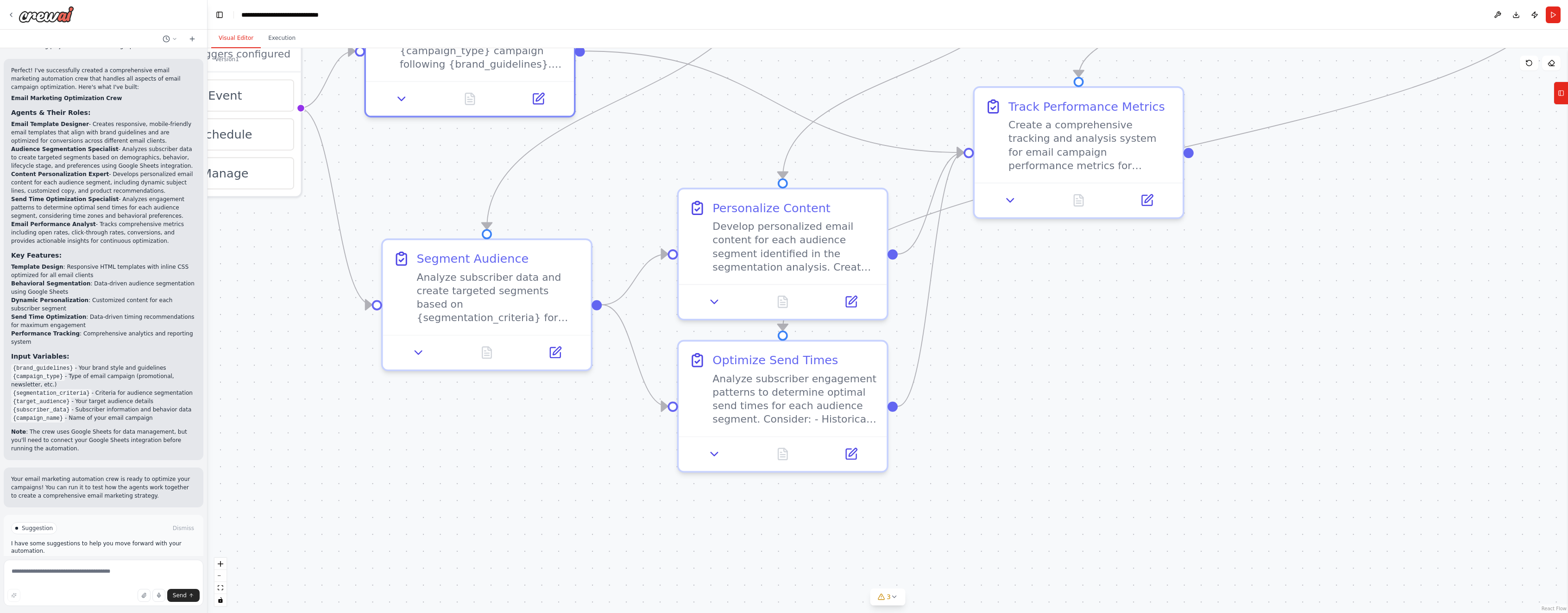
drag, startPoint x: 1085, startPoint y: 235, endPoint x: 1129, endPoint y: 494, distance: 262.7
click at [1138, 499] on div ".deletable-edge-delete-btn { width: 20px; height: 20px; border: 0px solid #ffff…" at bounding box center [887, 331] width 1360 height 565
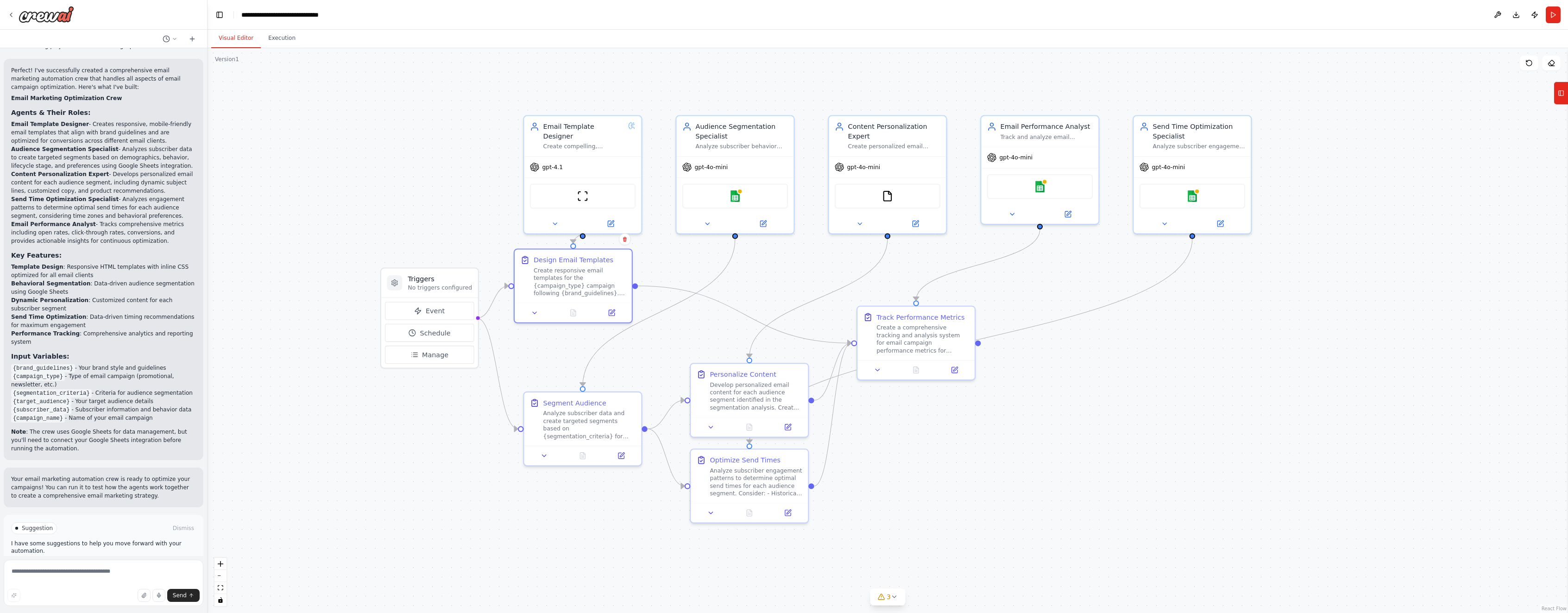
drag, startPoint x: 1343, startPoint y: 333, endPoint x: 1173, endPoint y: 398, distance: 182.0
click at [1170, 396] on div ".deletable-edge-delete-btn { width: 20px; height: 20px; border: 0px solid #ffff…" at bounding box center [887, 331] width 1360 height 565
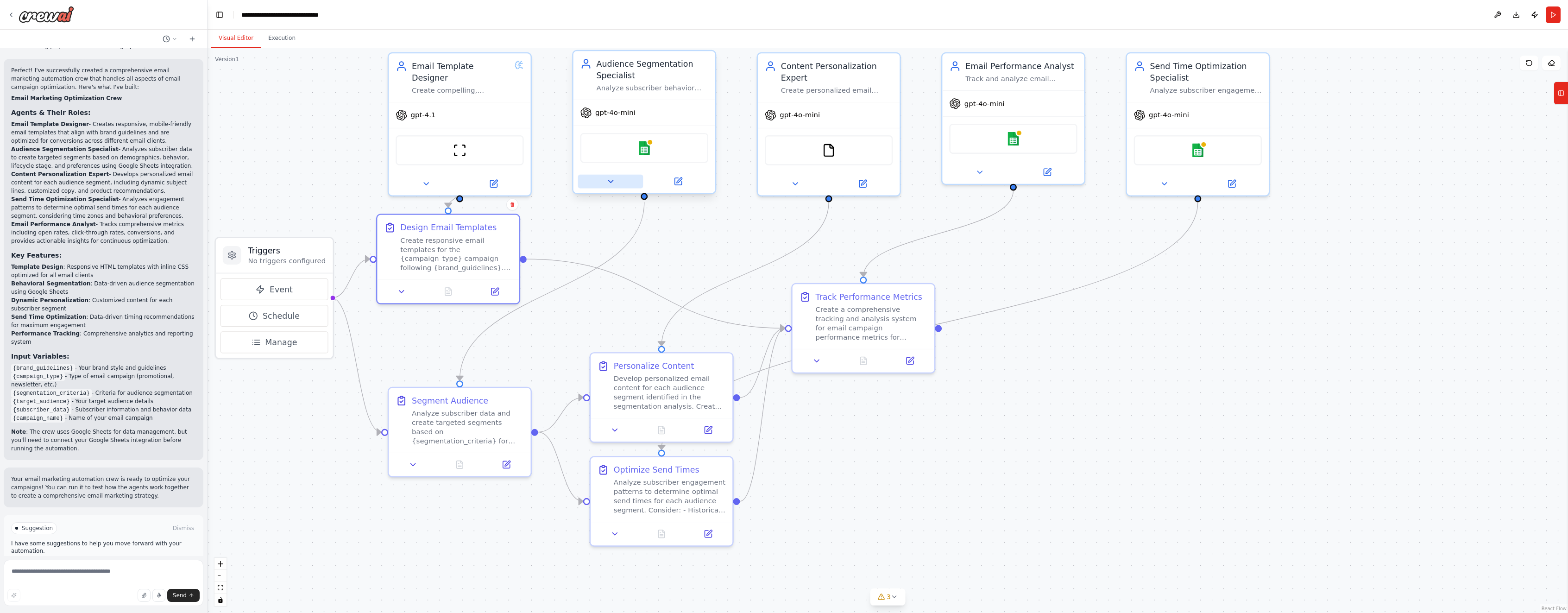
click at [606, 180] on button at bounding box center [611, 181] width 65 height 14
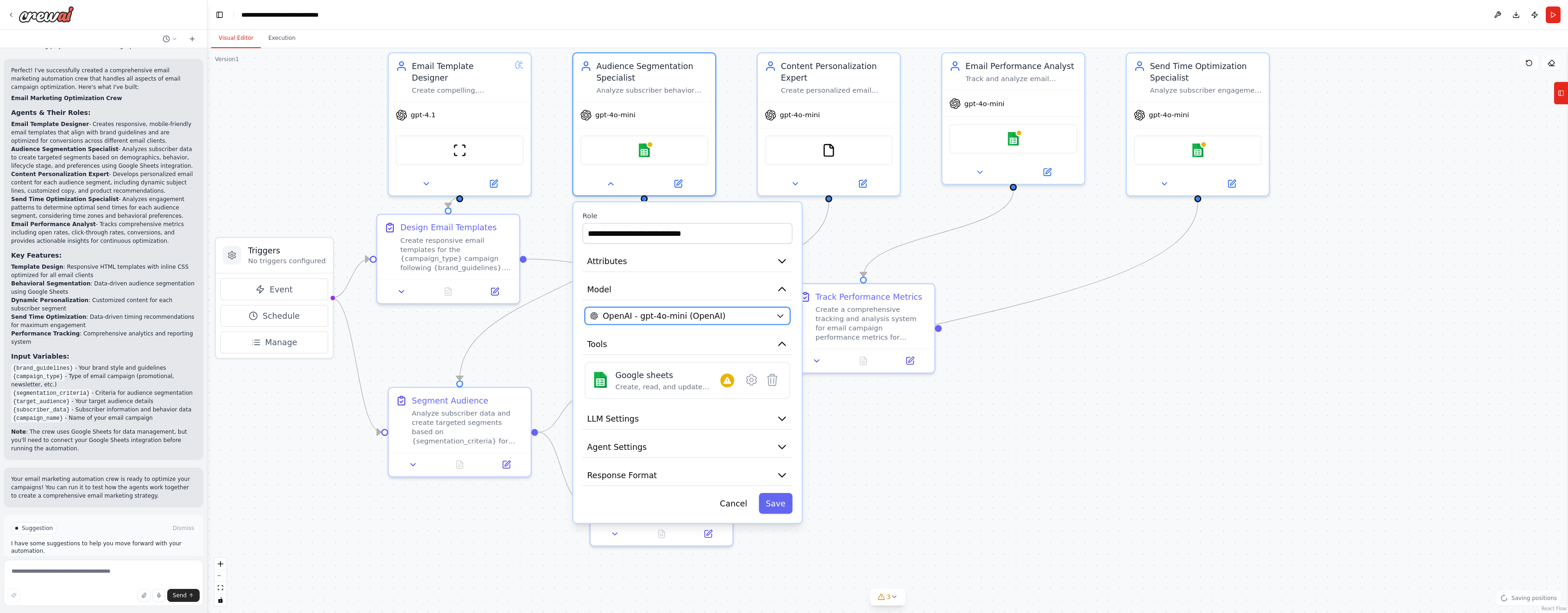
click at [623, 319] on span "OpenAI - gpt-4o-mini (OpenAI)" at bounding box center [664, 315] width 123 height 12
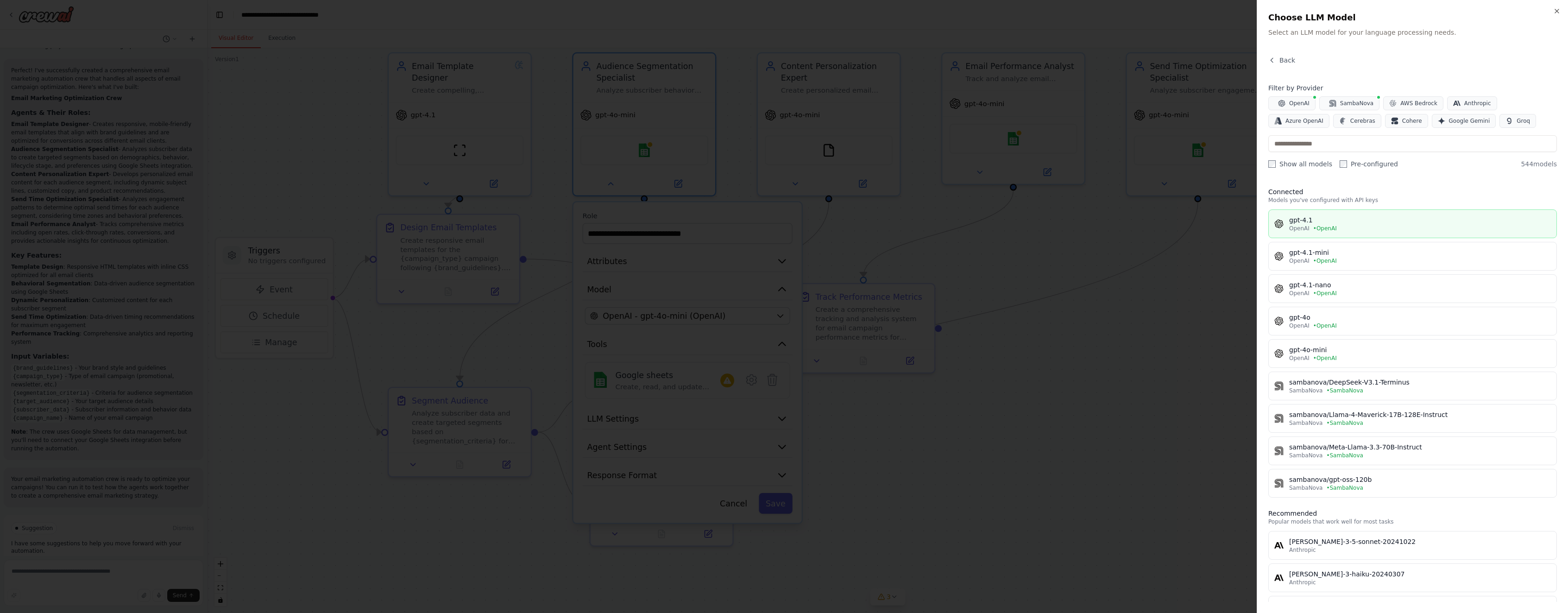
click at [1390, 226] on div "OpenAI • OpenAI" at bounding box center [1420, 228] width 262 height 7
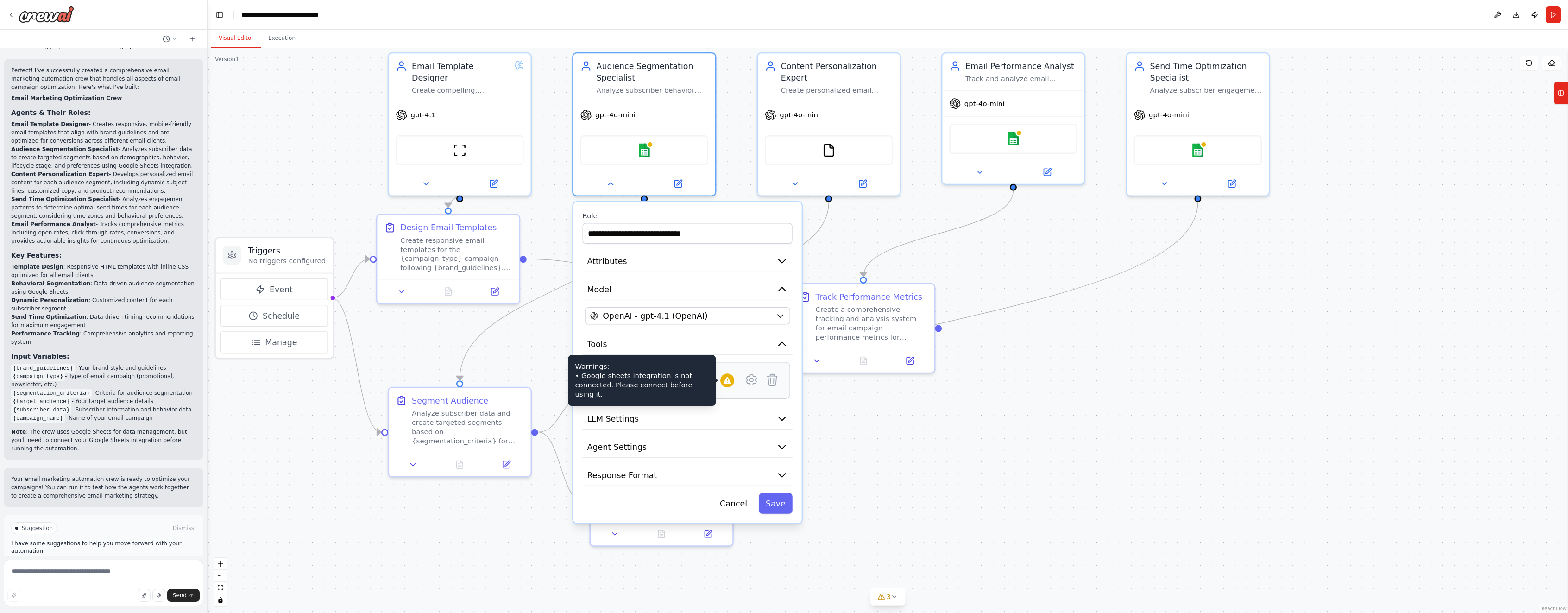
click at [727, 381] on icon at bounding box center [727, 380] width 8 height 7
click at [664, 383] on div "Create, read, and update Google Sheets spreadsheets and manage worksheet data." at bounding box center [668, 387] width 105 height 9
click at [751, 377] on icon at bounding box center [752, 380] width 10 height 10
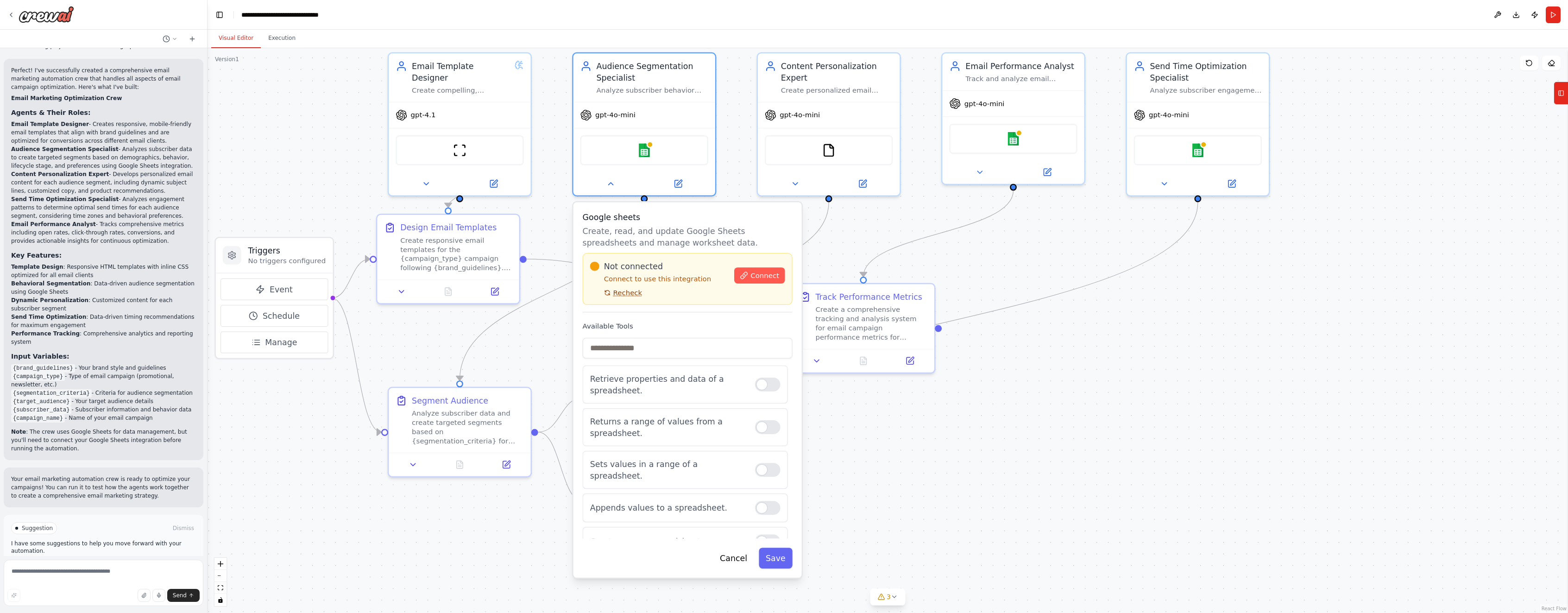
click at [621, 293] on span "Recheck" at bounding box center [628, 292] width 29 height 9
click at [633, 299] on div "Not connected Connect to use this integration Recheck Connect" at bounding box center [687, 279] width 210 height 52
click at [625, 292] on span "Recheck" at bounding box center [628, 292] width 29 height 9
click at [756, 270] on button "Connect" at bounding box center [759, 275] width 51 height 16
click at [758, 270] on button "Connect" at bounding box center [759, 275] width 51 height 16
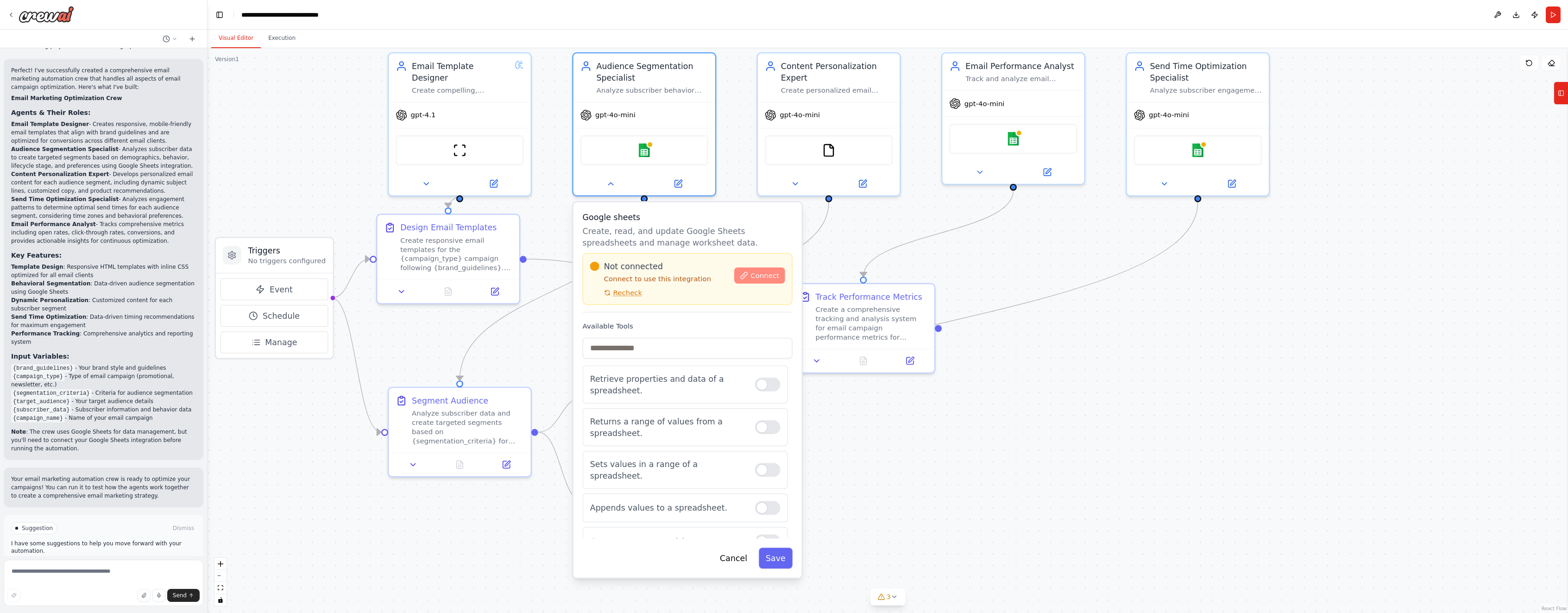
click at [757, 270] on button "Connect" at bounding box center [759, 275] width 51 height 16
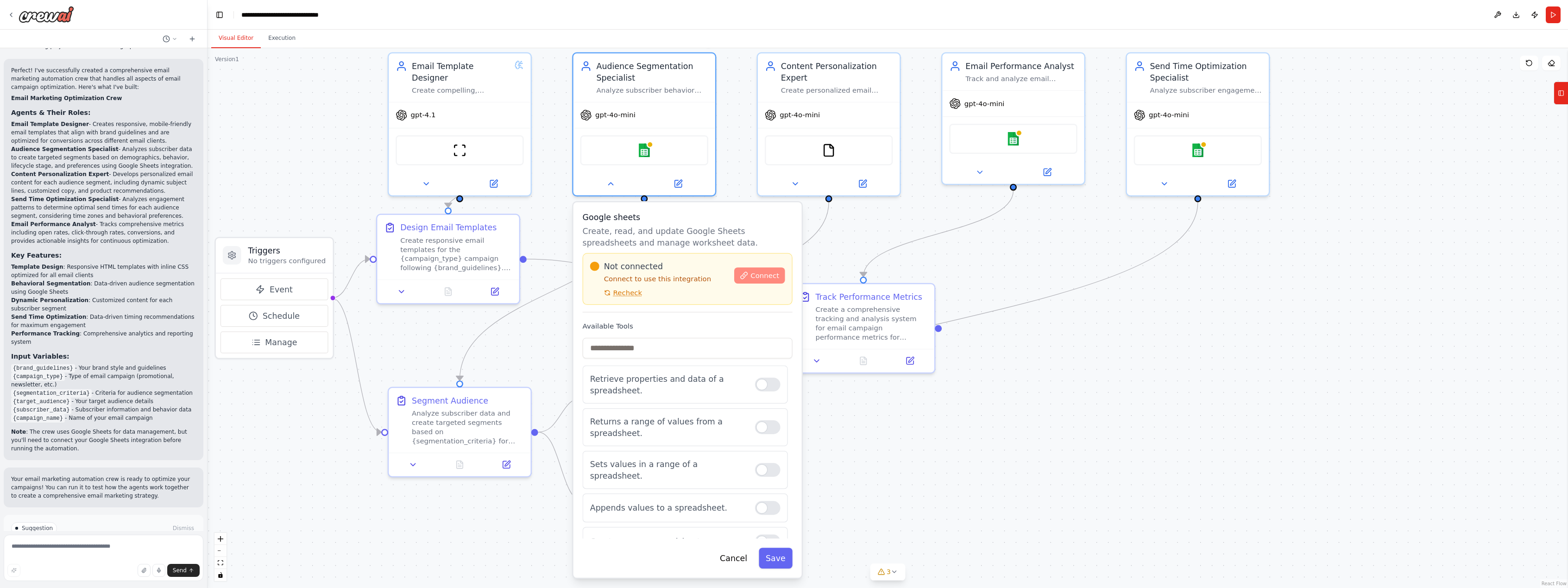
click at [745, 279] on icon at bounding box center [744, 275] width 8 height 8
click at [799, 276] on div "Google sheets Create, read, and update Google Sheets spreadsheets and manage wo…" at bounding box center [687, 390] width 228 height 375
click at [771, 276] on span "Connect" at bounding box center [765, 275] width 29 height 9
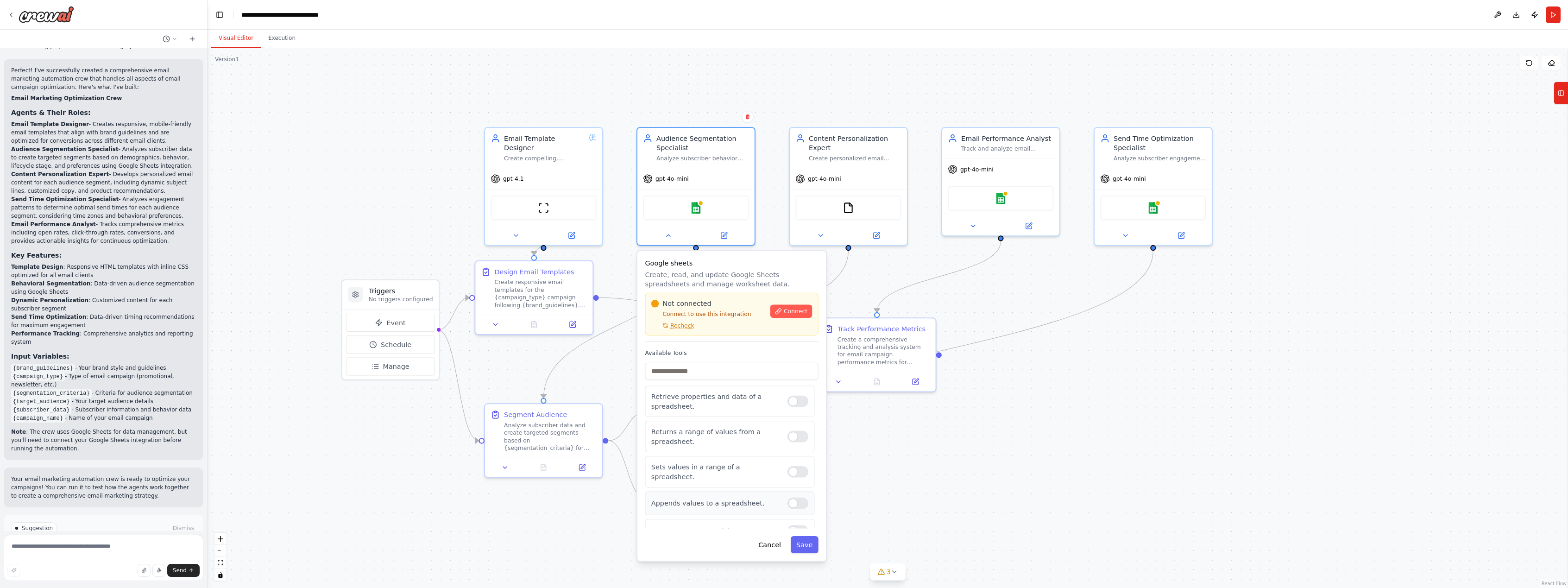
click at [701, 491] on div "Appends values to a spreadsheet." at bounding box center [729, 503] width 170 height 24
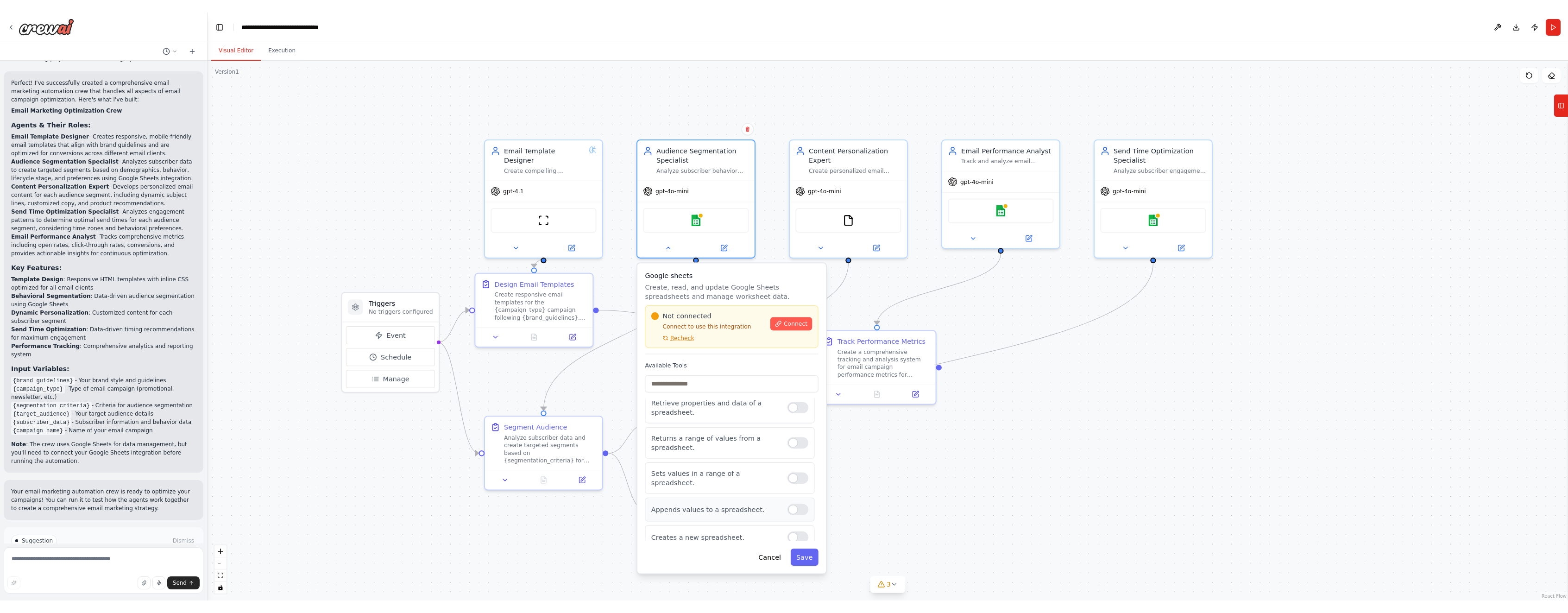
scroll to position [7, 0]
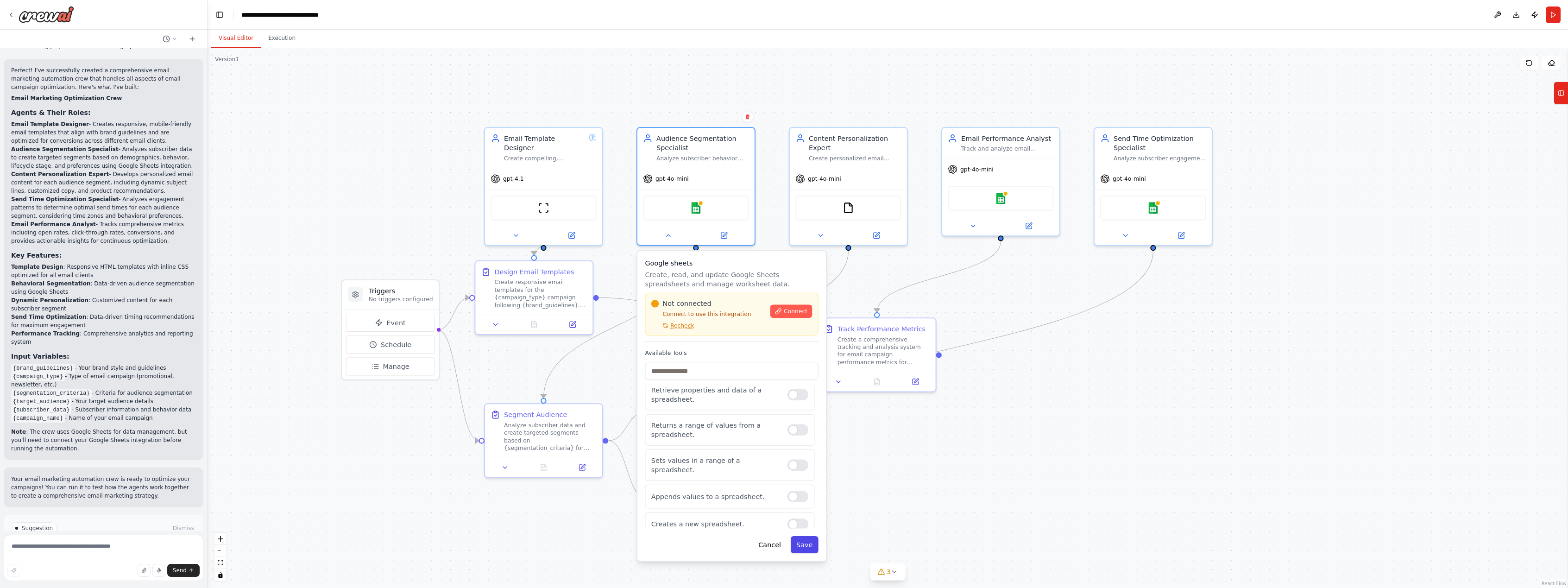
click at [810, 547] on button "Save" at bounding box center [805, 544] width 28 height 17
click at [772, 548] on button "Cancel" at bounding box center [770, 544] width 34 height 17
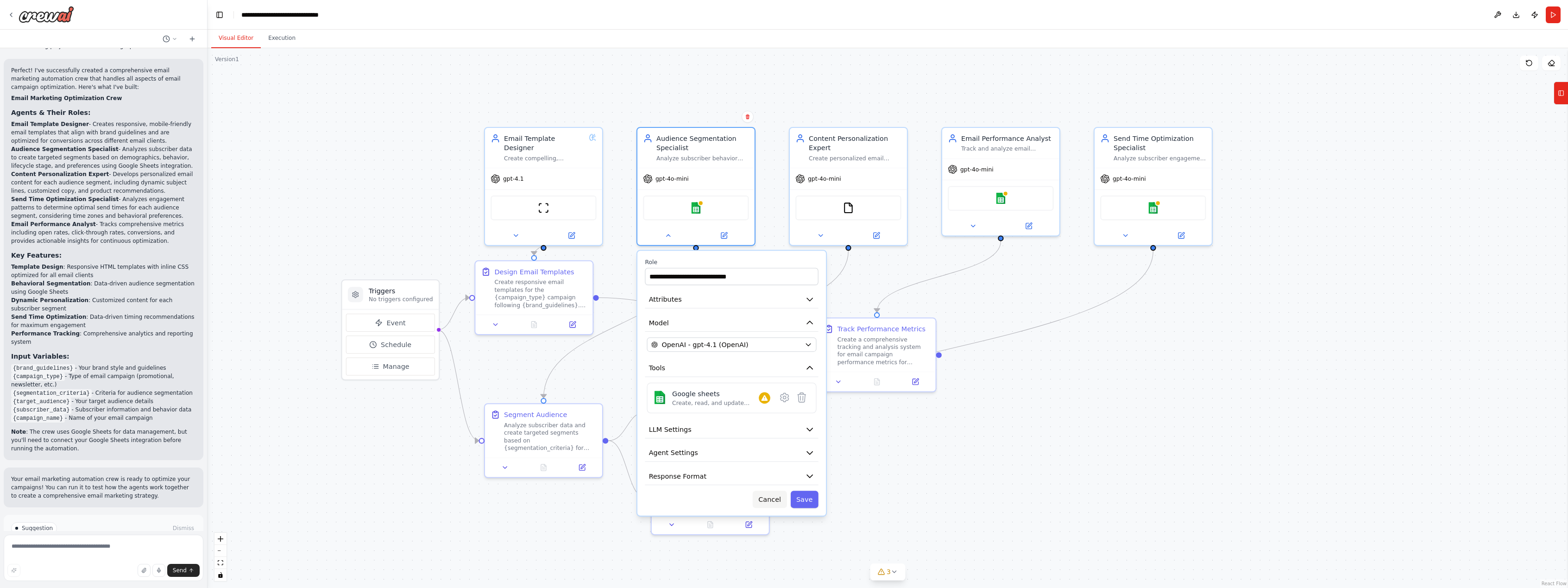
click at [768, 499] on button "Cancel" at bounding box center [770, 499] width 34 height 17
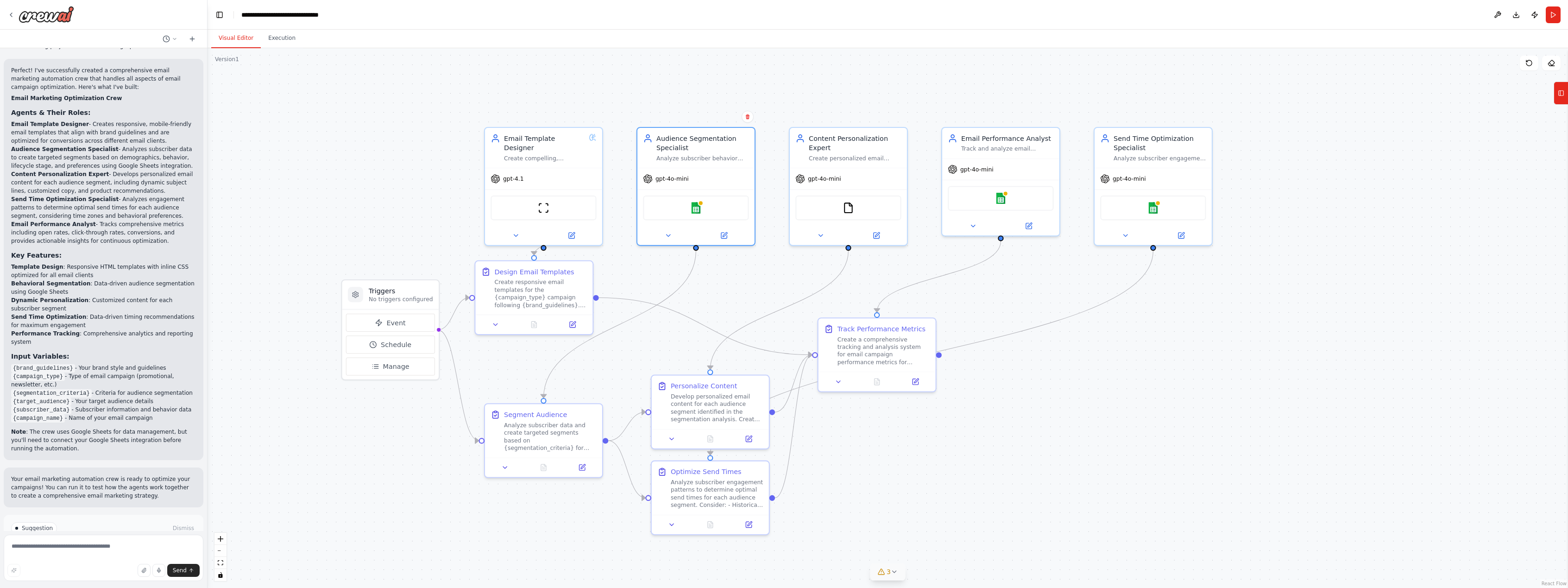
click at [894, 570] on icon at bounding box center [894, 572] width 7 height 7
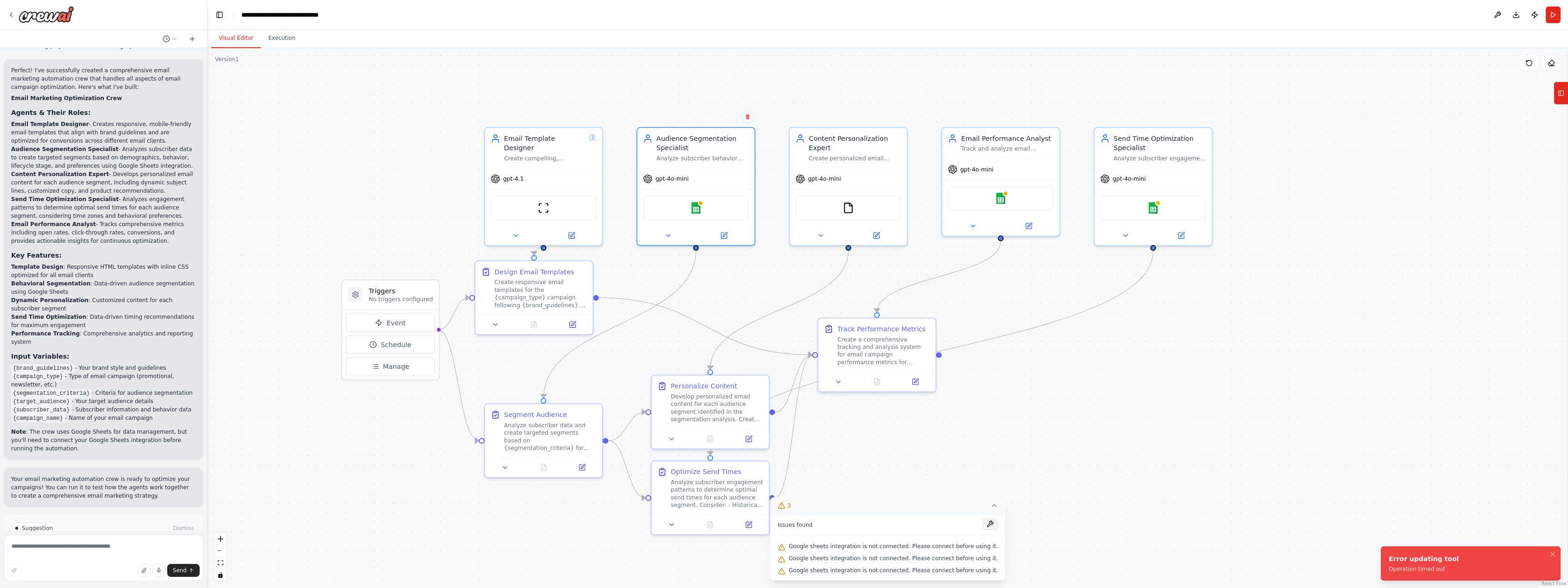
click at [982, 527] on button at bounding box center [990, 524] width 16 height 11
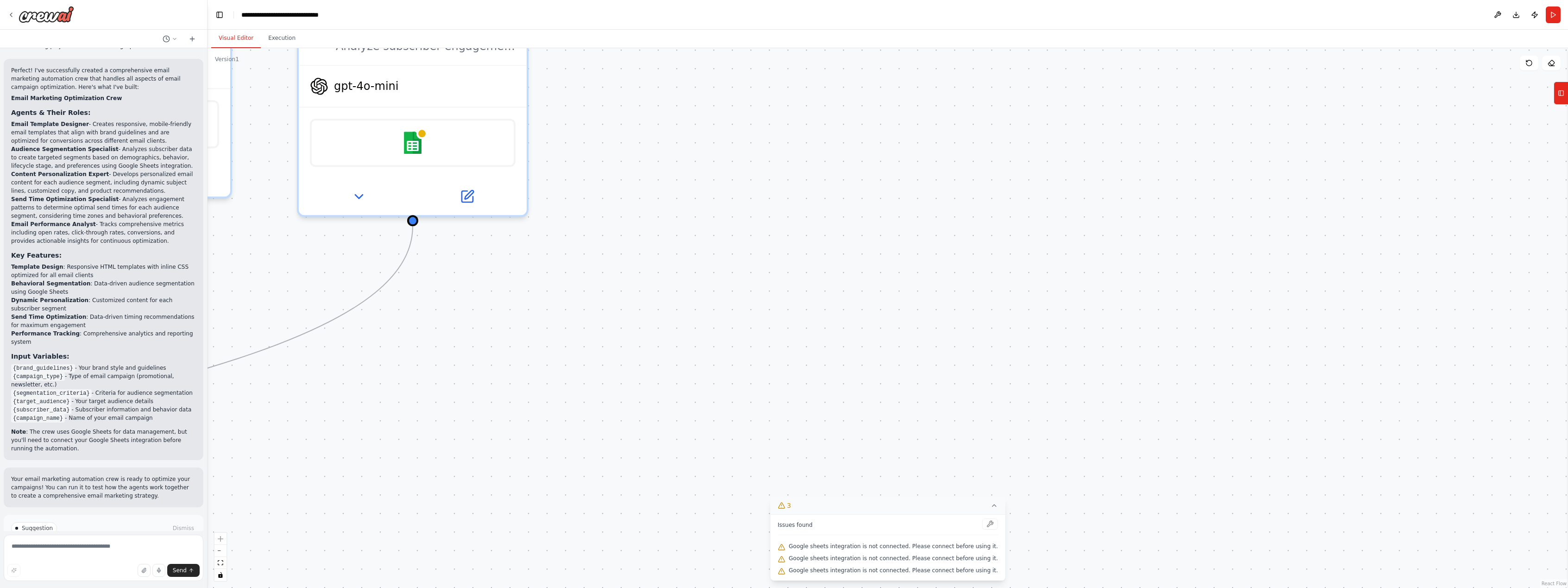
drag, startPoint x: 590, startPoint y: 289, endPoint x: 1470, endPoint y: 427, distance: 890.8
click at [1470, 427] on div ".deletable-edge-delete-btn { width: 20px; height: 20px; border: 0px solid #ffff…" at bounding box center [887, 318] width 1360 height 540
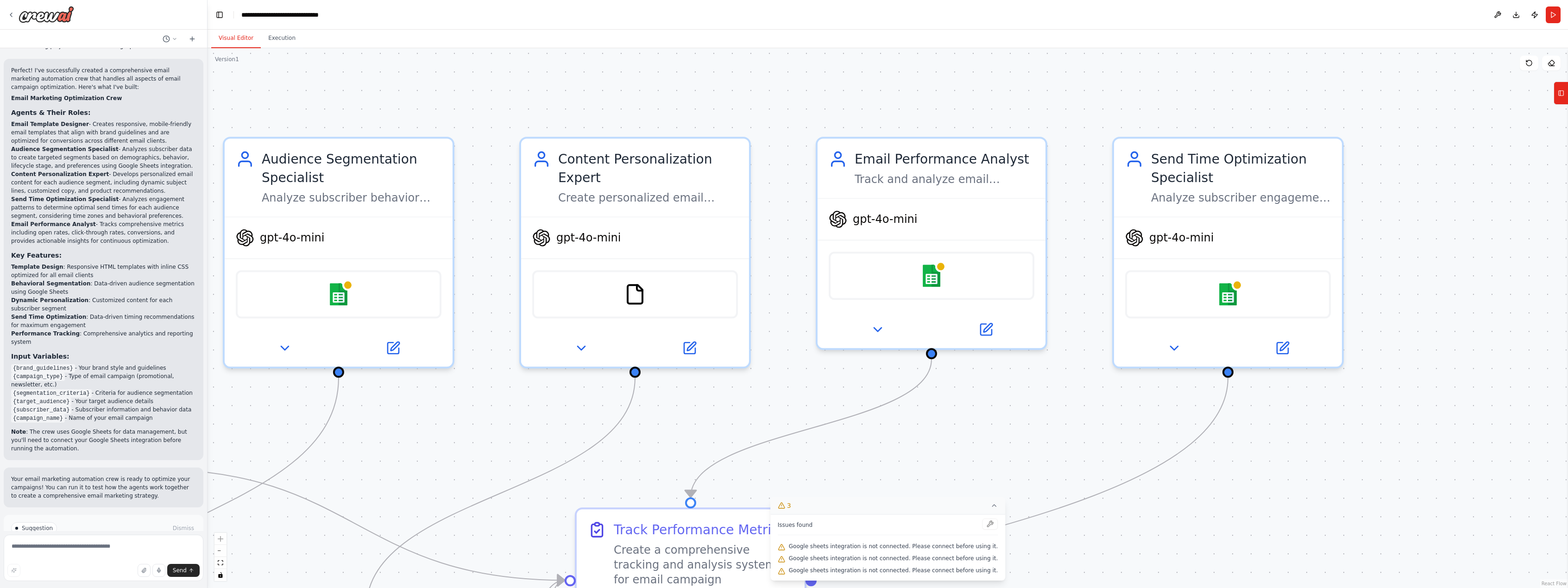
drag, startPoint x: 908, startPoint y: 307, endPoint x: 1503, endPoint y: 368, distance: 598.1
click at [1503, 368] on div ".deletable-edge-delete-btn { width: 20px; height: 20px; border: 0px solid #ffff…" at bounding box center [887, 318] width 1360 height 540
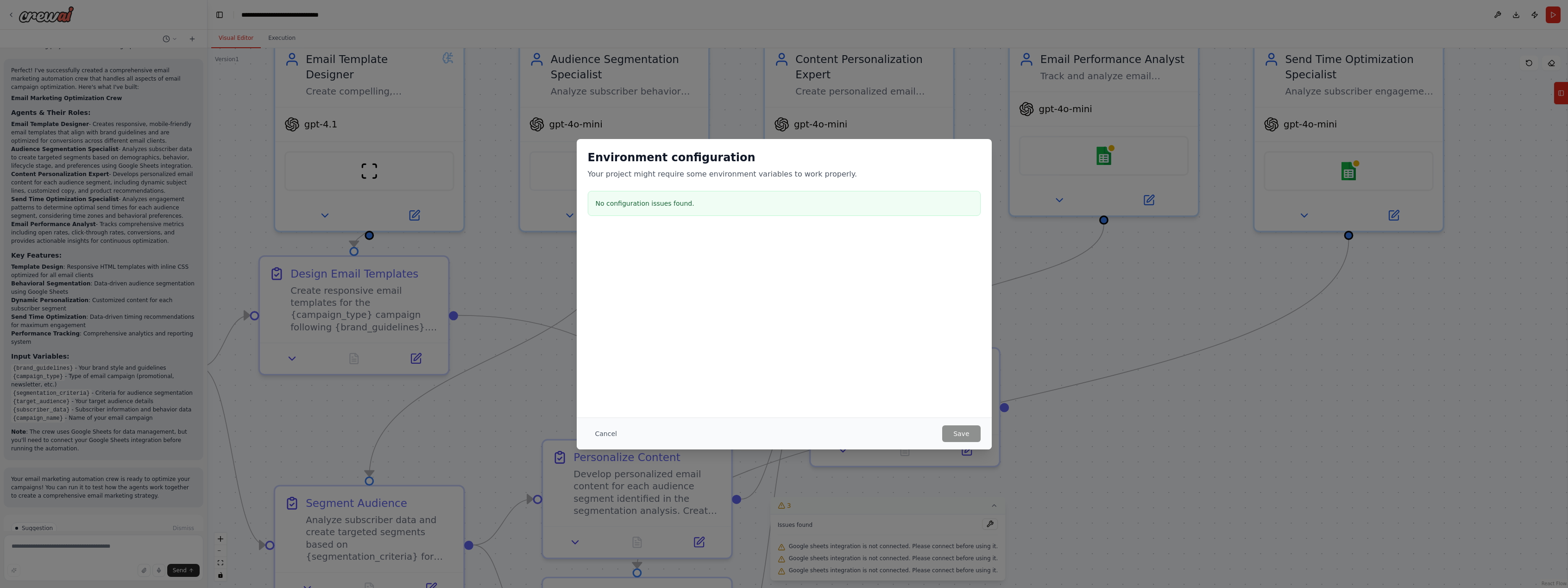
drag, startPoint x: 821, startPoint y: 385, endPoint x: 940, endPoint y: 262, distance: 171.1
click at [940, 262] on div ".deletable-edge-delete-btn { width: 20px; height: 20px; border: 0px solid #ffff…" at bounding box center [887, 318] width 1360 height 540
click at [604, 434] on button "Cancel" at bounding box center [606, 433] width 37 height 16
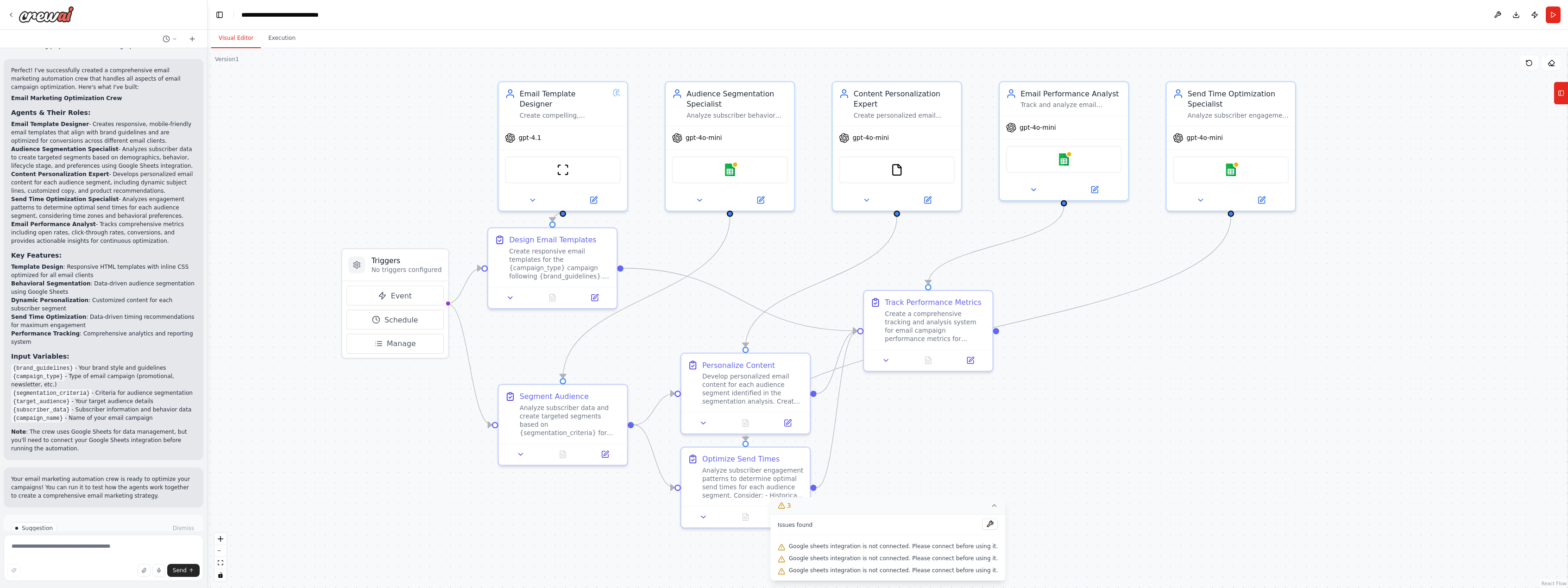
drag, startPoint x: 1274, startPoint y: 427, endPoint x: 1231, endPoint y: 362, distance: 77.9
click at [1231, 362] on div ".deletable-edge-delete-btn { width: 20px; height: 20px; border: 0px solid #ffff…" at bounding box center [887, 318] width 1360 height 540
click at [990, 507] on icon at bounding box center [994, 505] width 7 height 7
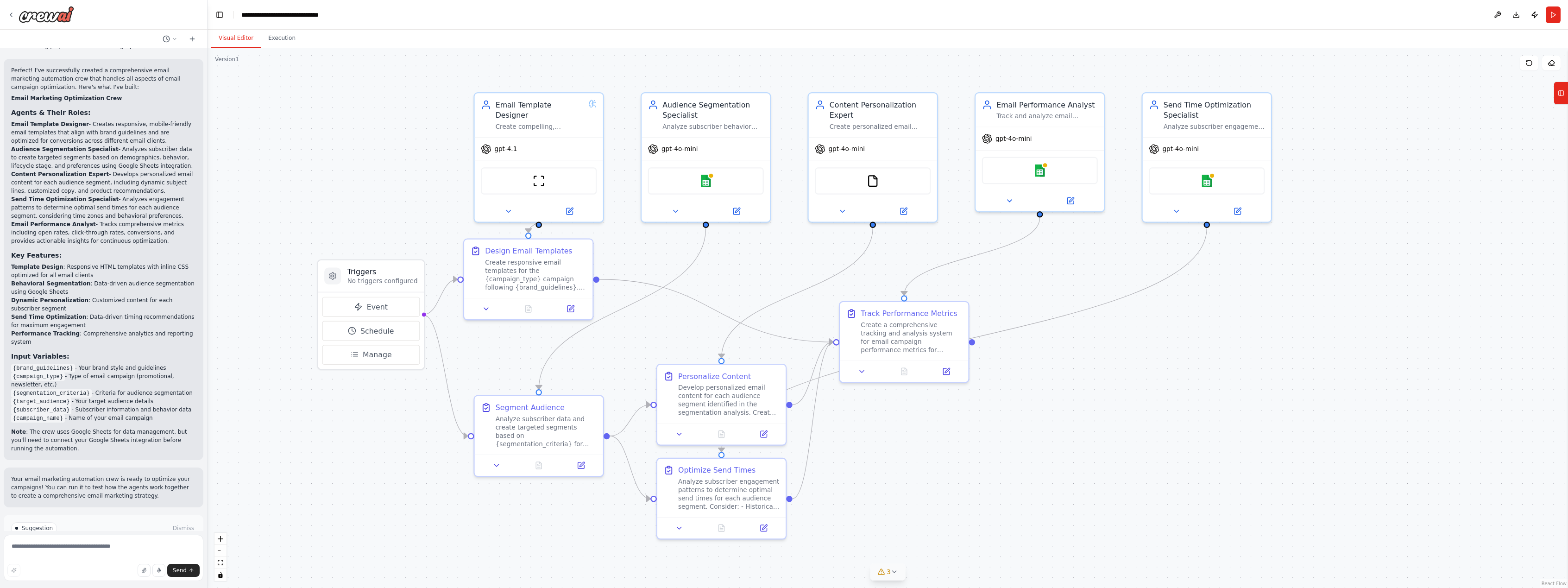
drag, startPoint x: 1174, startPoint y: 408, endPoint x: 1152, endPoint y: 422, distance: 26.1
click at [1152, 422] on div ".deletable-edge-delete-btn { width: 20px; height: 20px; border: 0px solid #ffff…" at bounding box center [887, 318] width 1360 height 540
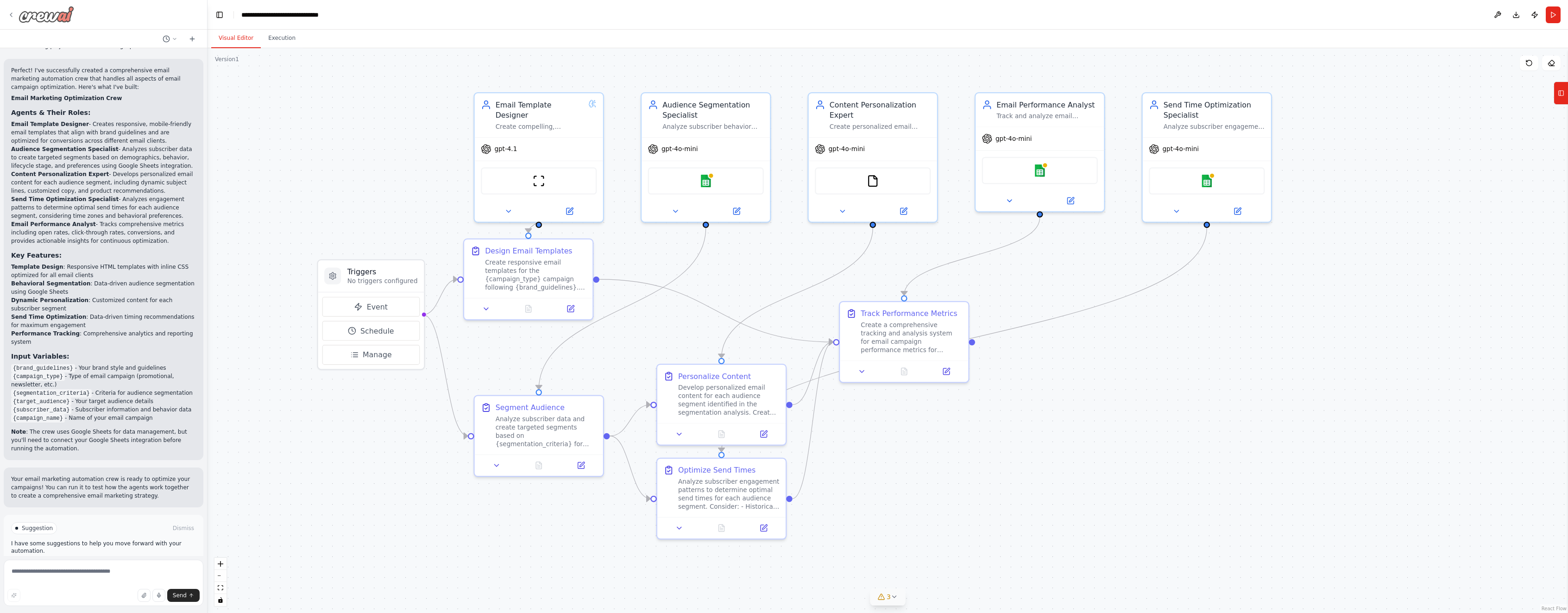
click at [10, 14] on icon at bounding box center [11, 15] width 7 height 7
